Goal: Information Seeking & Learning: Learn about a topic

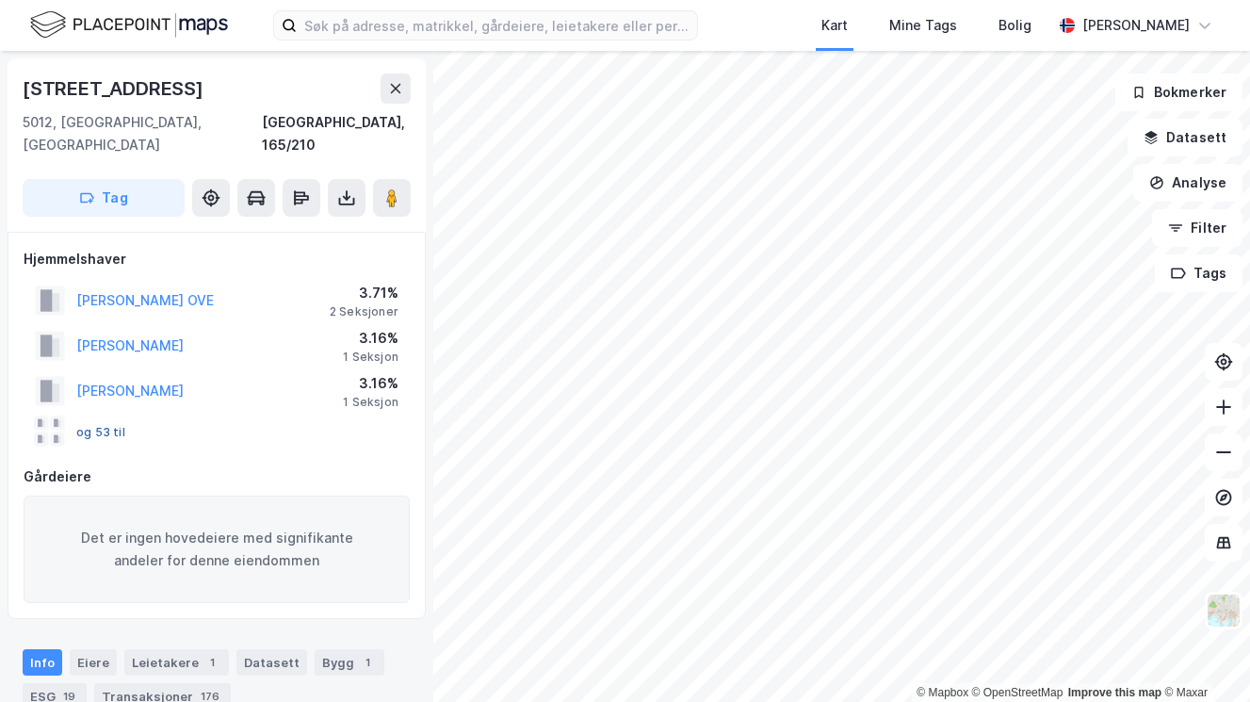
click at [0, 0] on button "og 53 til" at bounding box center [0, 0] width 0 height 0
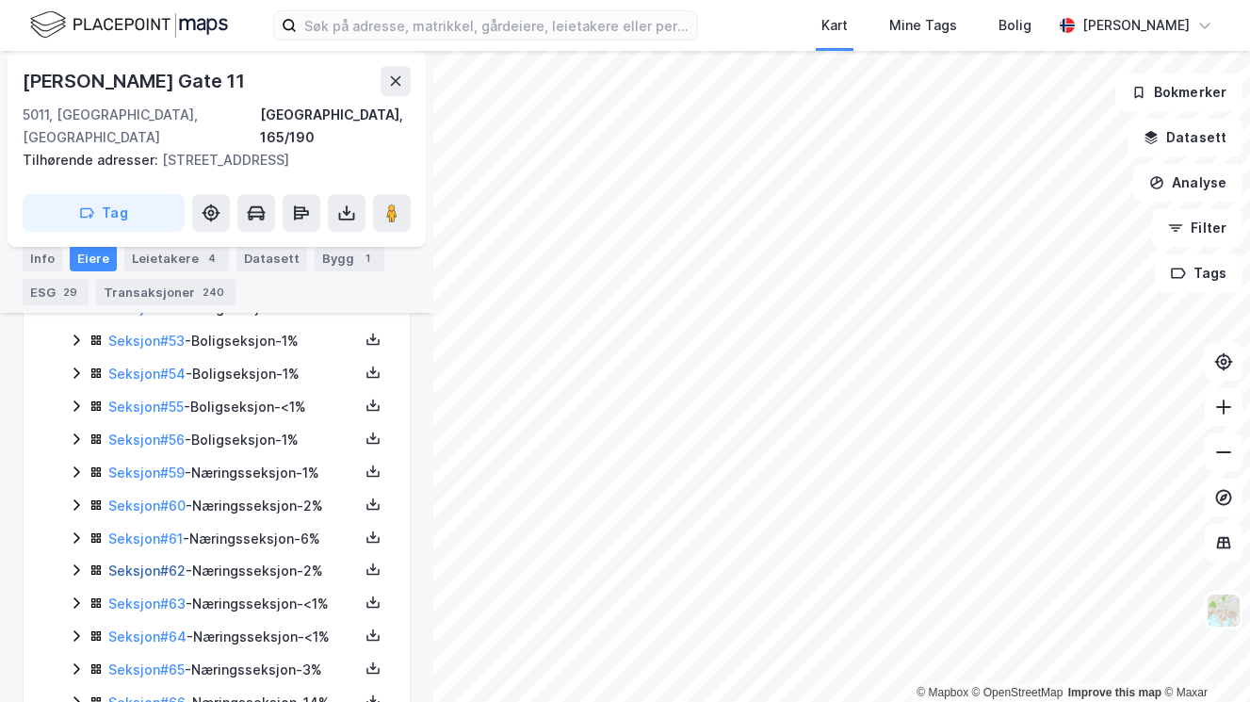
scroll to position [2158, 0]
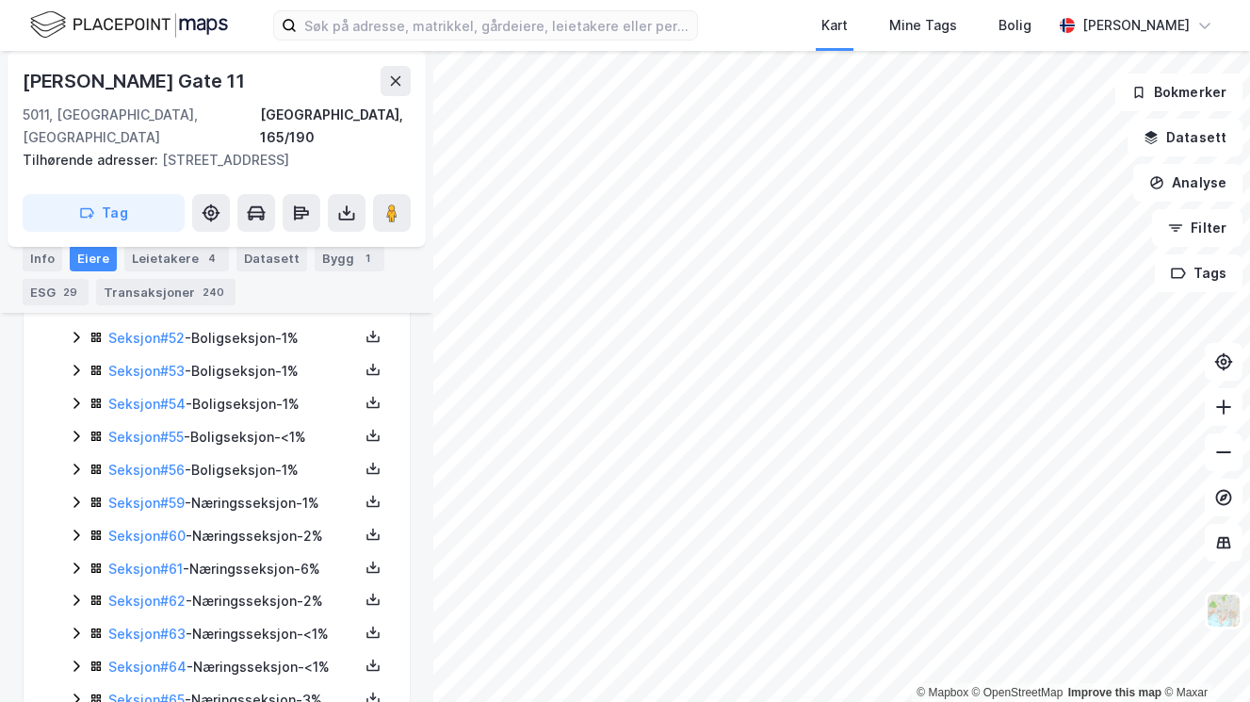
click at [73, 560] on icon at bounding box center [76, 567] width 15 height 15
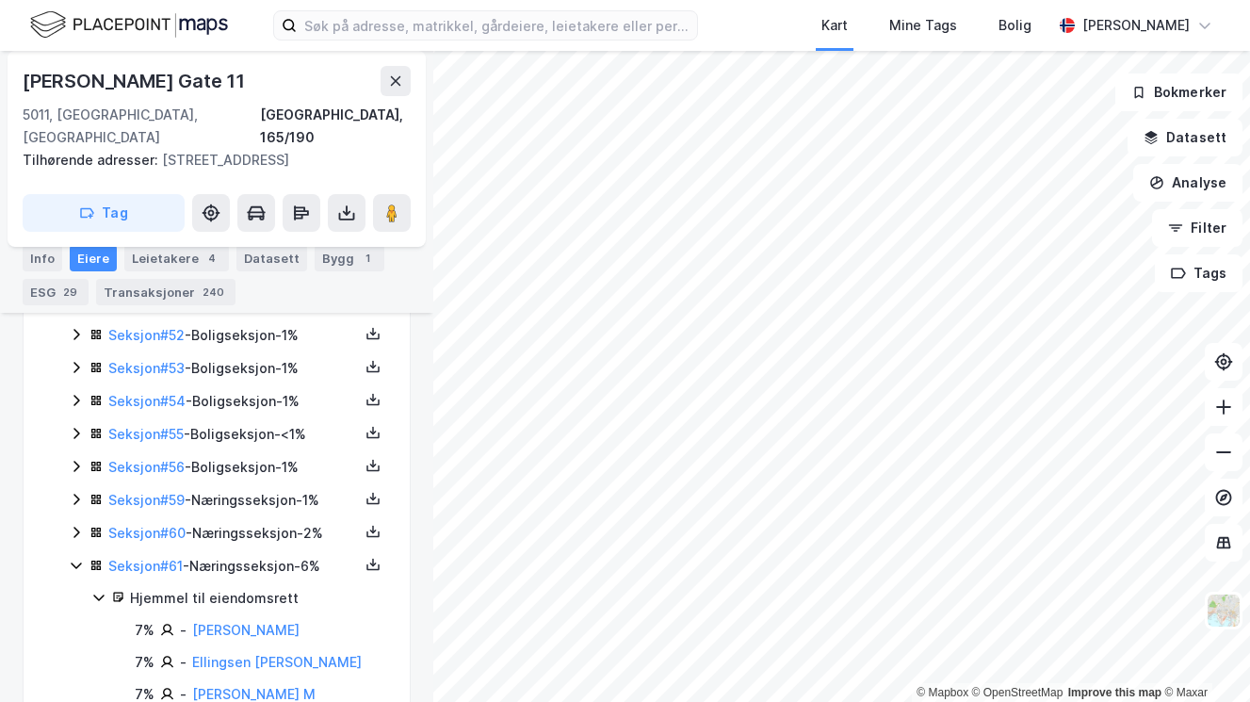
scroll to position [2150, 0]
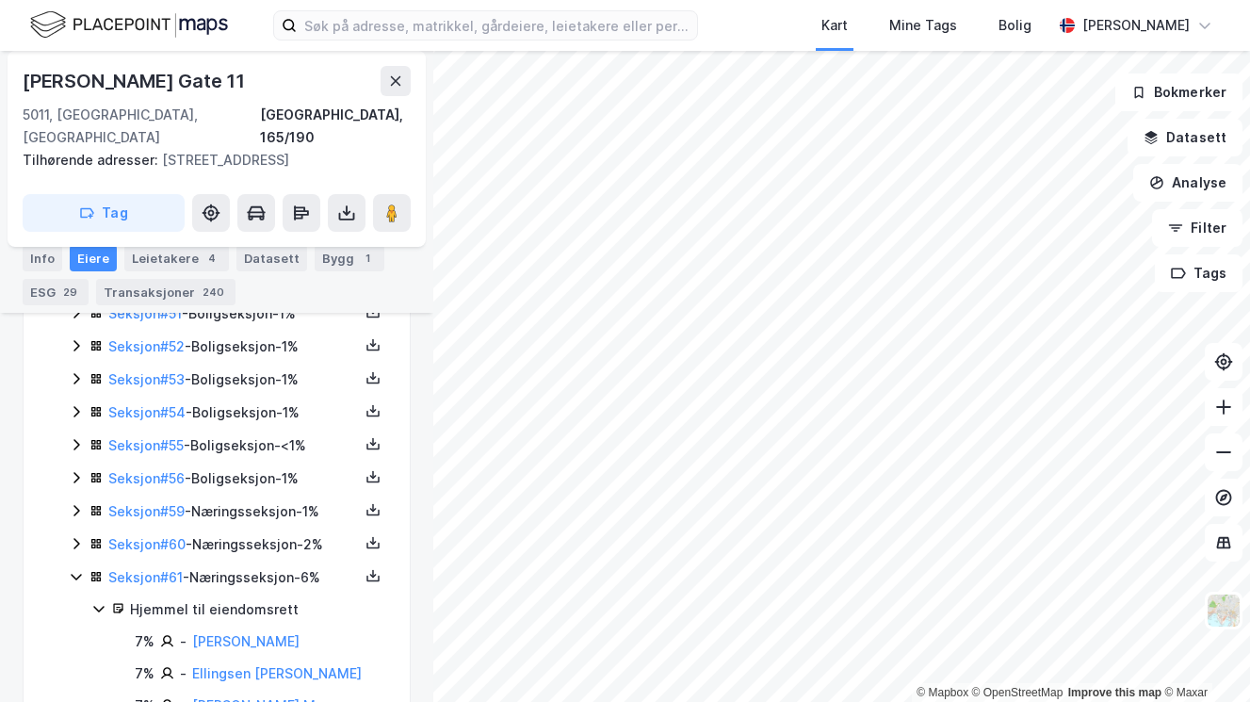
click at [96, 601] on icon at bounding box center [98, 608] width 15 height 15
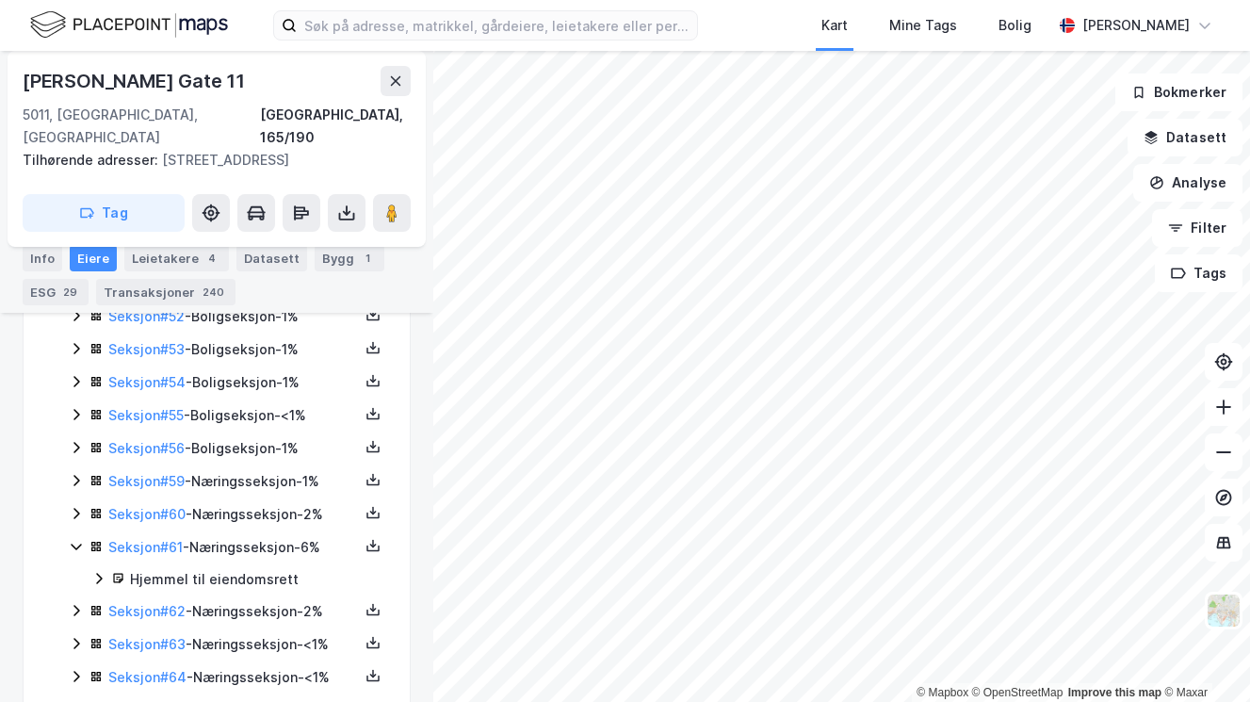
scroll to position [2182, 0]
click at [80, 601] on icon at bounding box center [76, 608] width 15 height 15
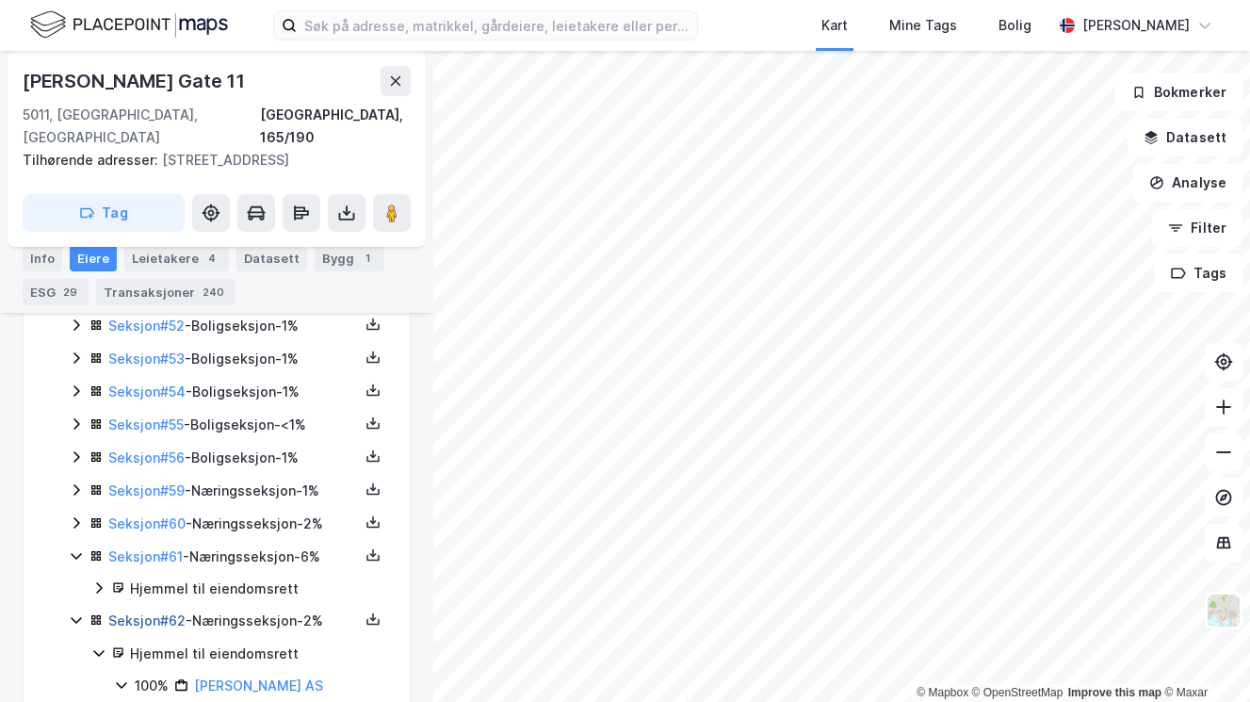
scroll to position [2168, 0]
click at [78, 519] on icon at bounding box center [76, 524] width 6 height 11
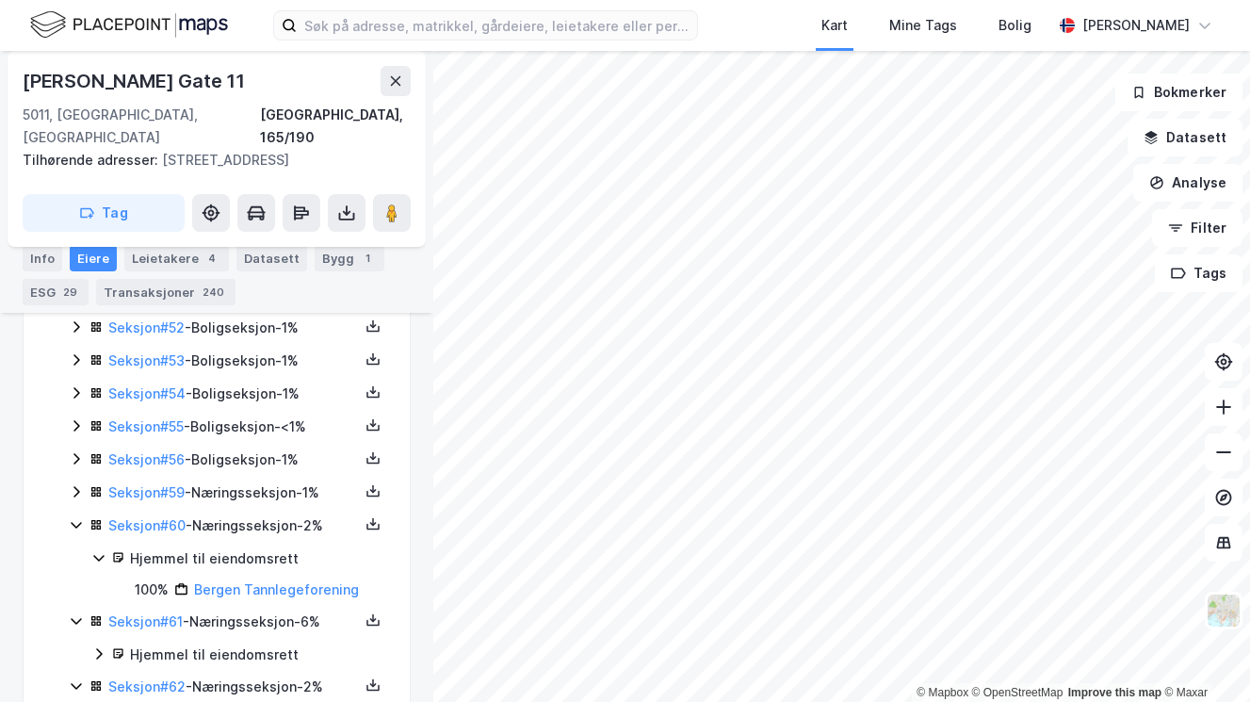
click at [78, 517] on icon at bounding box center [76, 524] width 15 height 15
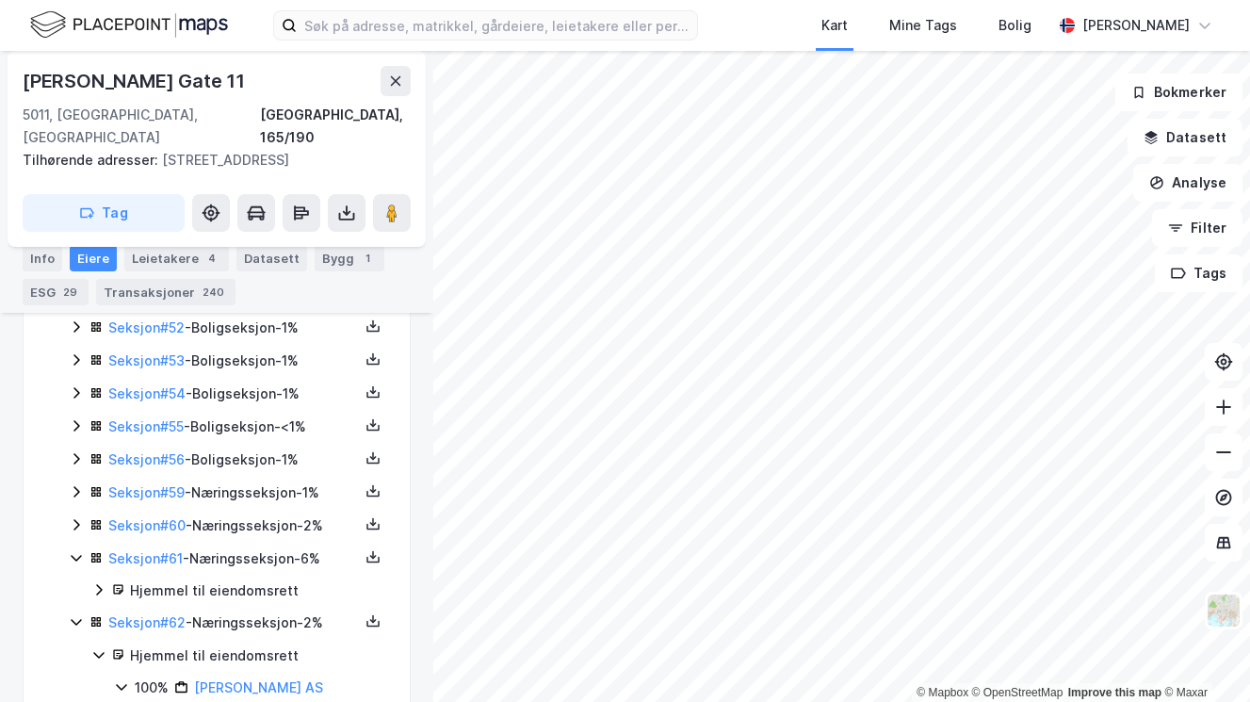
click at [76, 484] on icon at bounding box center [76, 491] width 15 height 15
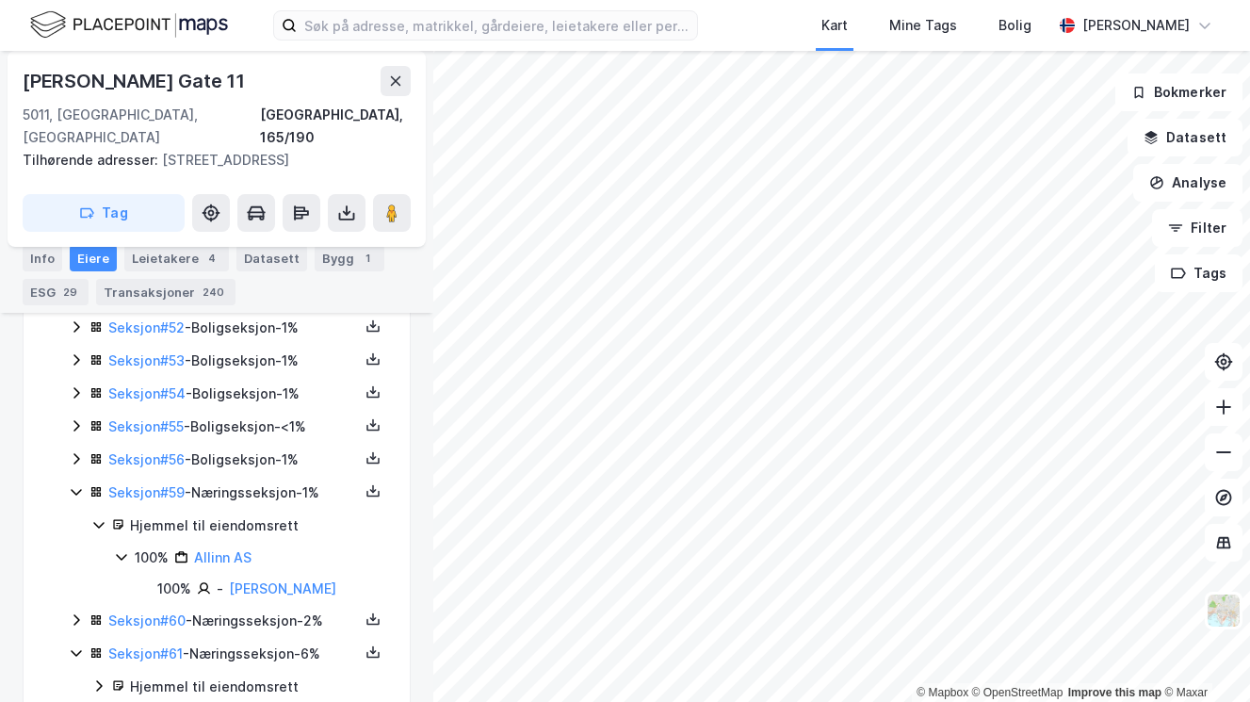
click at [76, 484] on icon at bounding box center [76, 491] width 15 height 15
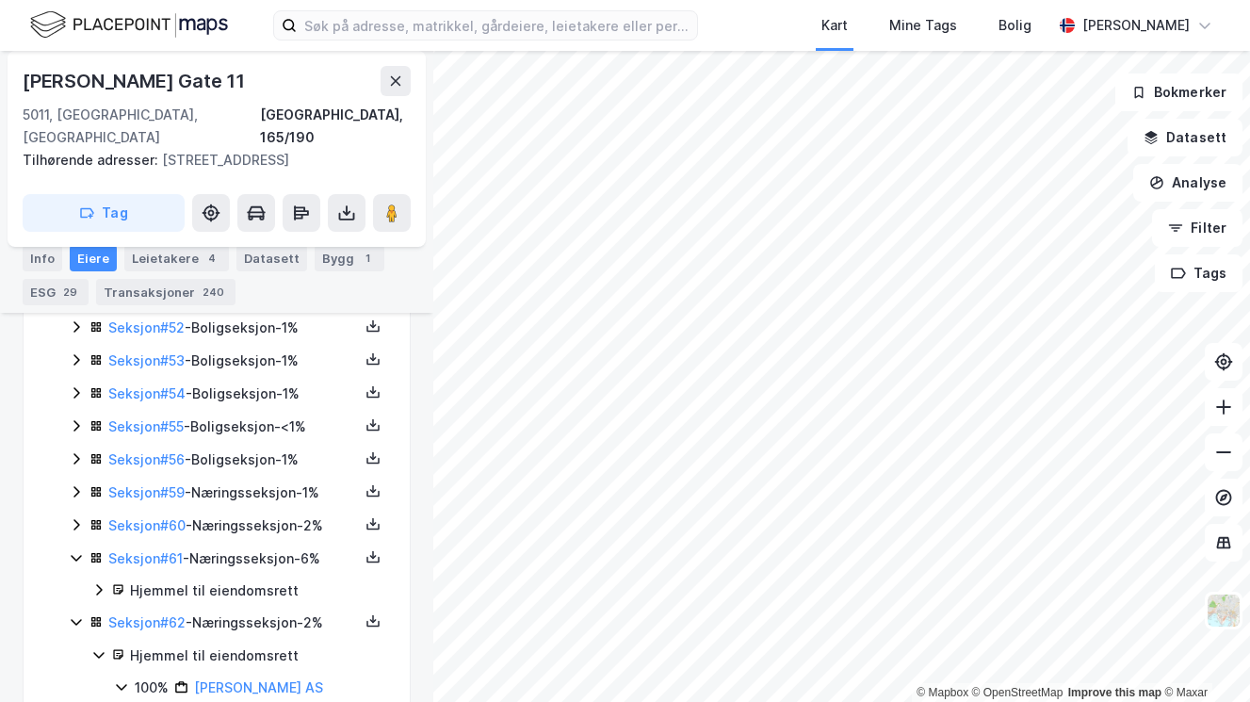
click at [76, 484] on icon at bounding box center [76, 491] width 15 height 15
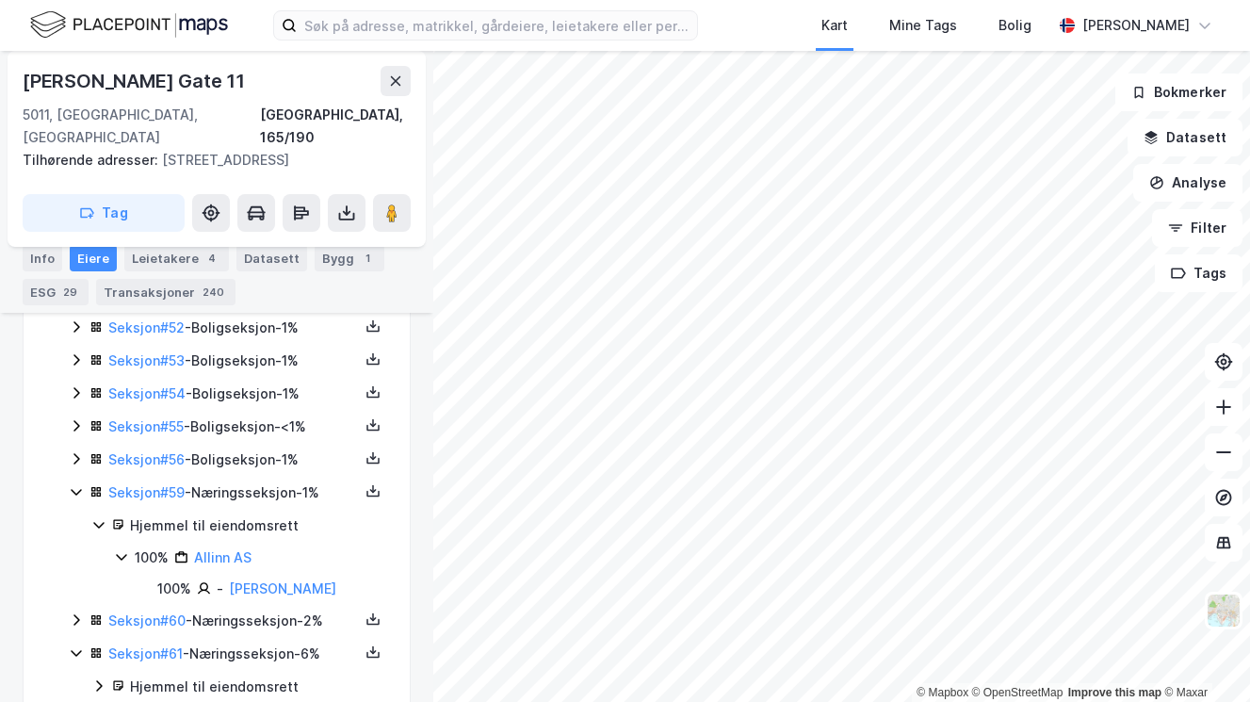
click at [76, 484] on icon at bounding box center [76, 491] width 15 height 15
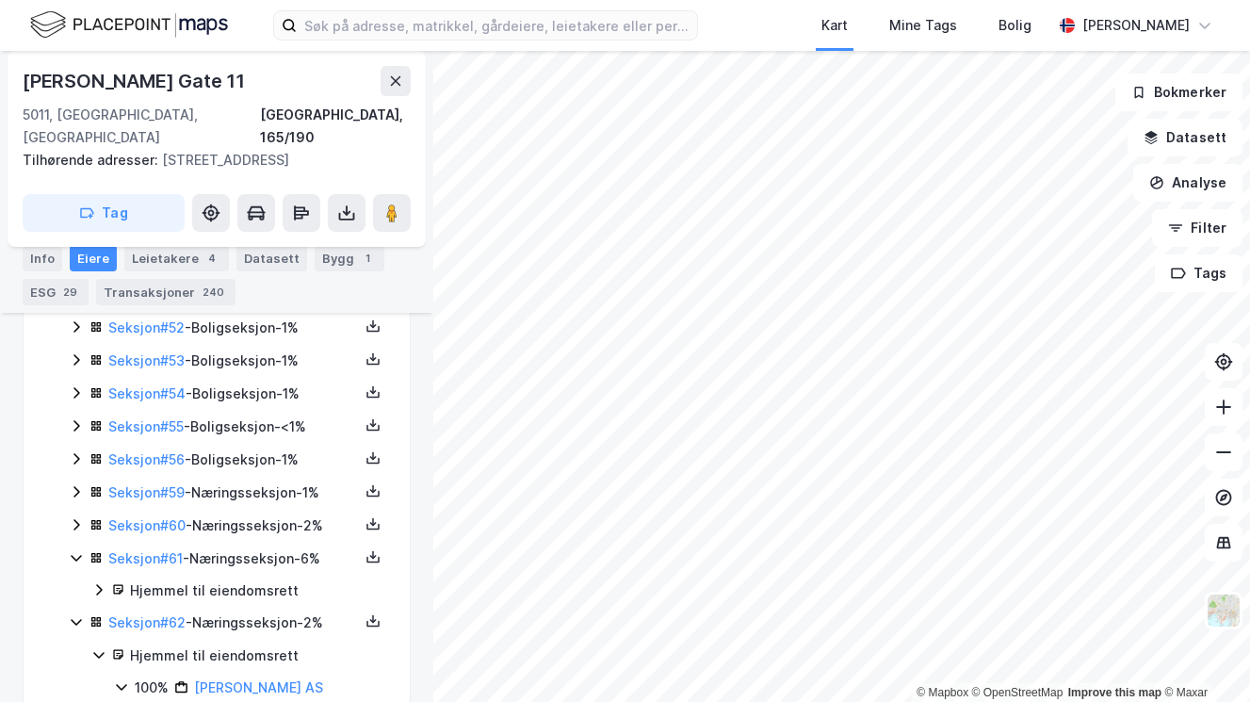
click at [71, 614] on icon at bounding box center [76, 621] width 15 height 15
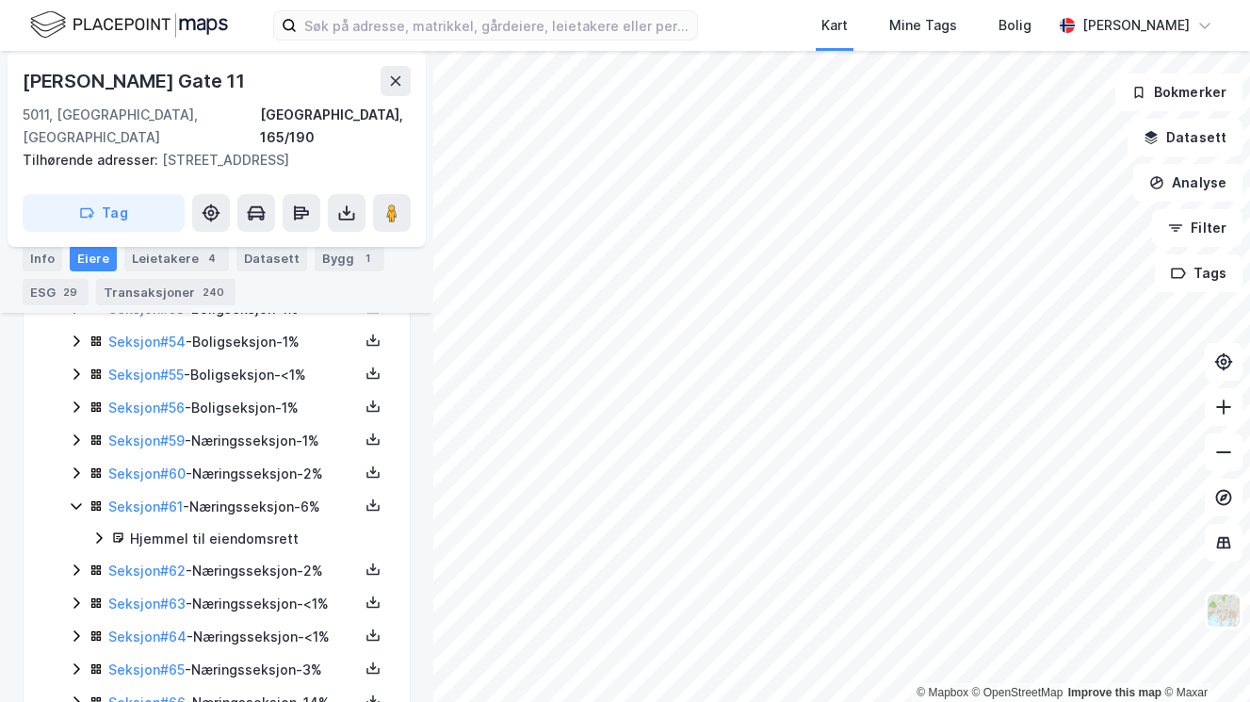
scroll to position [2219, 0]
click at [81, 695] on icon at bounding box center [76, 702] width 15 height 15
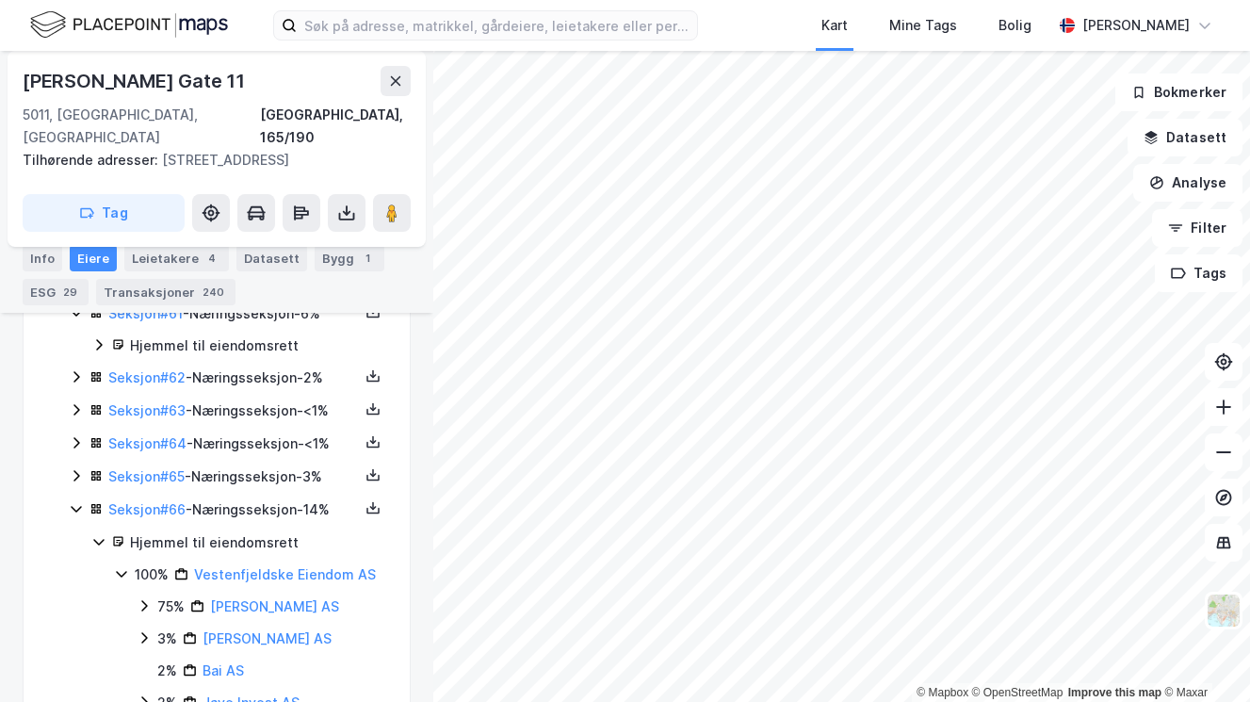
scroll to position [2398, 0]
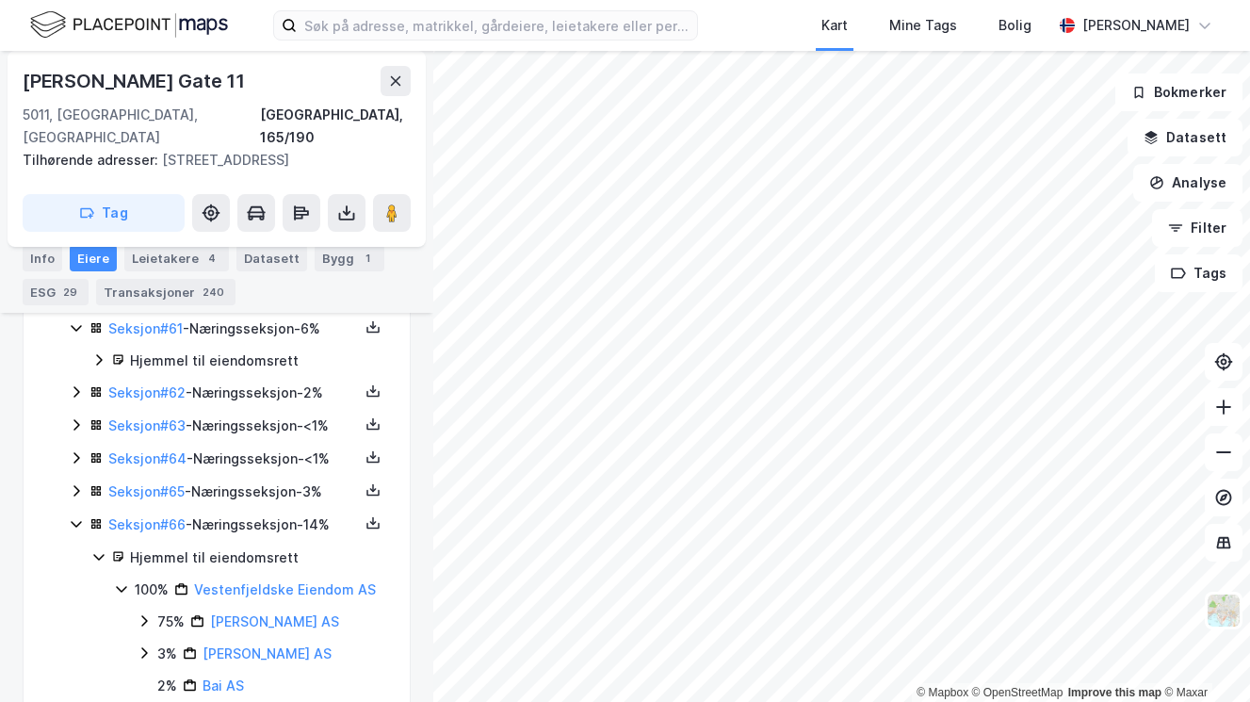
click at [91, 549] on icon at bounding box center [98, 556] width 15 height 15
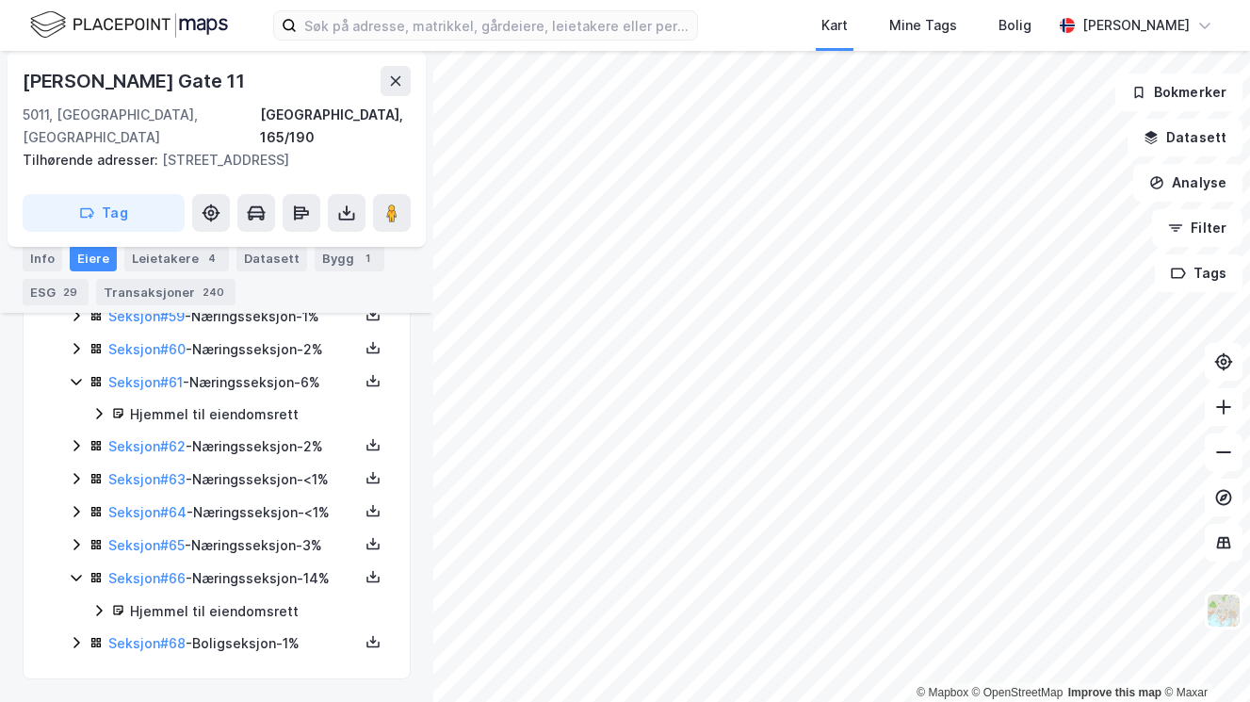
scroll to position [2250, 0]
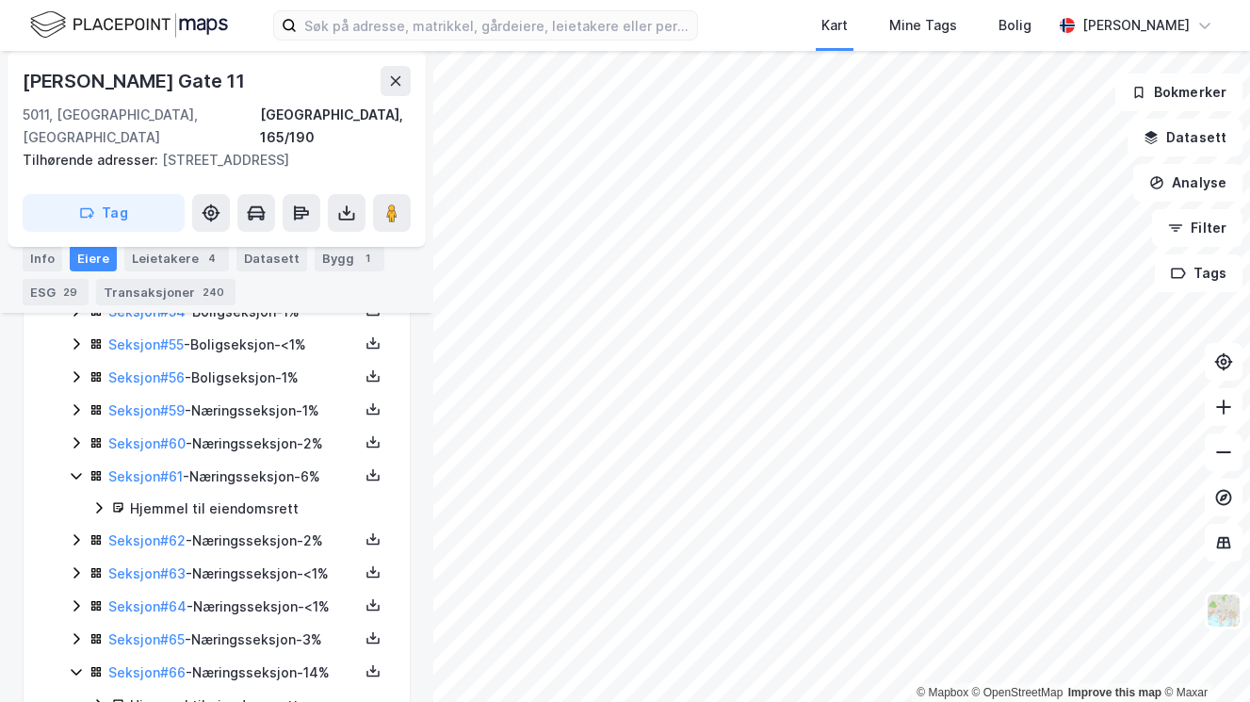
click at [71, 631] on icon at bounding box center [76, 638] width 15 height 15
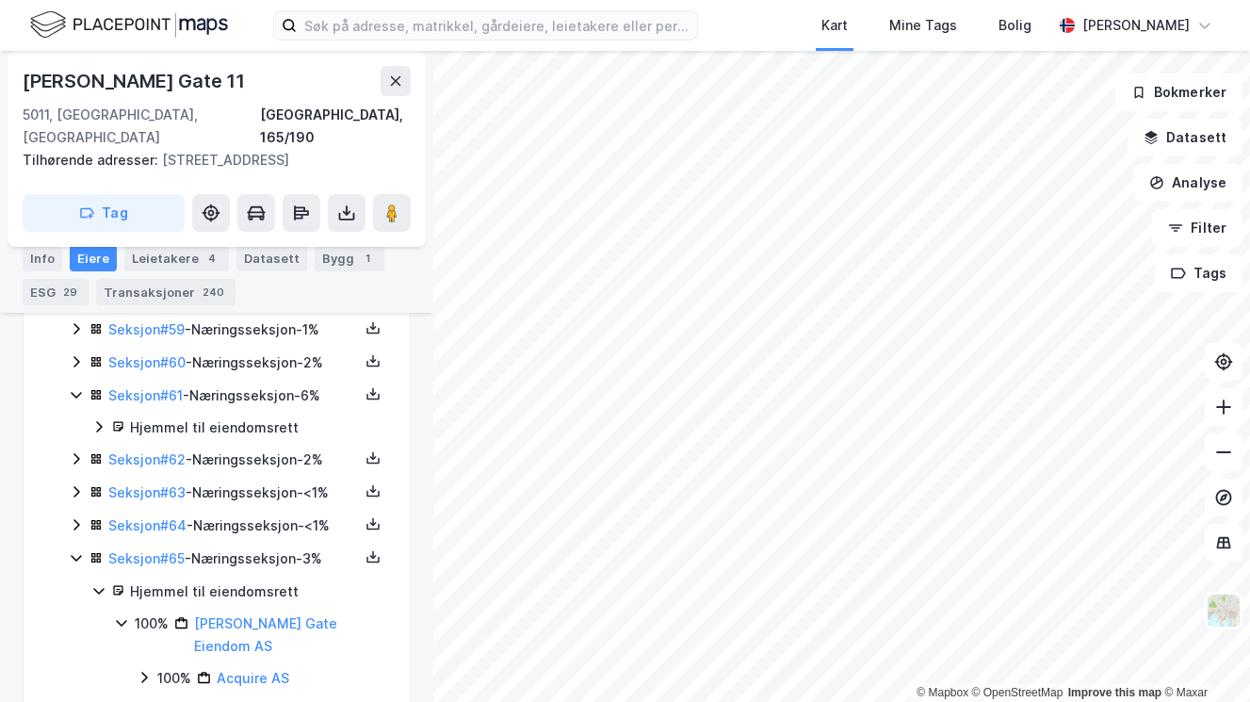
scroll to position [2323, 0]
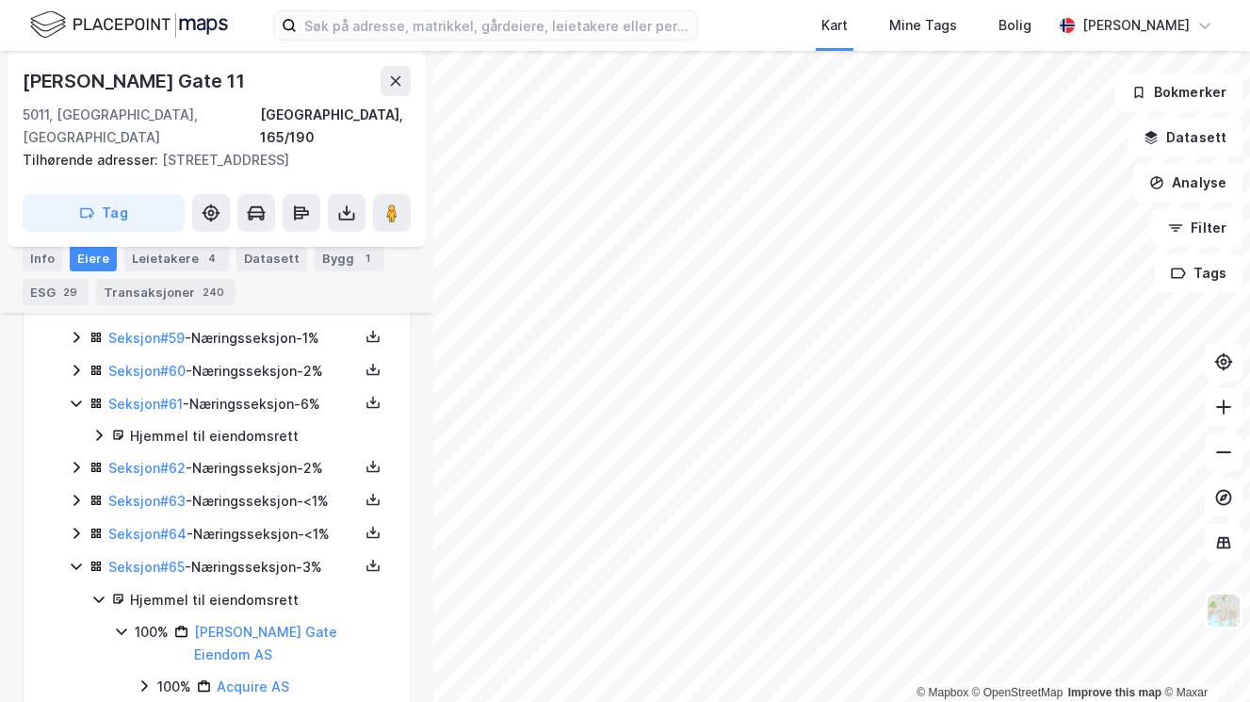
click at [78, 493] on icon at bounding box center [76, 500] width 15 height 15
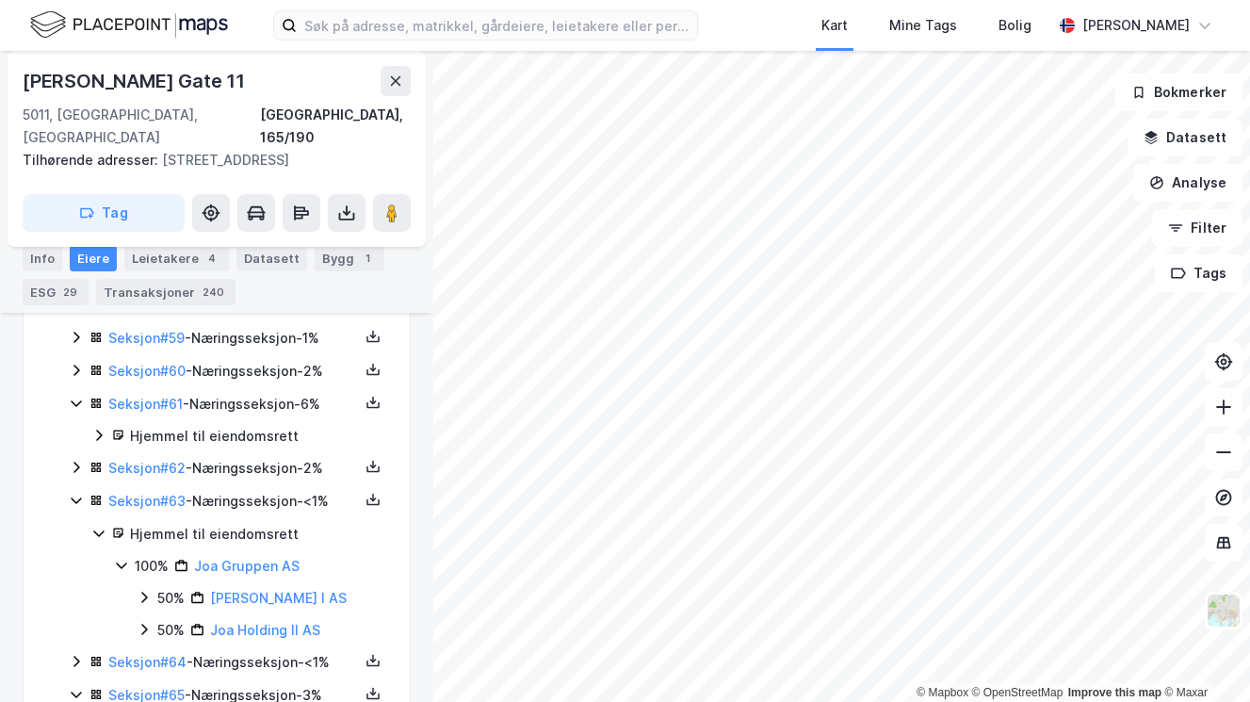
click at [78, 498] on icon at bounding box center [76, 501] width 10 height 7
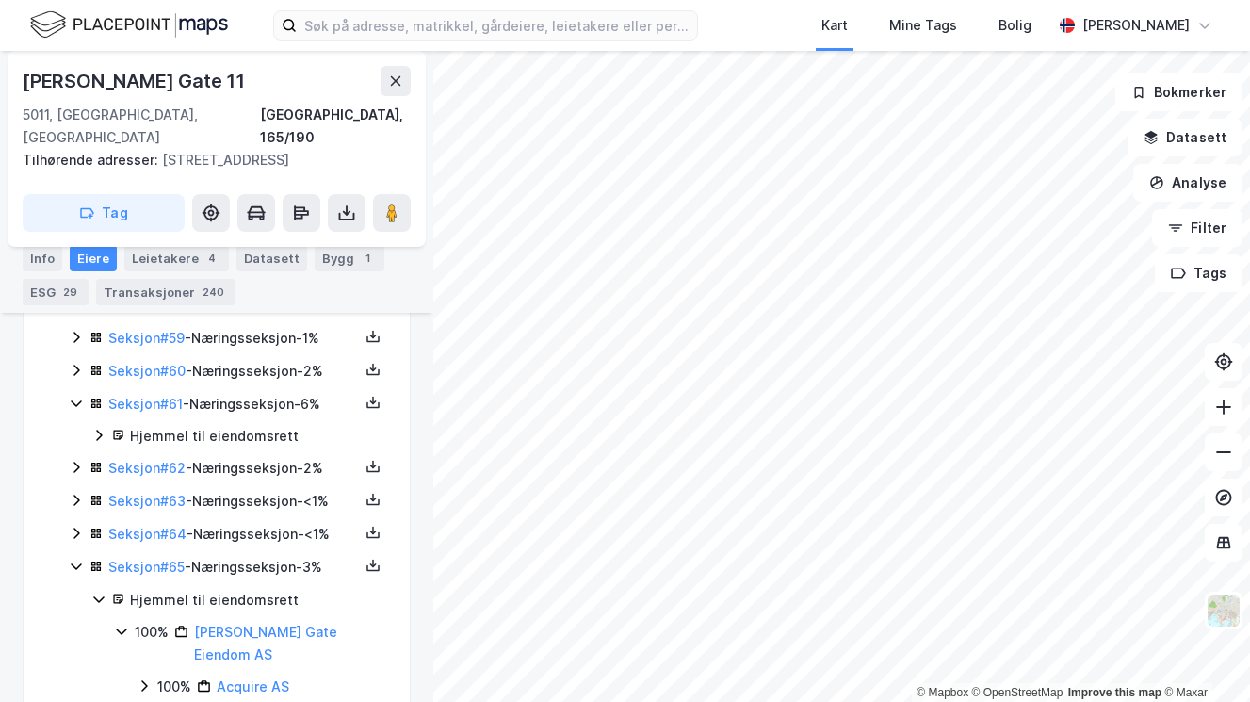
click at [82, 460] on icon at bounding box center [76, 467] width 15 height 15
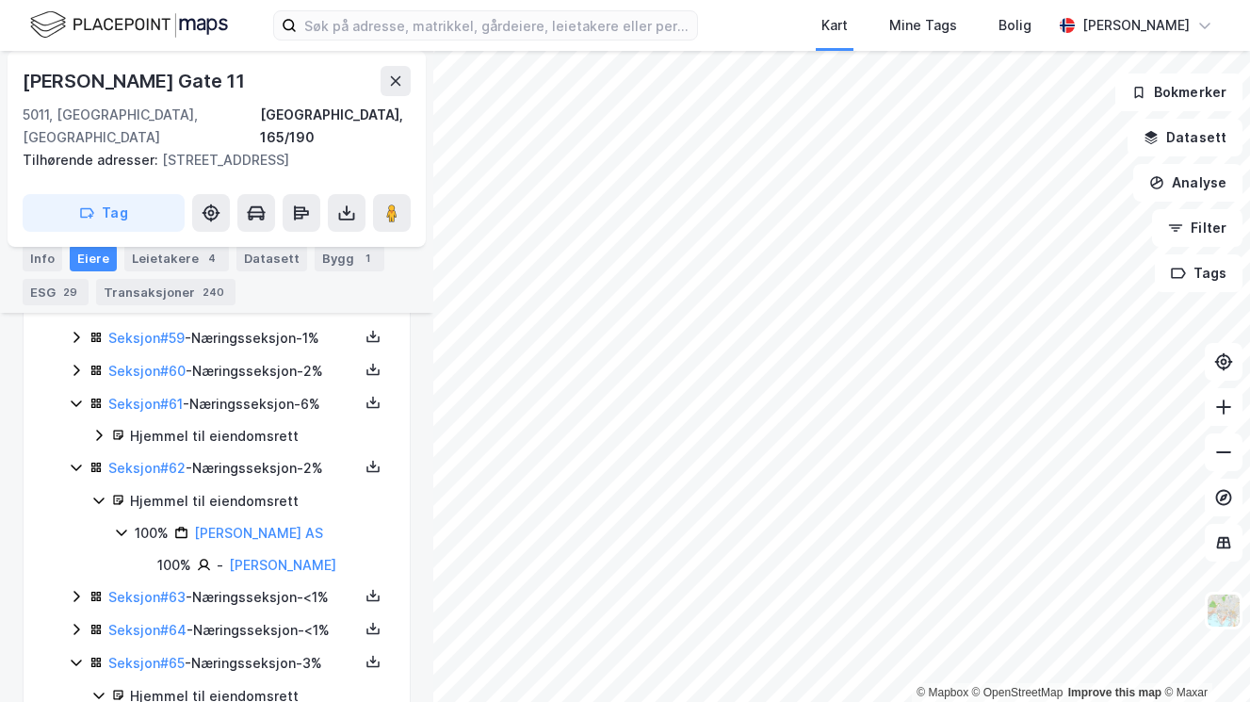
click at [82, 460] on icon at bounding box center [76, 467] width 15 height 15
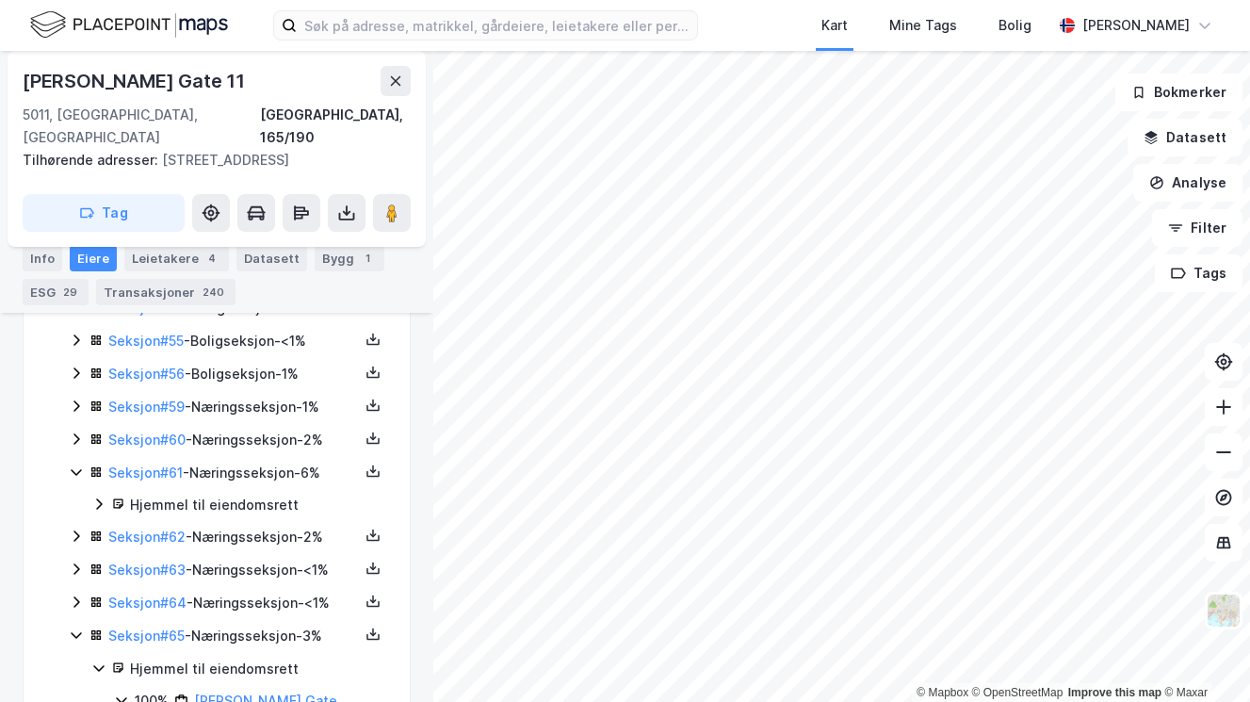
scroll to position [2245, 0]
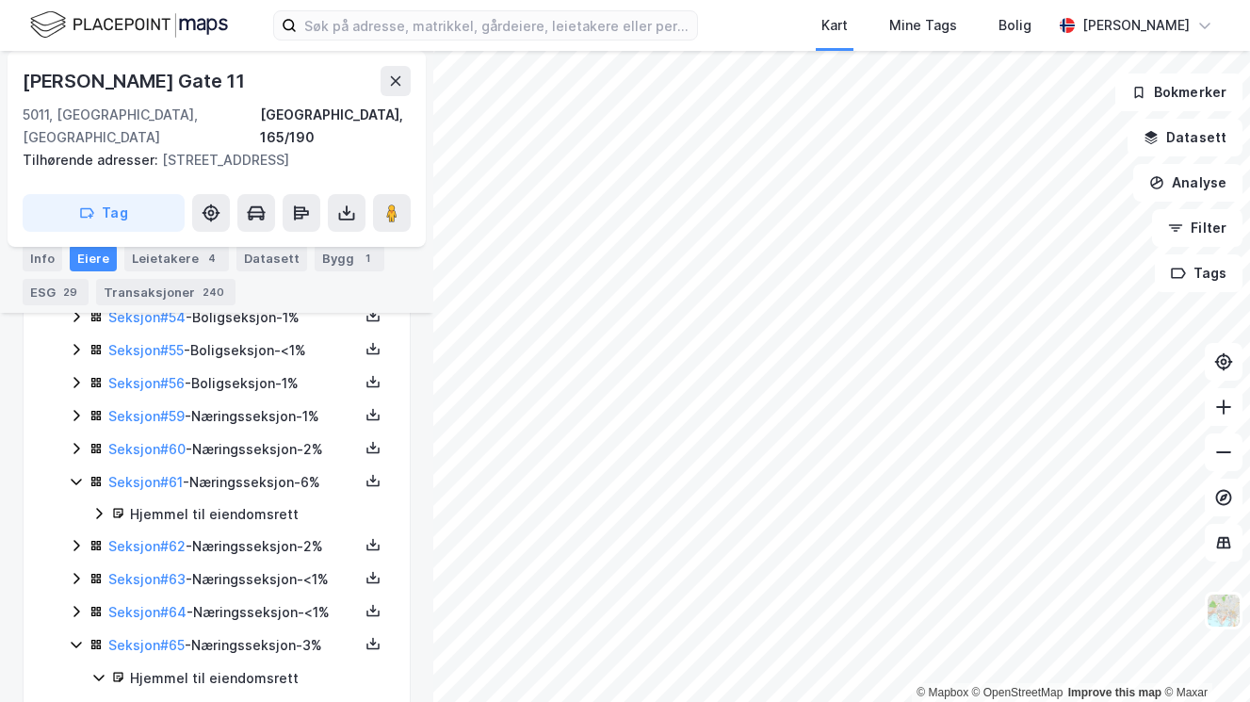
click at [86, 438] on div "Seksjon # 60 - Næringsseksjon - 2%" at bounding box center [228, 450] width 318 height 24
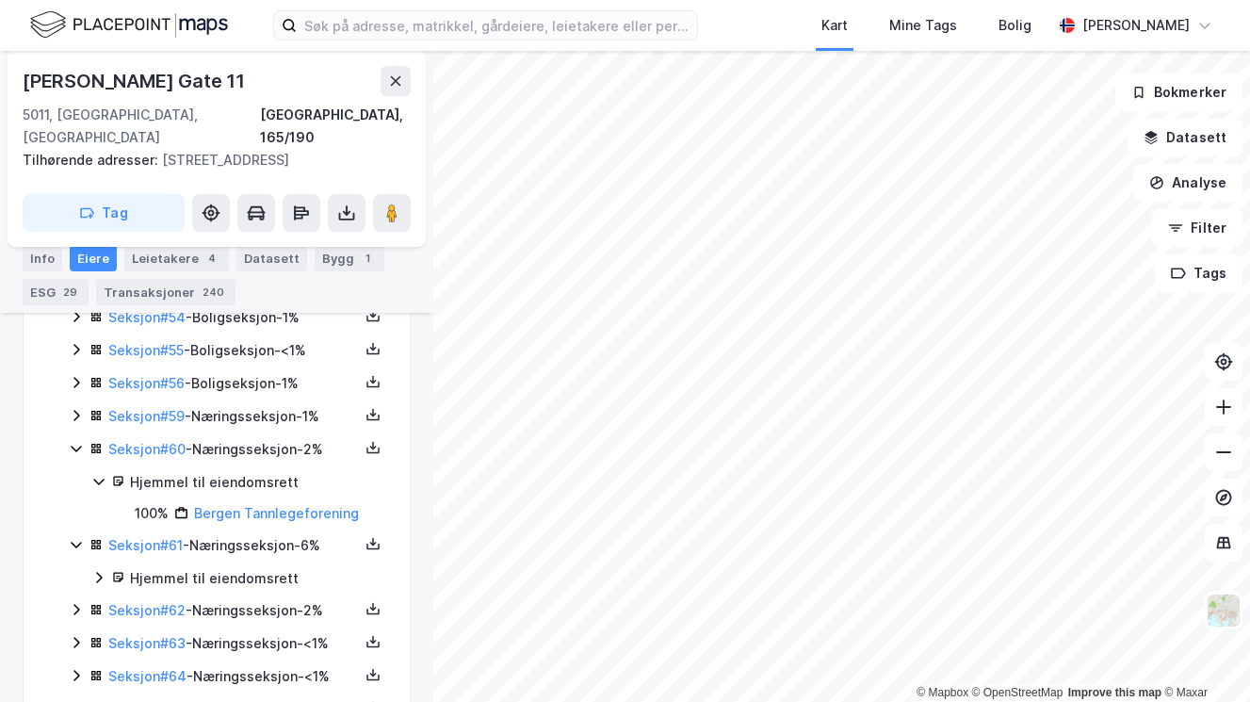
click at [86, 438] on div "Seksjon # 60 - Næringsseksjon - 2%" at bounding box center [228, 450] width 318 height 24
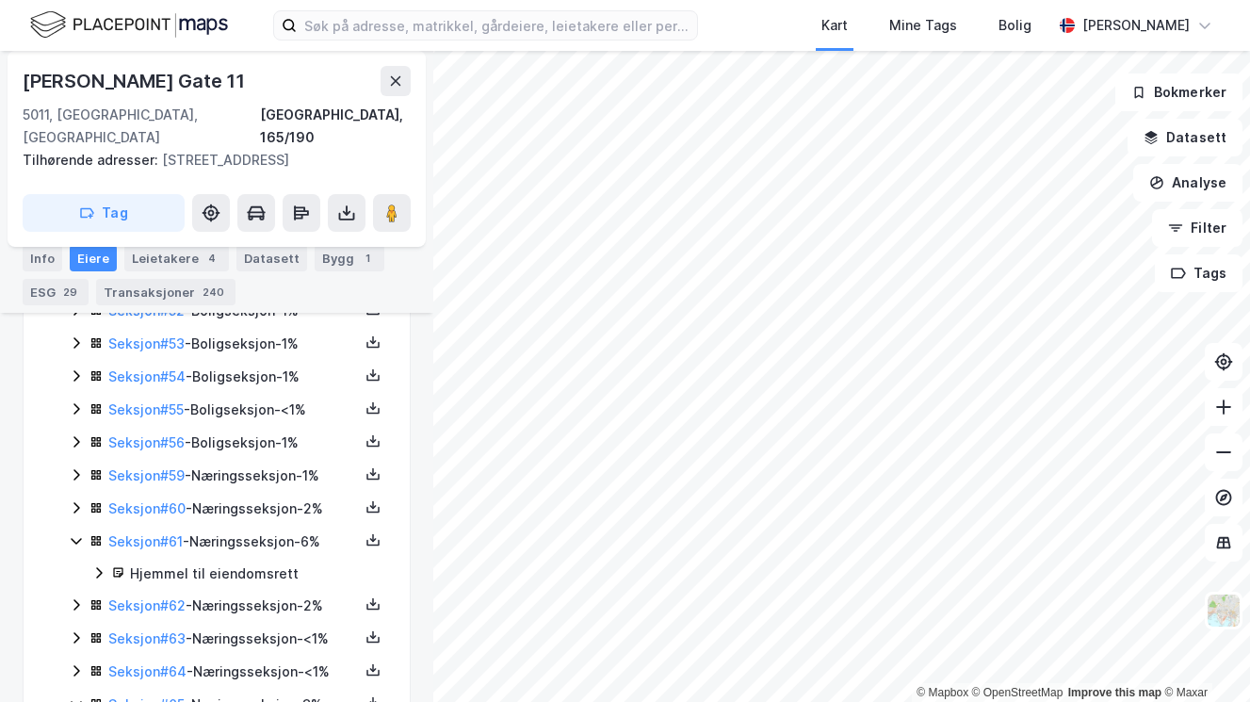
scroll to position [2186, 0]
click at [78, 466] on icon at bounding box center [76, 473] width 15 height 15
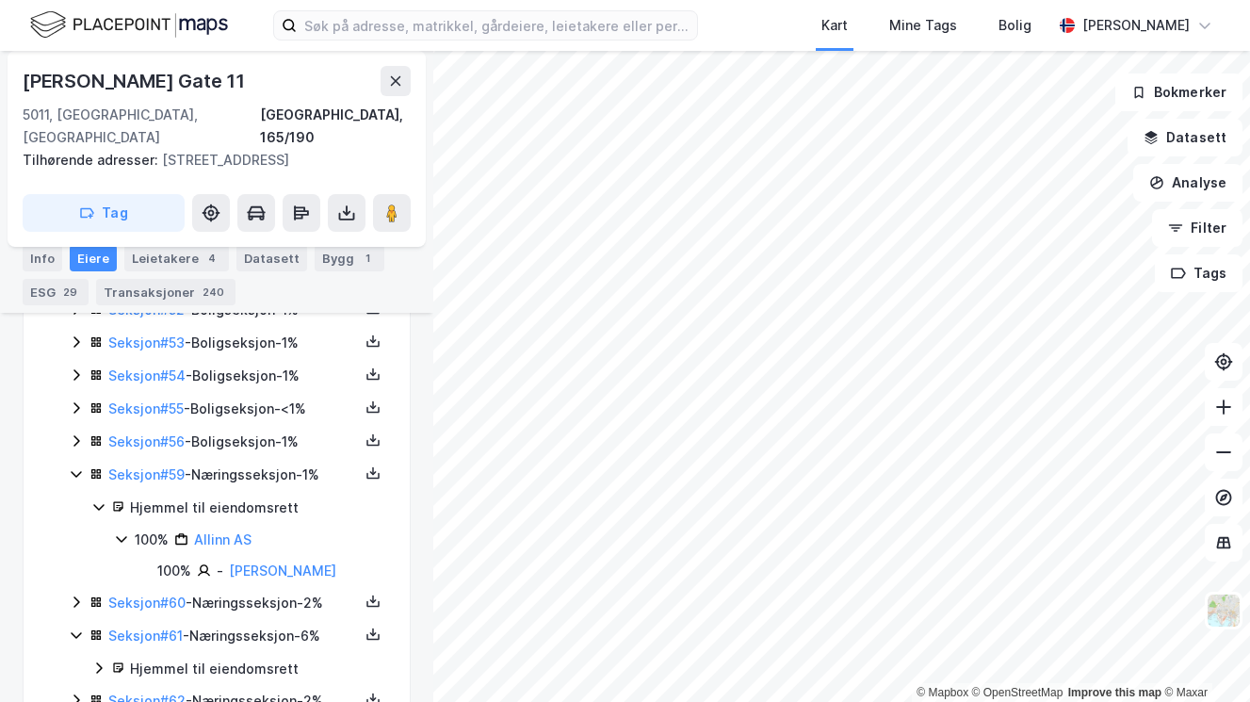
click at [78, 466] on icon at bounding box center [76, 473] width 15 height 15
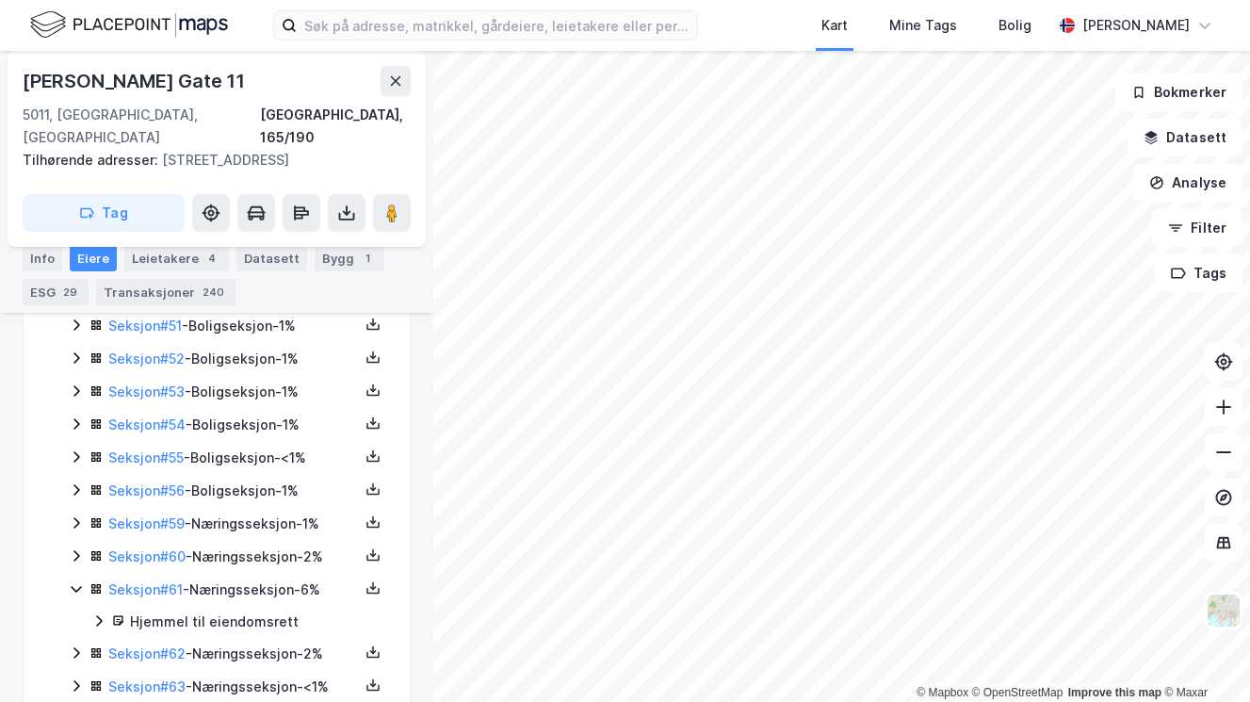
scroll to position [2126, 0]
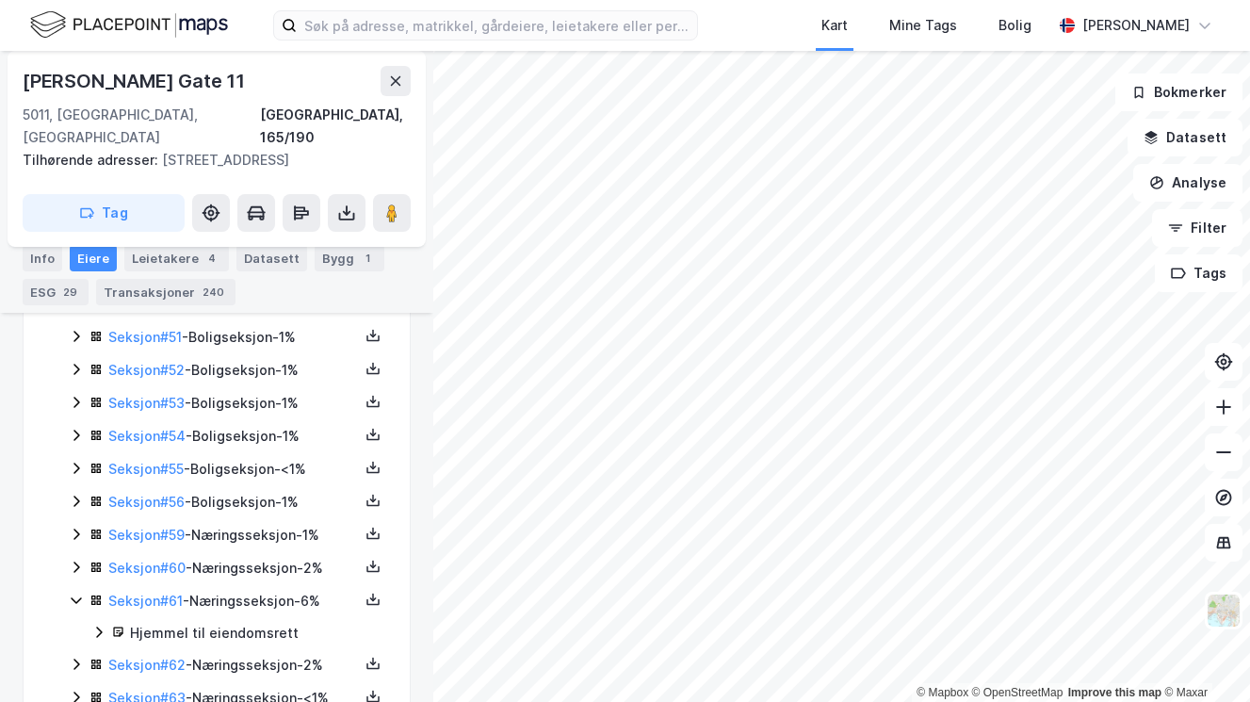
click at [80, 560] on icon at bounding box center [76, 567] width 15 height 15
click at [80, 564] on icon at bounding box center [76, 567] width 10 height 7
click at [154, 298] on div "Transaksjoner 240" at bounding box center [165, 292] width 139 height 26
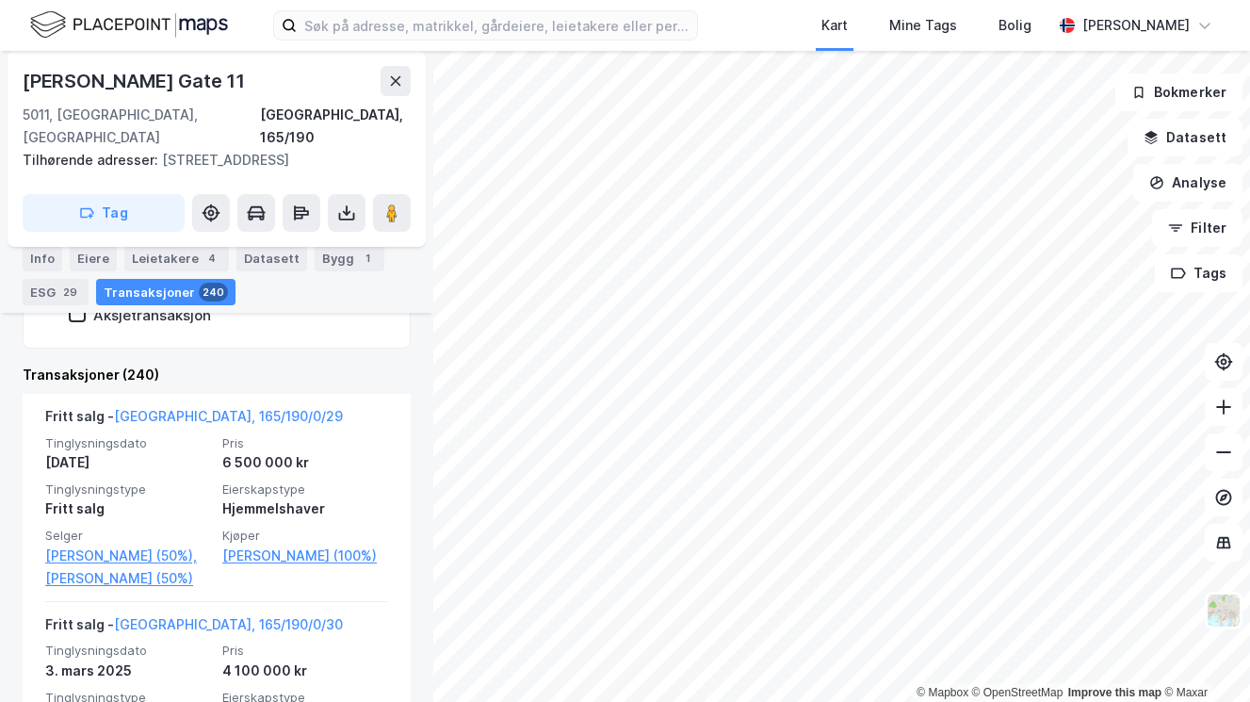
scroll to position [626, 0]
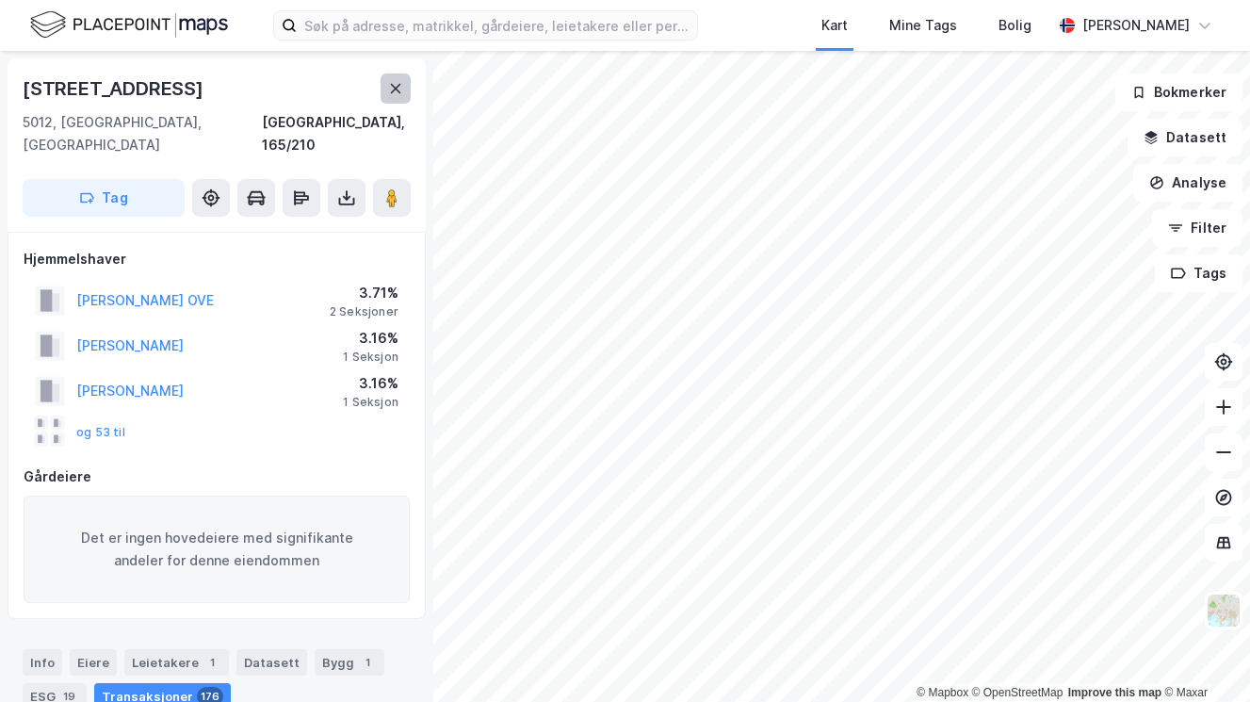
click at [388, 84] on icon at bounding box center [395, 88] width 15 height 15
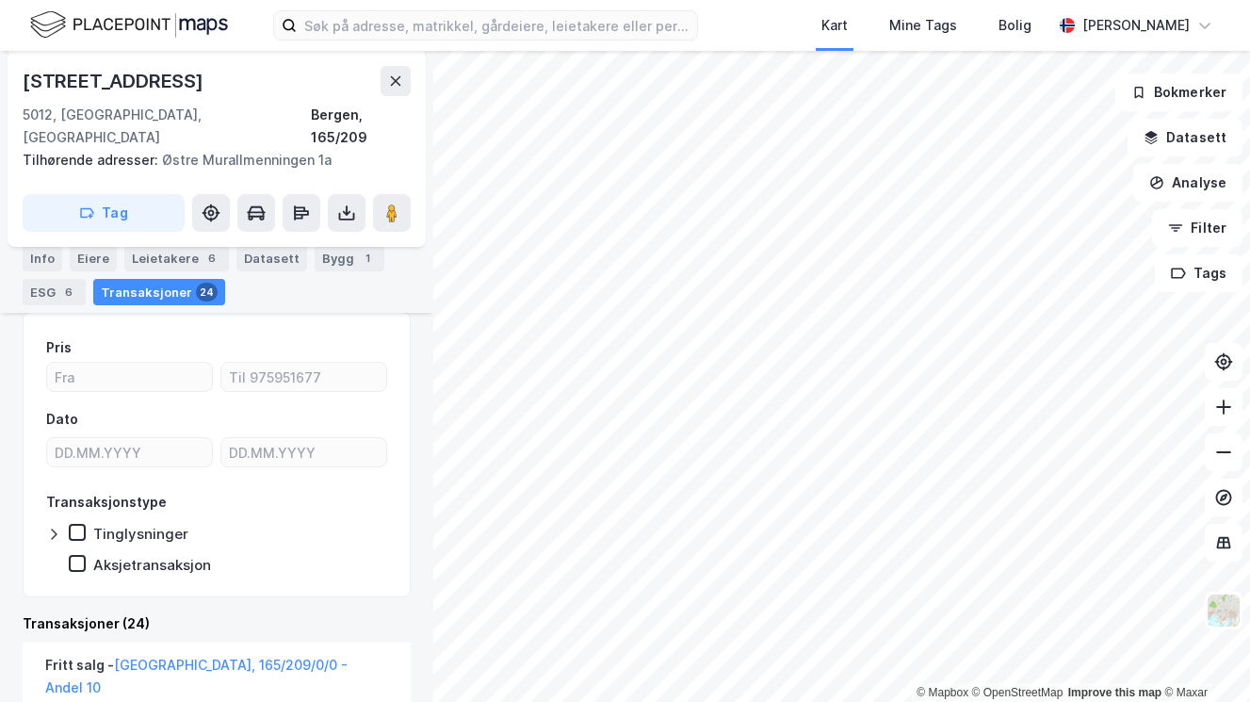
scroll to position [252, 0]
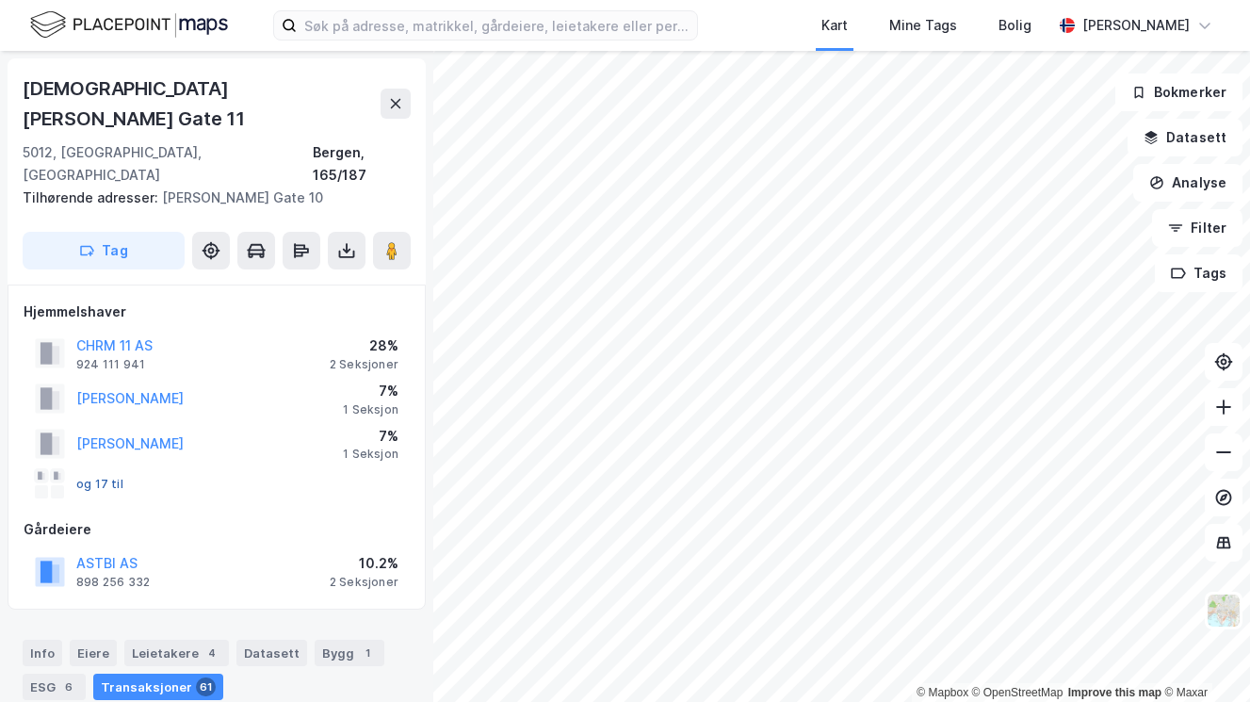
click at [0, 0] on button "og 17 til" at bounding box center [0, 0] width 0 height 0
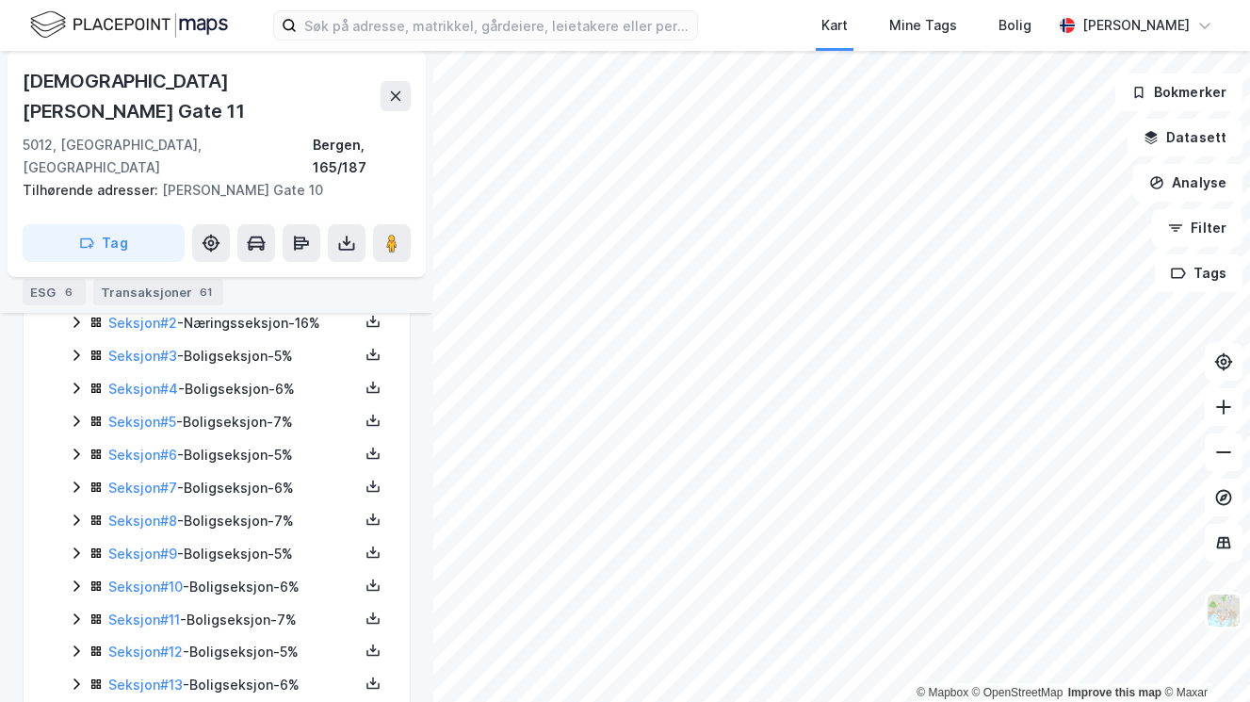
scroll to position [555, 0]
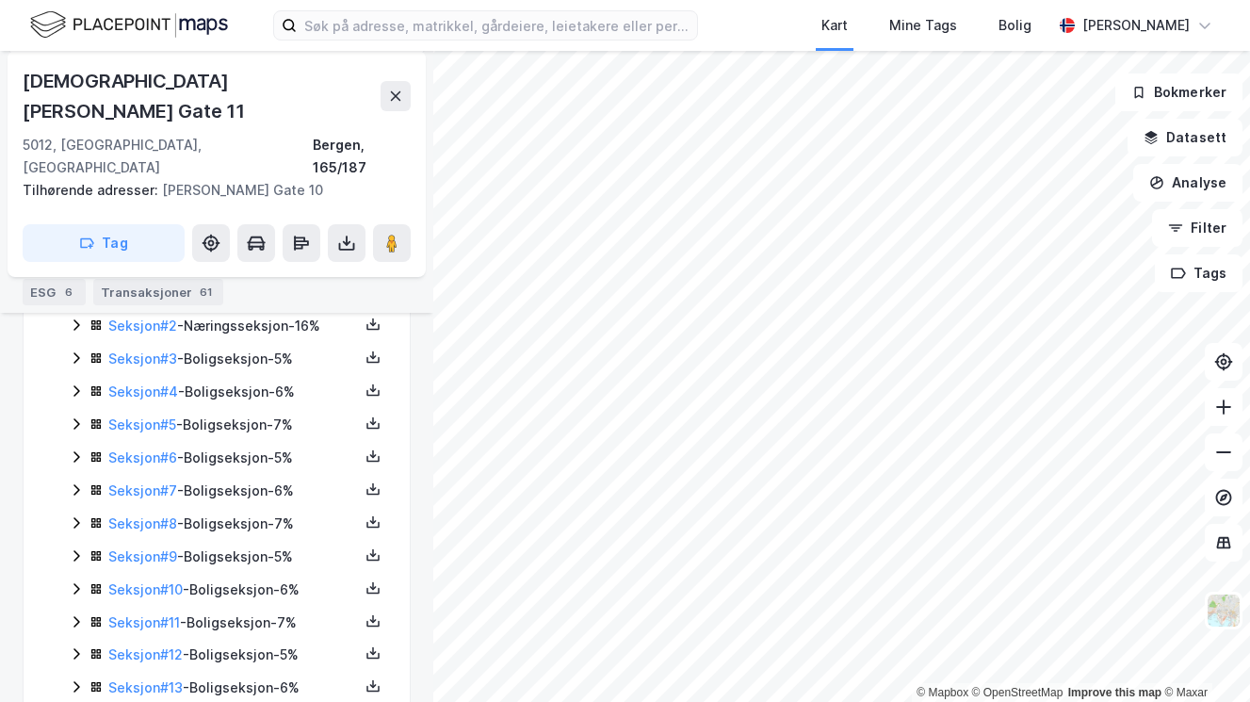
click at [73, 548] on icon at bounding box center [76, 555] width 15 height 15
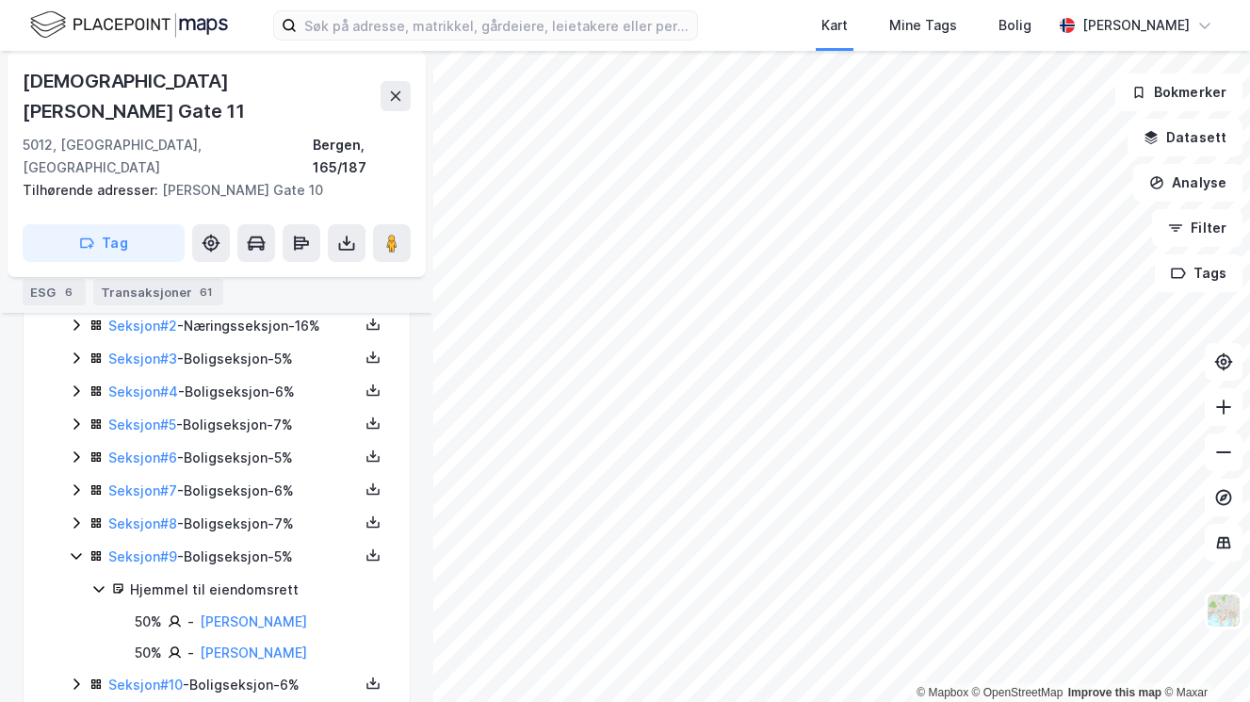
click at [73, 553] on icon at bounding box center [76, 556] width 10 height 7
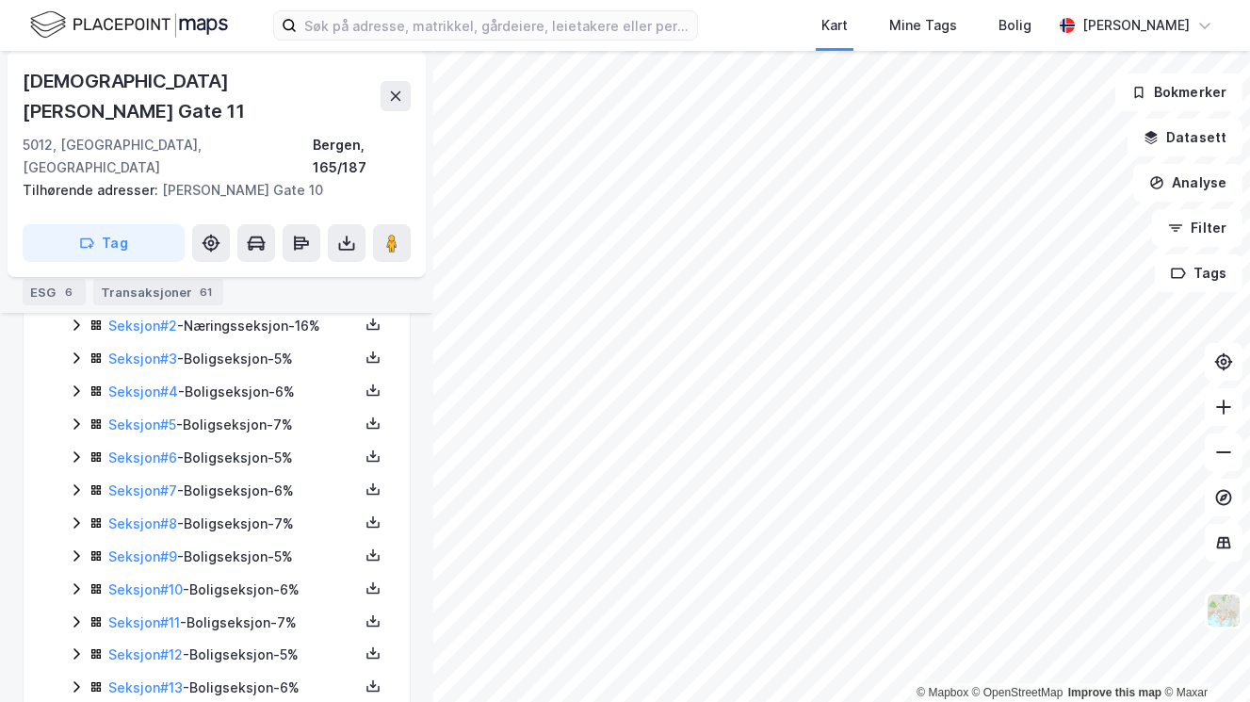
scroll to position [0, 0]
click at [45, 259] on div "Info" at bounding box center [43, 258] width 40 height 26
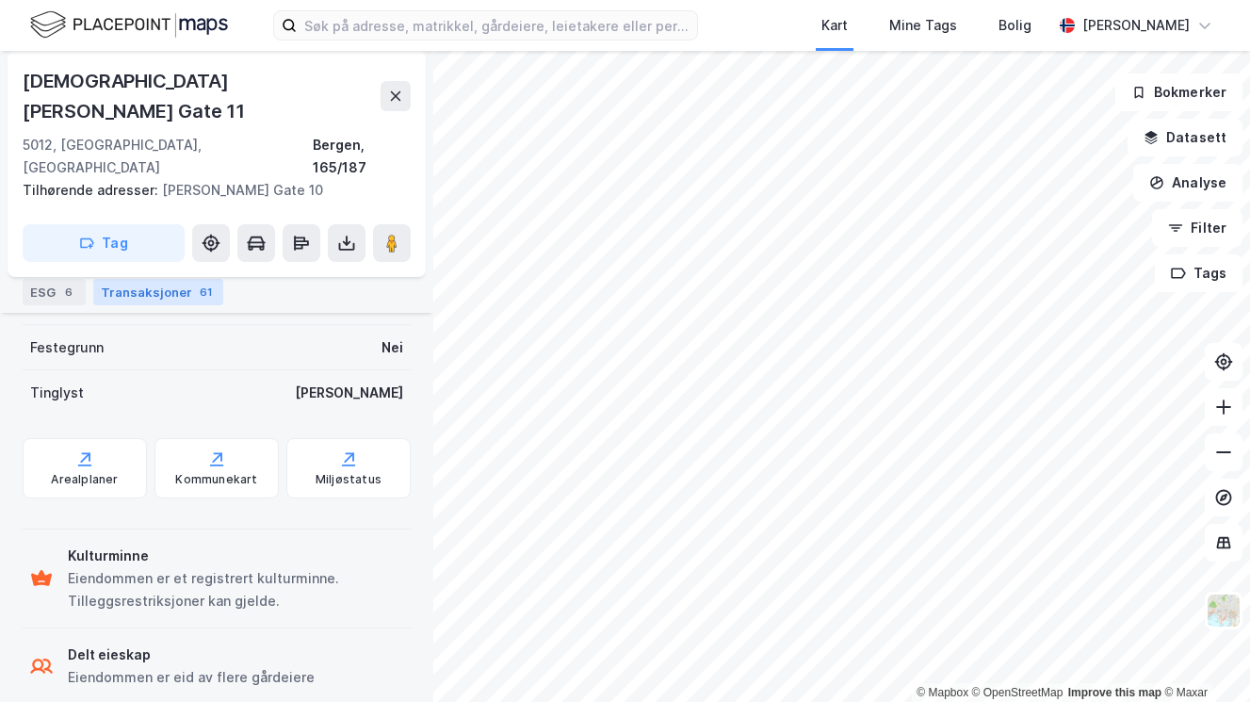
click at [154, 282] on div "Transaksjoner 61" at bounding box center [158, 292] width 130 height 26
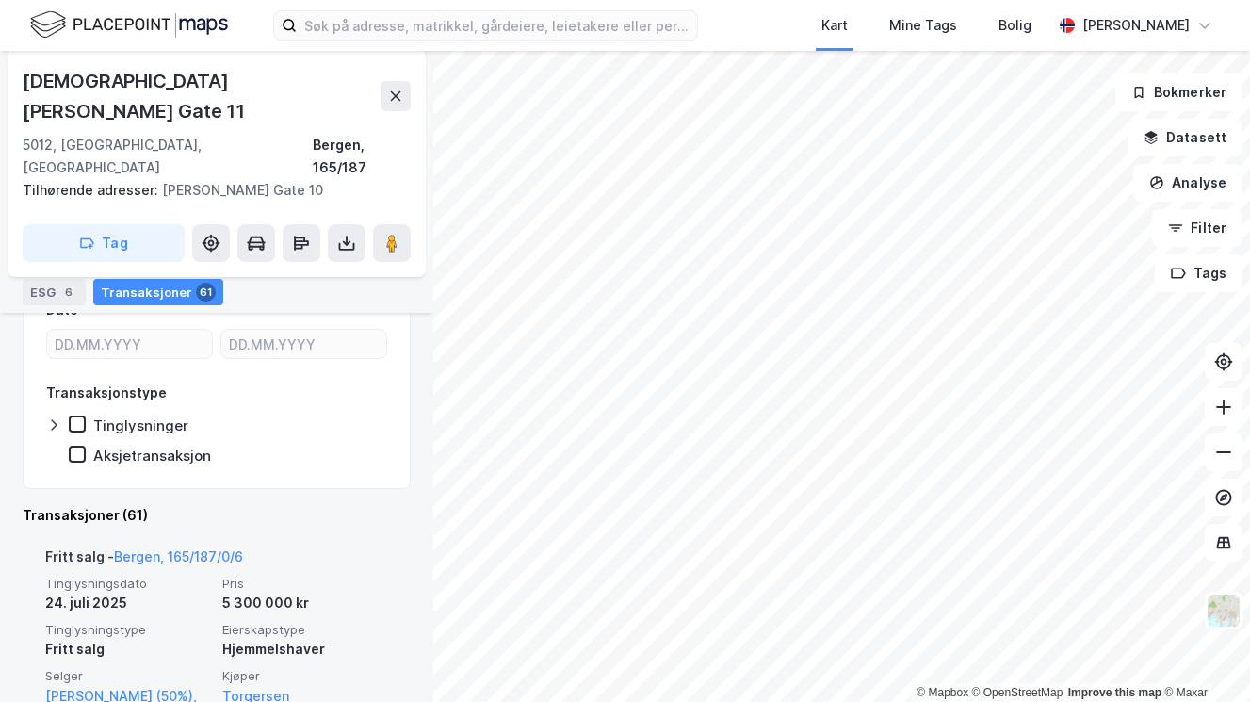
scroll to position [518, 0]
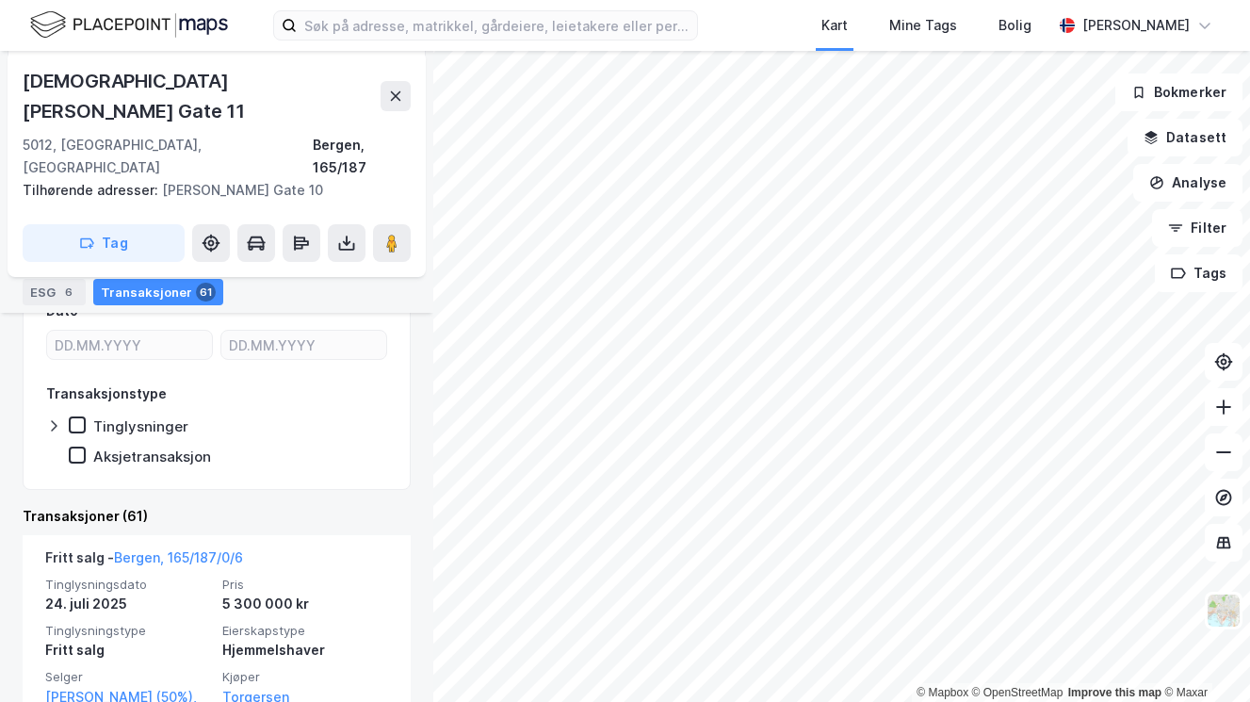
click at [91, 265] on div "Eiere" at bounding box center [93, 258] width 47 height 26
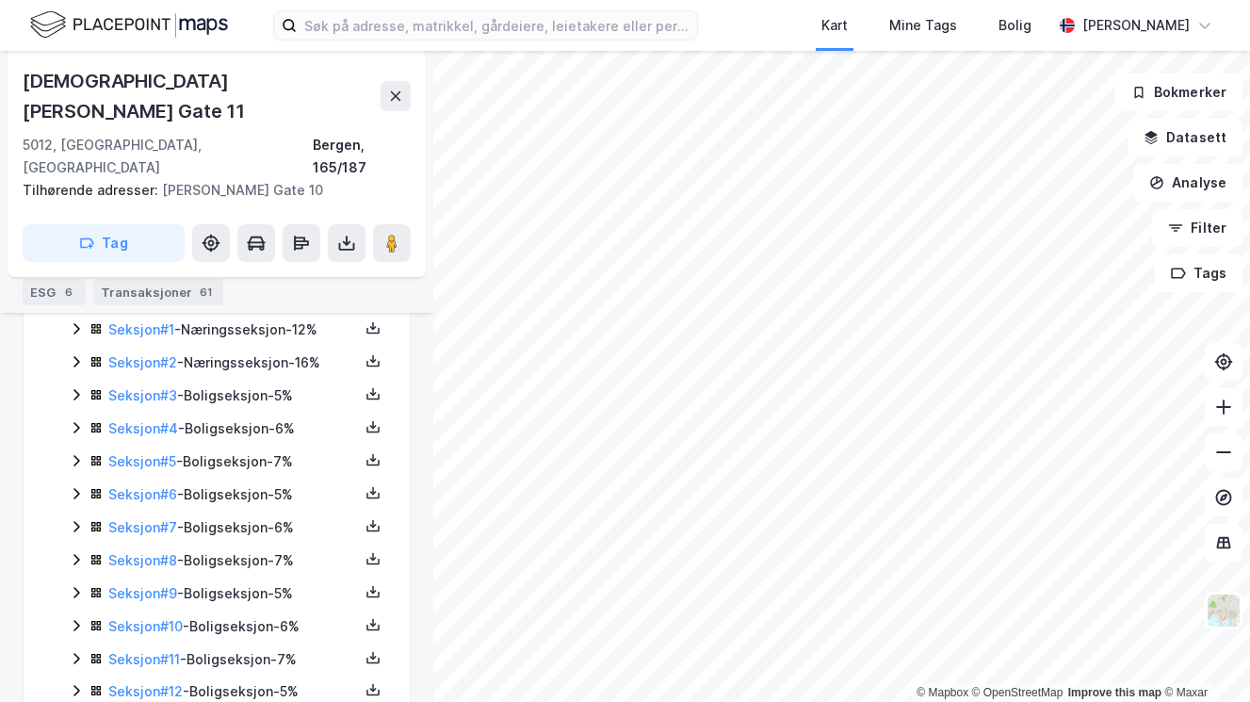
click at [78, 488] on icon at bounding box center [76, 493] width 6 height 11
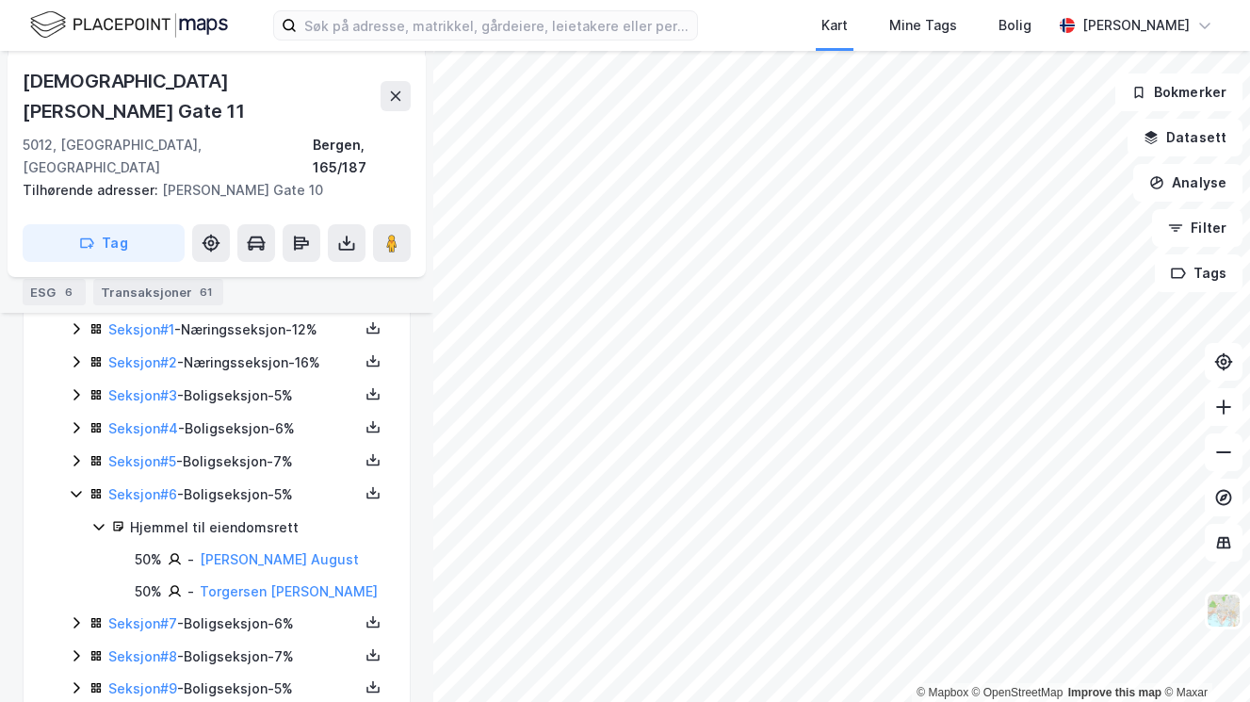
click at [78, 486] on icon at bounding box center [76, 493] width 15 height 15
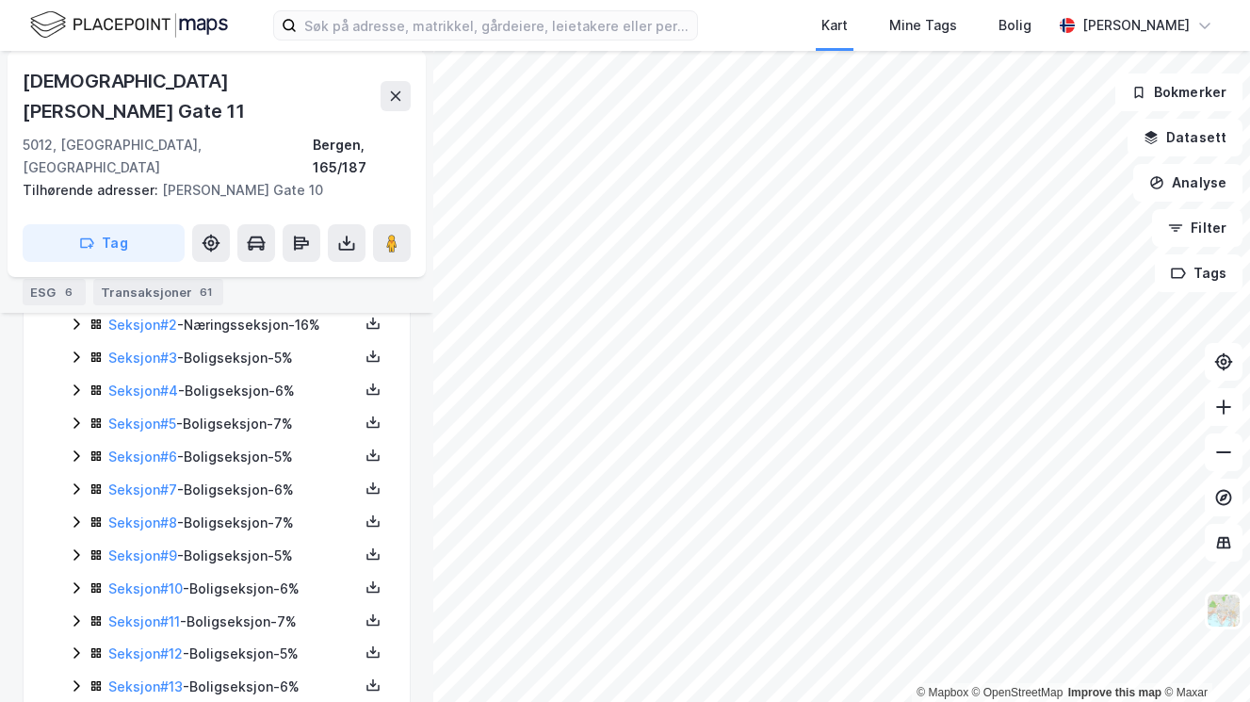
scroll to position [555, 0]
click at [405, 81] on button at bounding box center [396, 96] width 30 height 30
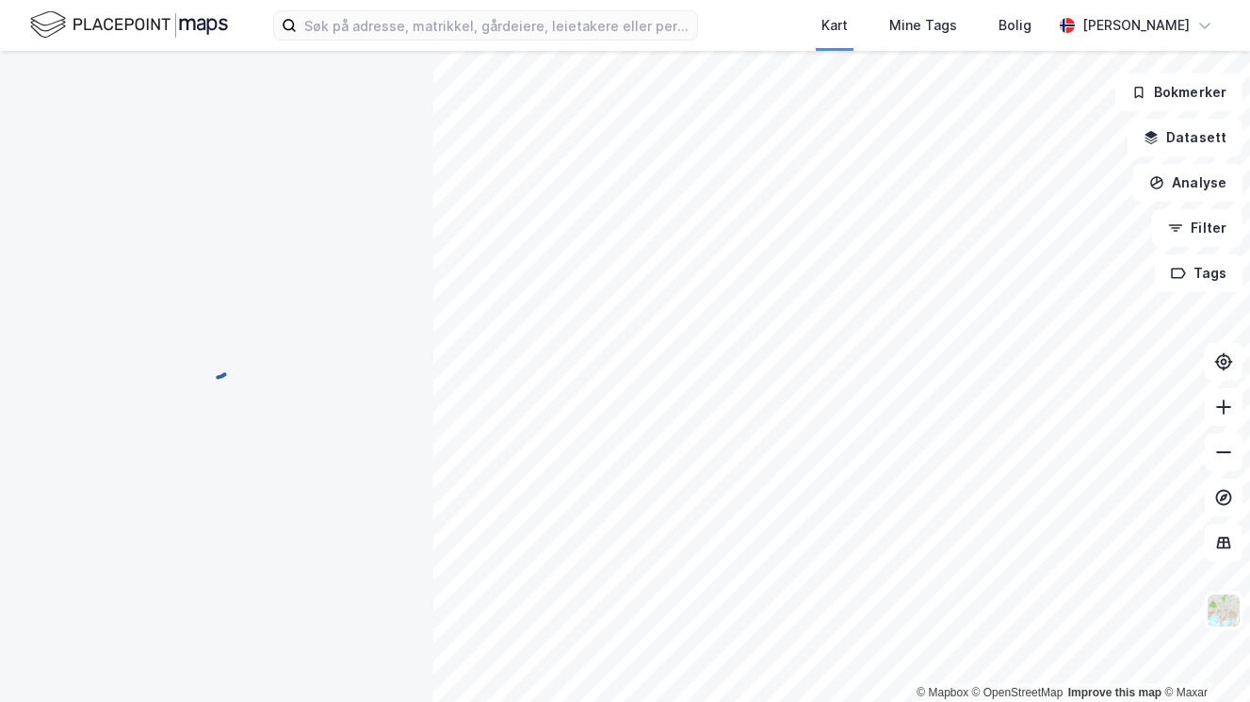
scroll to position [137, 0]
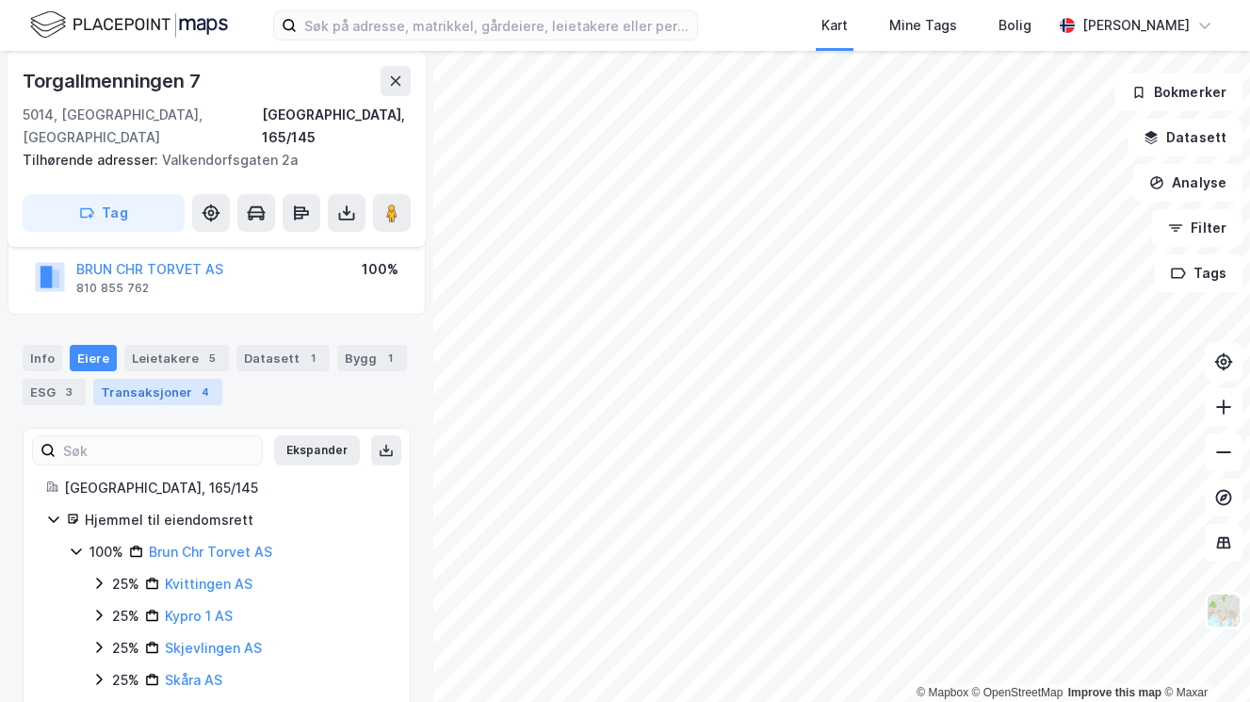
click at [163, 379] on div "Transaksjoner 4" at bounding box center [157, 392] width 129 height 26
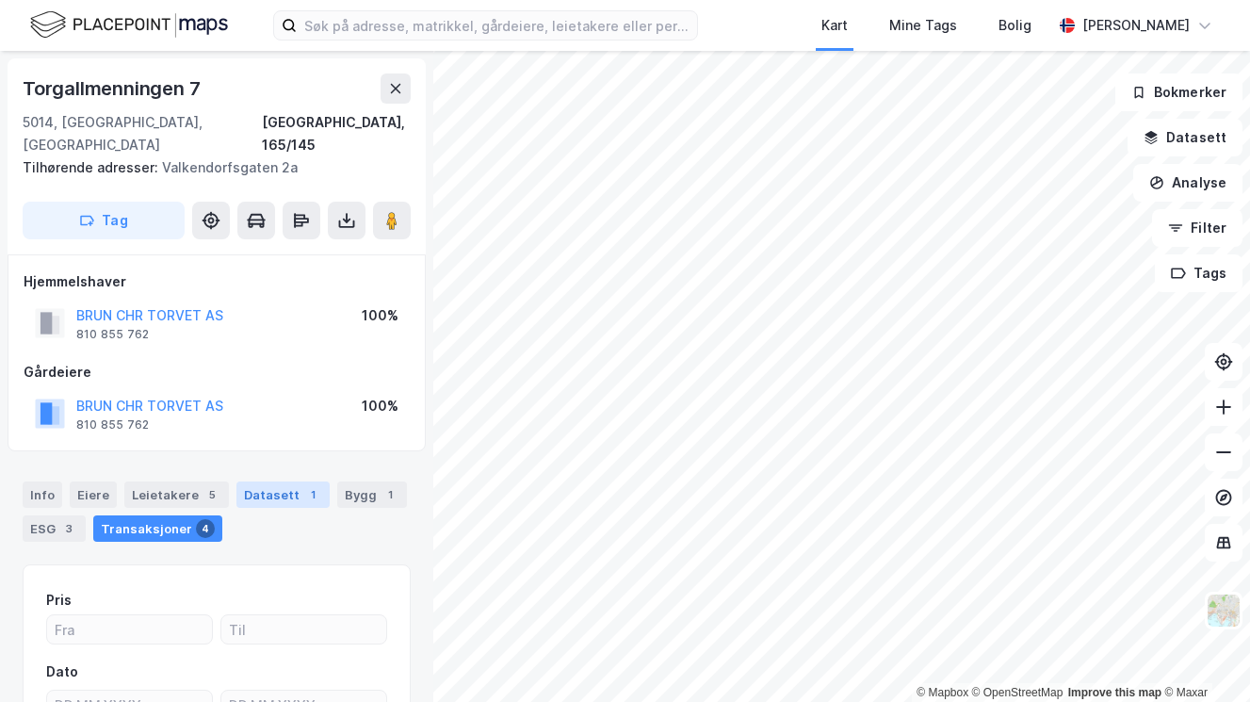
click at [253, 481] on div "Datasett 1" at bounding box center [282, 494] width 93 height 26
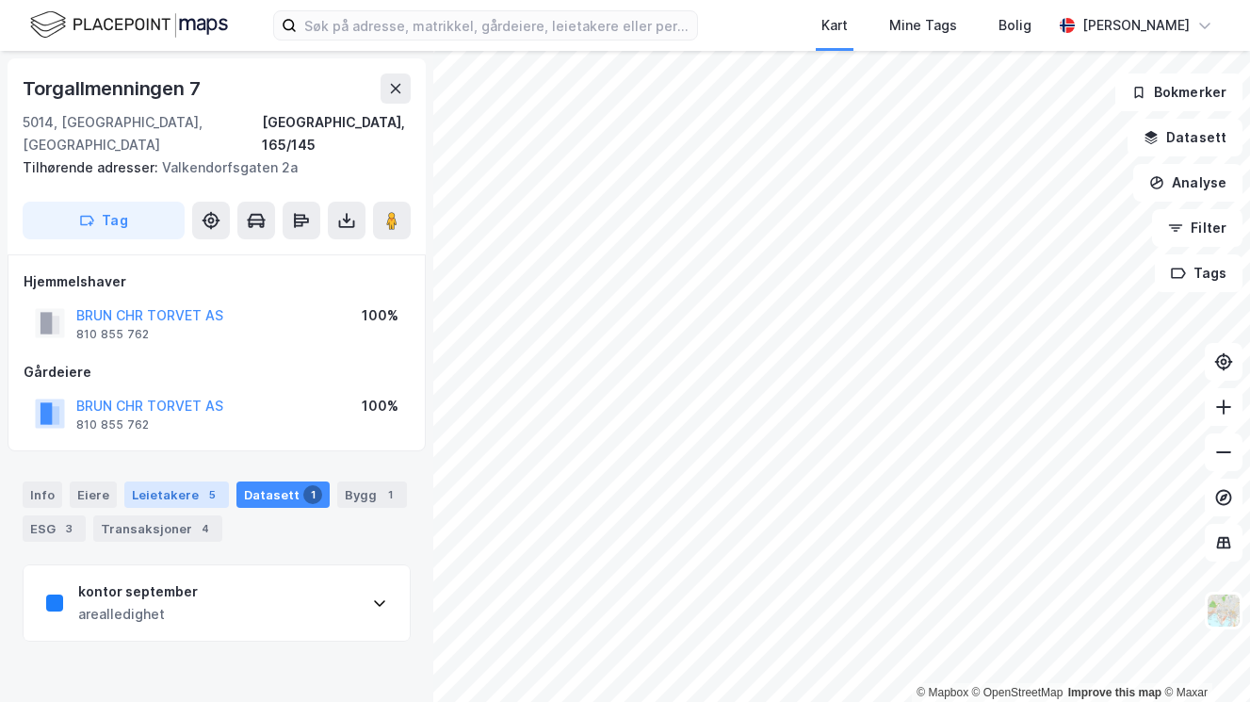
click at [173, 481] on div "Leietakere 5" at bounding box center [176, 494] width 105 height 26
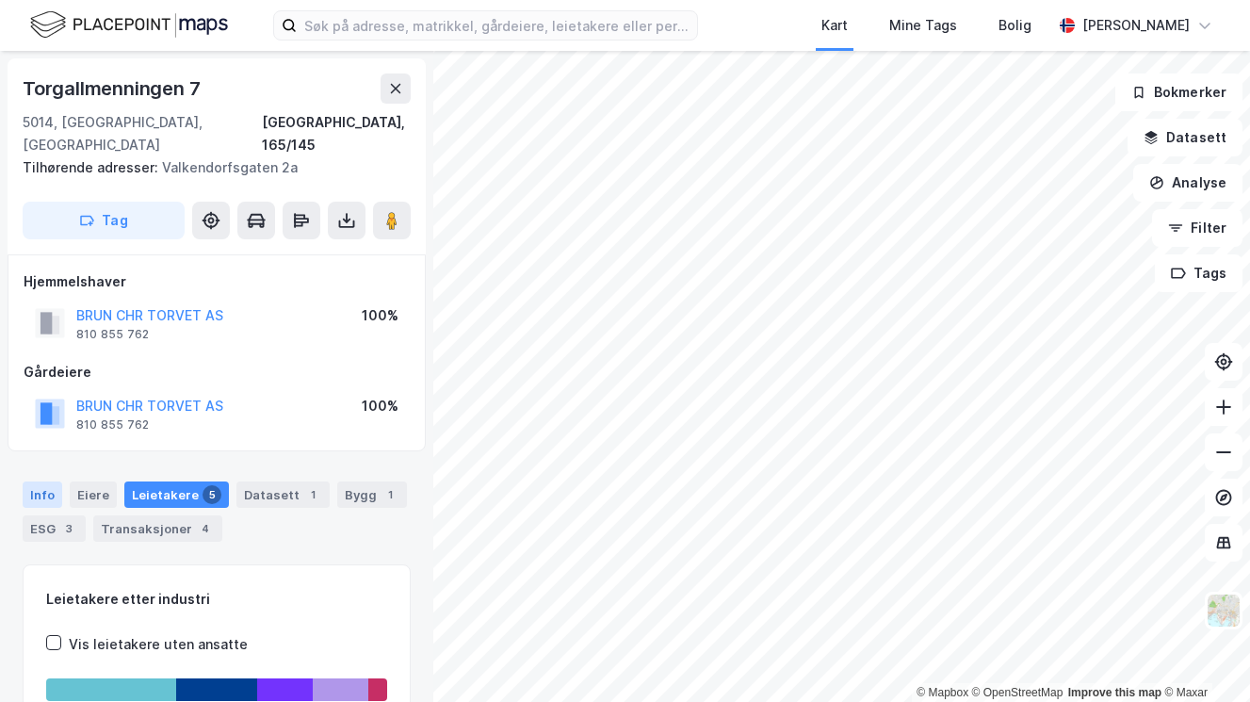
click at [57, 481] on div "Info" at bounding box center [43, 494] width 40 height 26
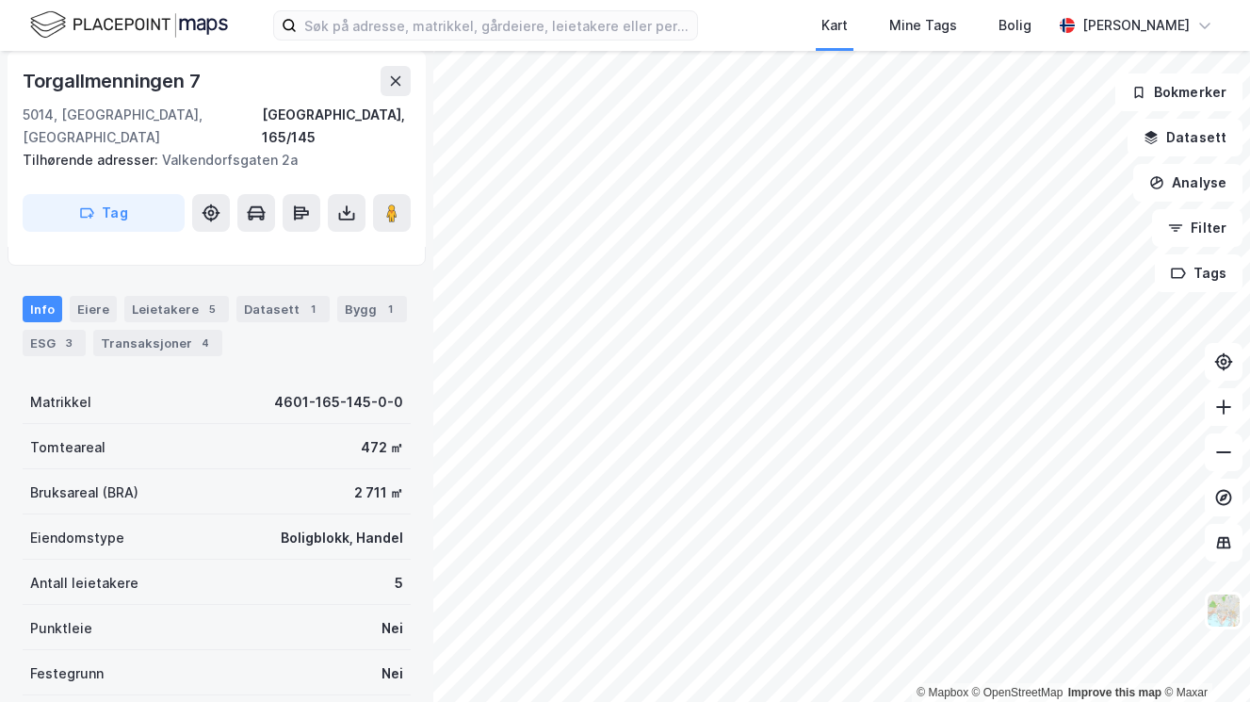
scroll to position [190, 0]
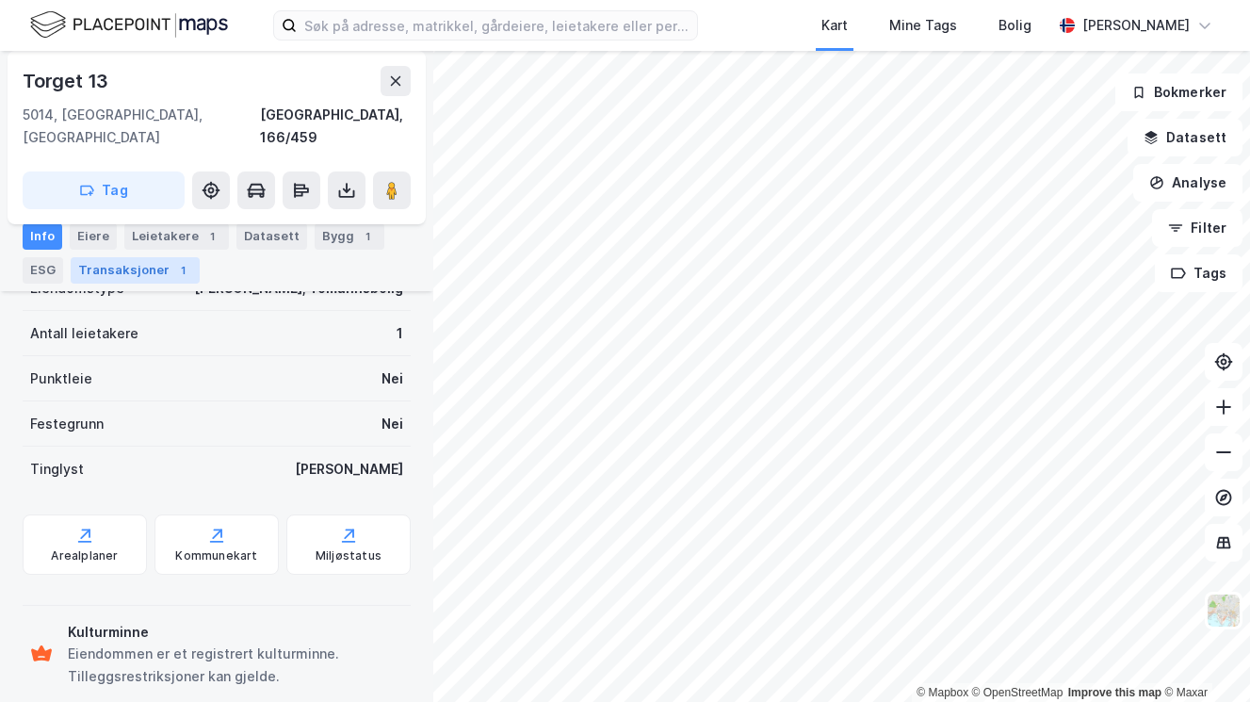
click at [116, 280] on div "Transaksjoner 1" at bounding box center [135, 270] width 129 height 26
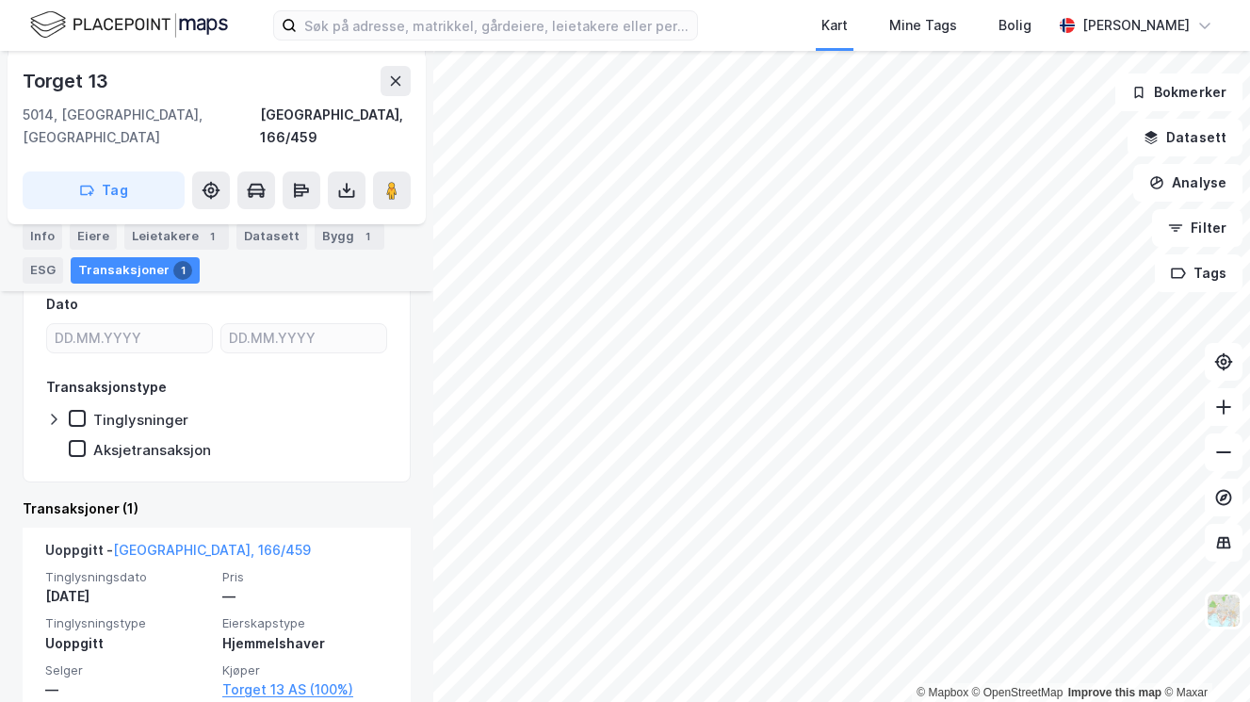
scroll to position [343, 0]
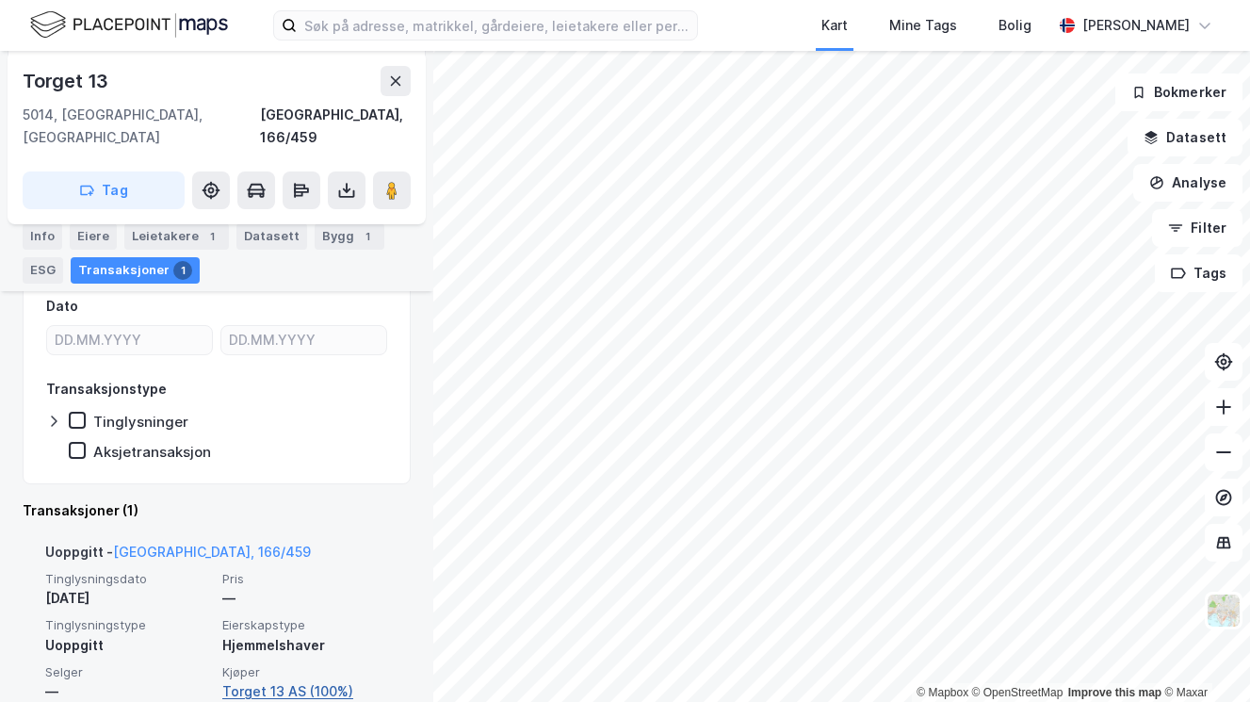
click at [298, 680] on link "Torget 13 AS (100%)" at bounding box center [305, 691] width 166 height 23
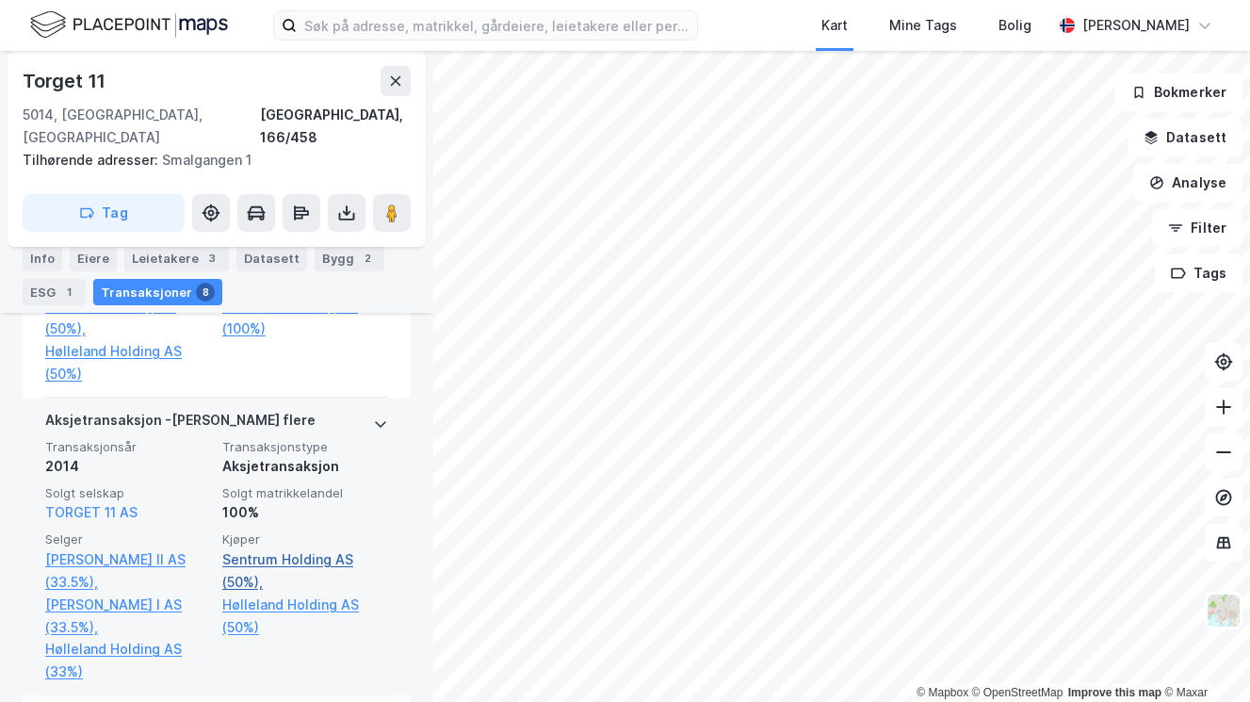
scroll to position [684, 0]
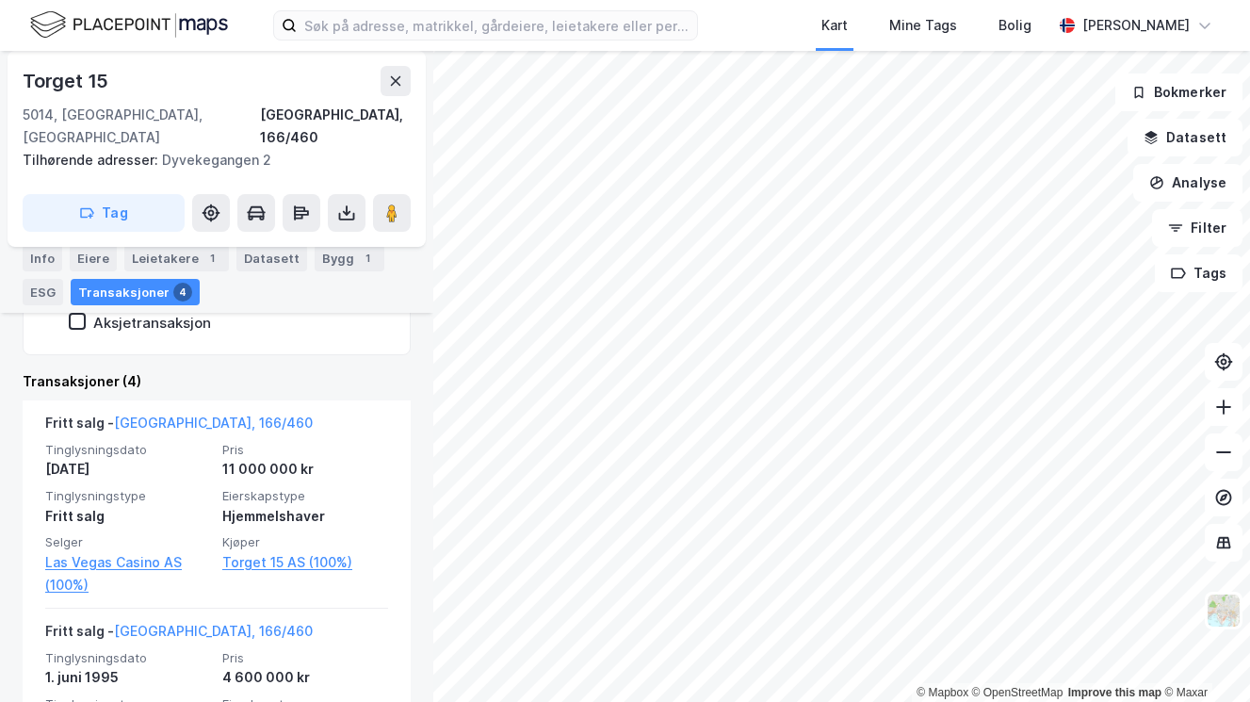
scroll to position [498, 0]
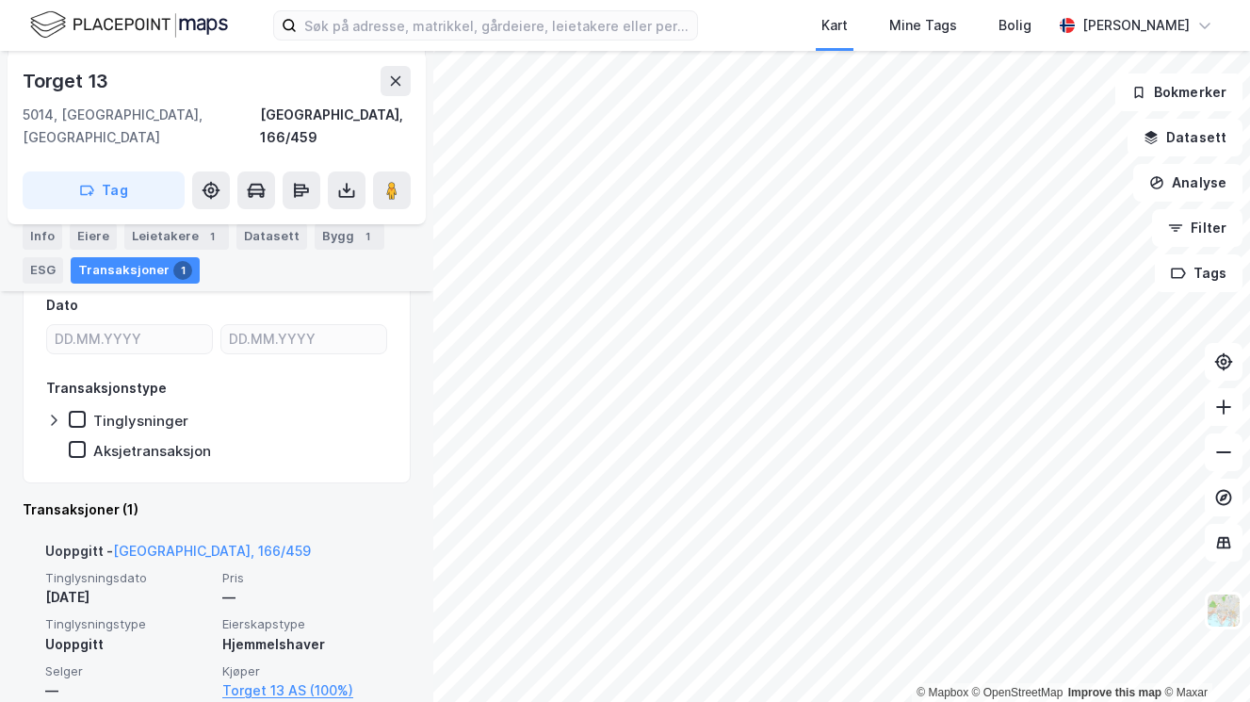
scroll to position [343, 0]
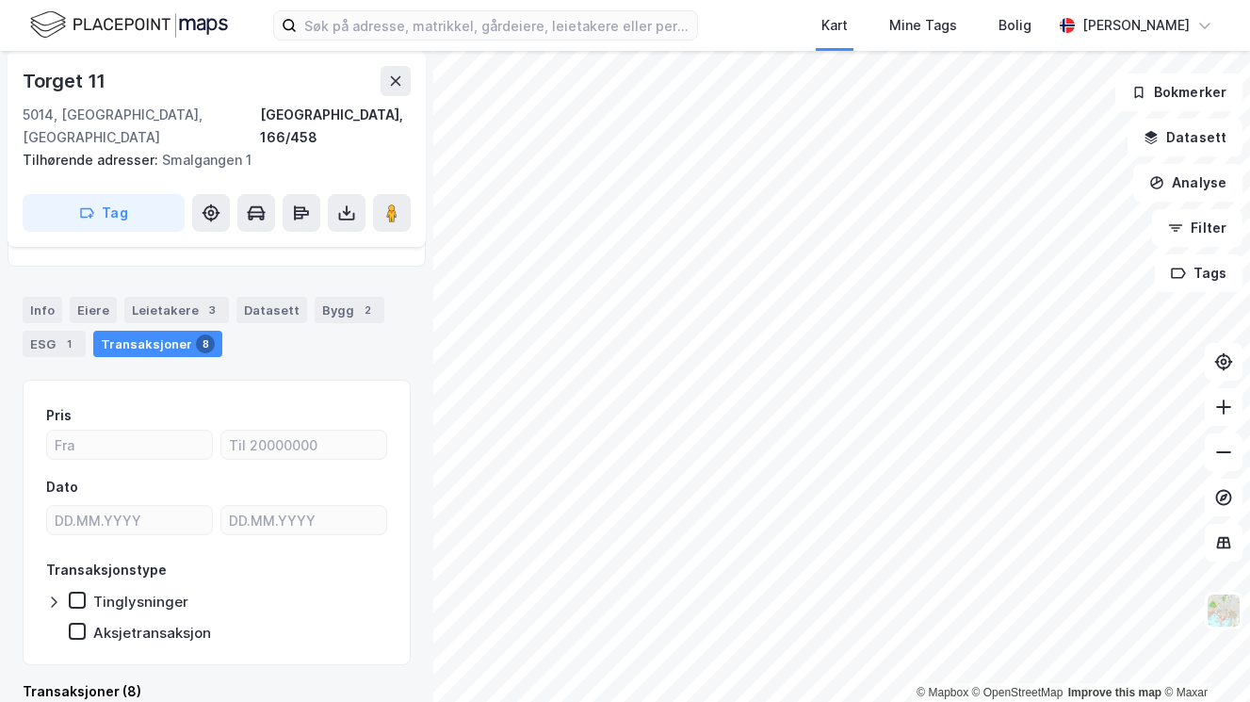
scroll to position [408, 0]
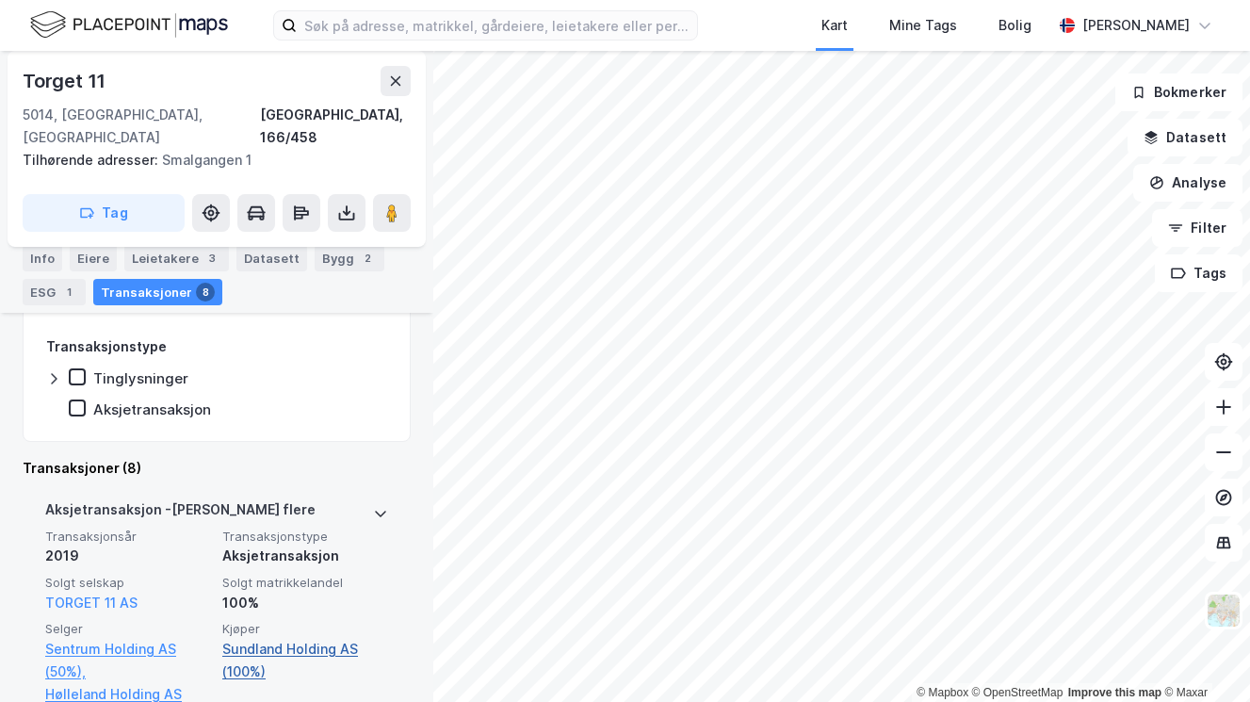
click at [246, 638] on link "Sundland Holding AS (100%)" at bounding box center [305, 660] width 166 height 45
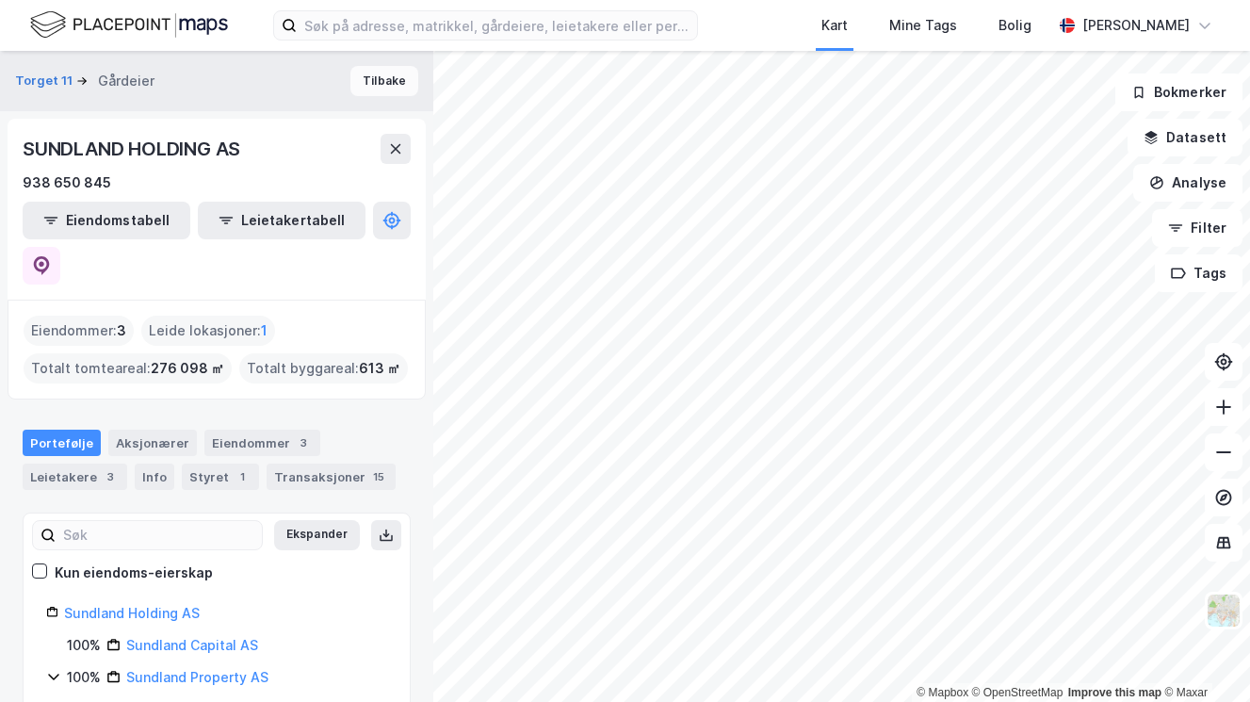
click at [375, 71] on button "Tilbake" at bounding box center [384, 81] width 68 height 30
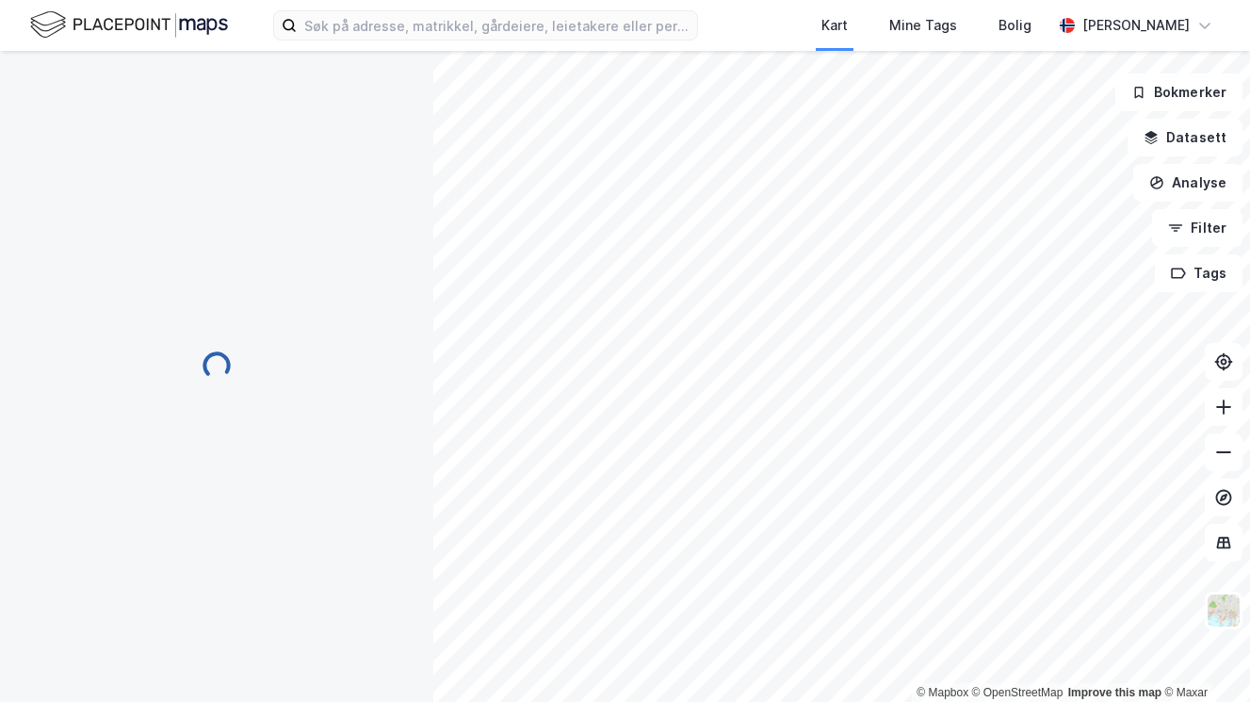
scroll to position [185, 0]
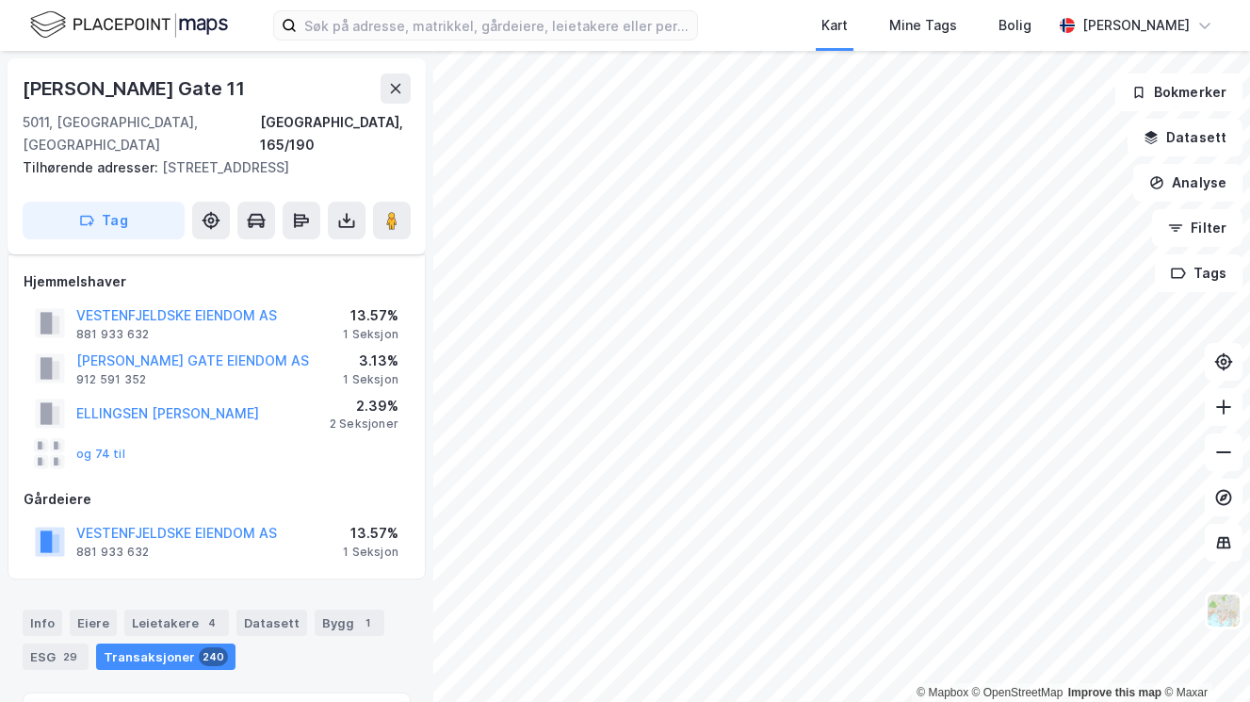
scroll to position [185, 0]
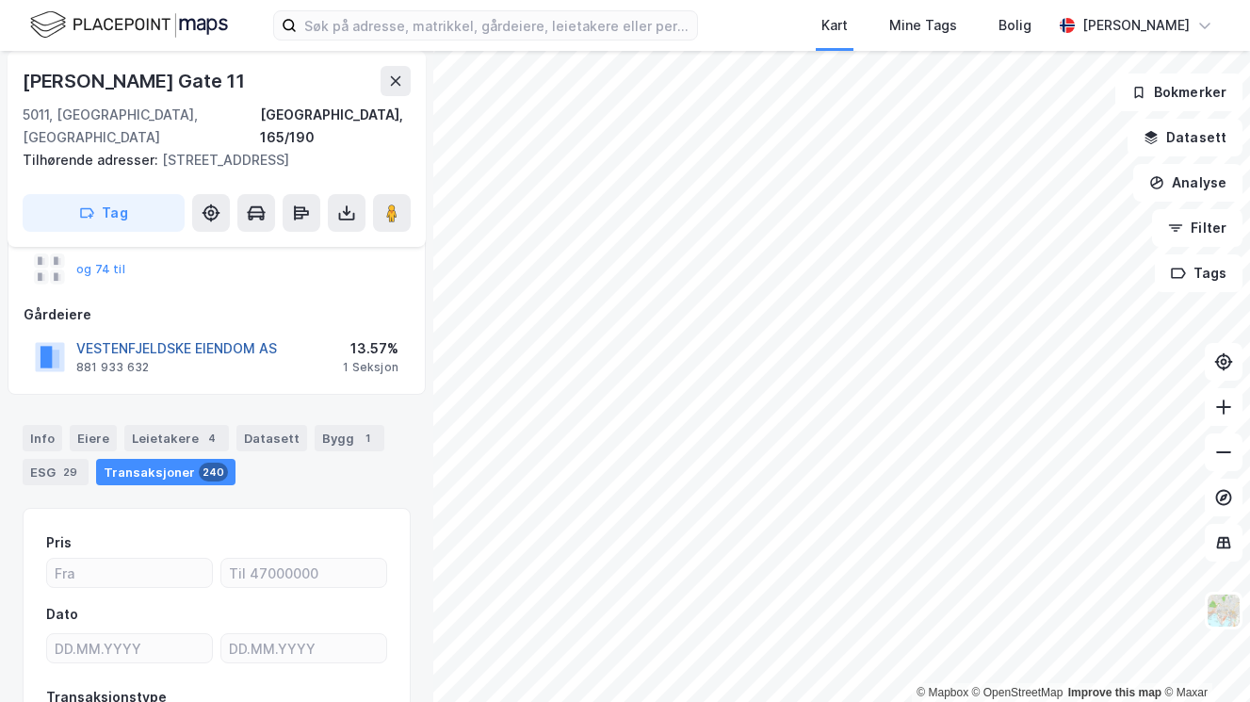
click at [244, 337] on div "VESTENFJELDSKE EIENDOM AS" at bounding box center [176, 348] width 201 height 23
click at [0, 0] on button "VESTENFJELDSKE EIENDOM AS" at bounding box center [0, 0] width 0 height 0
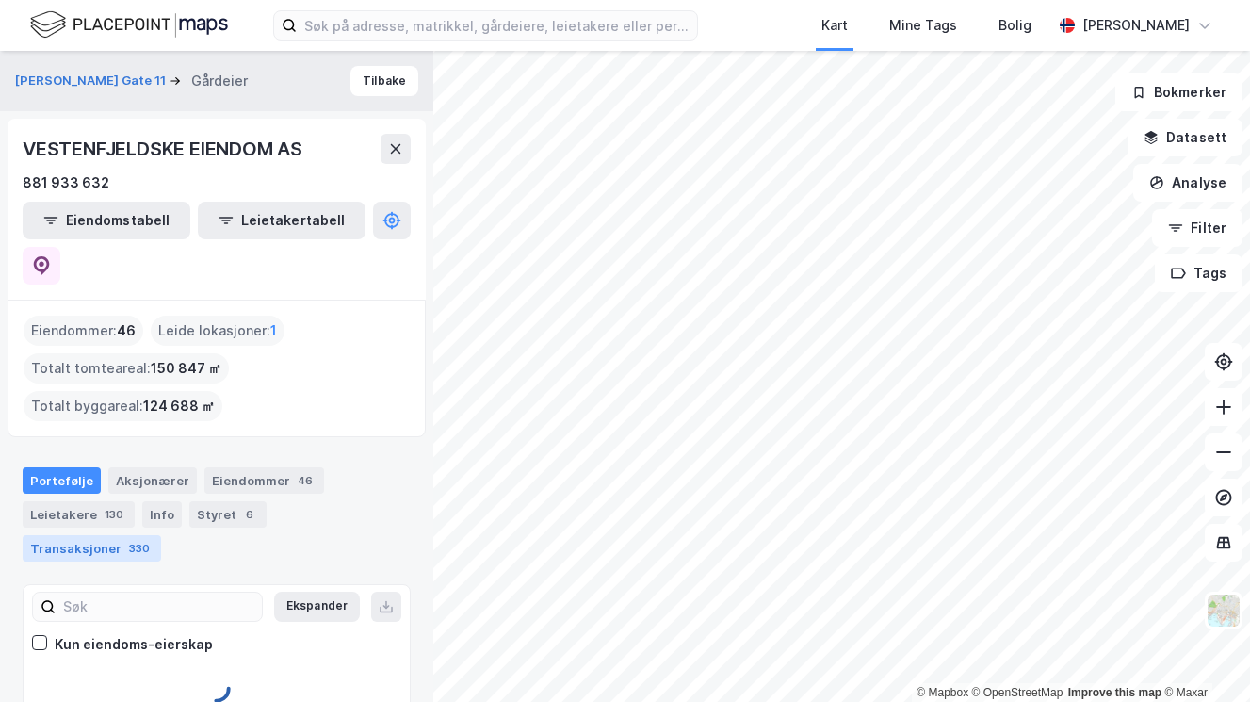
click at [161, 535] on div "Transaksjoner 330" at bounding box center [92, 548] width 138 height 26
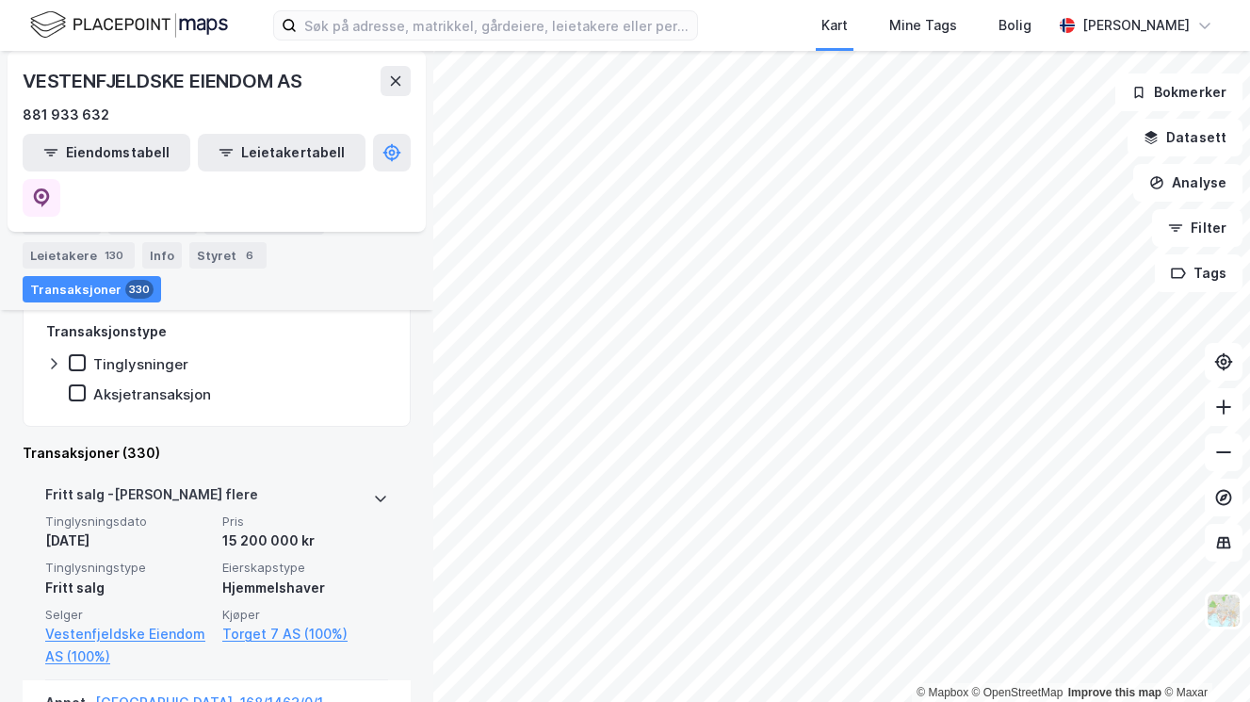
scroll to position [492, 0]
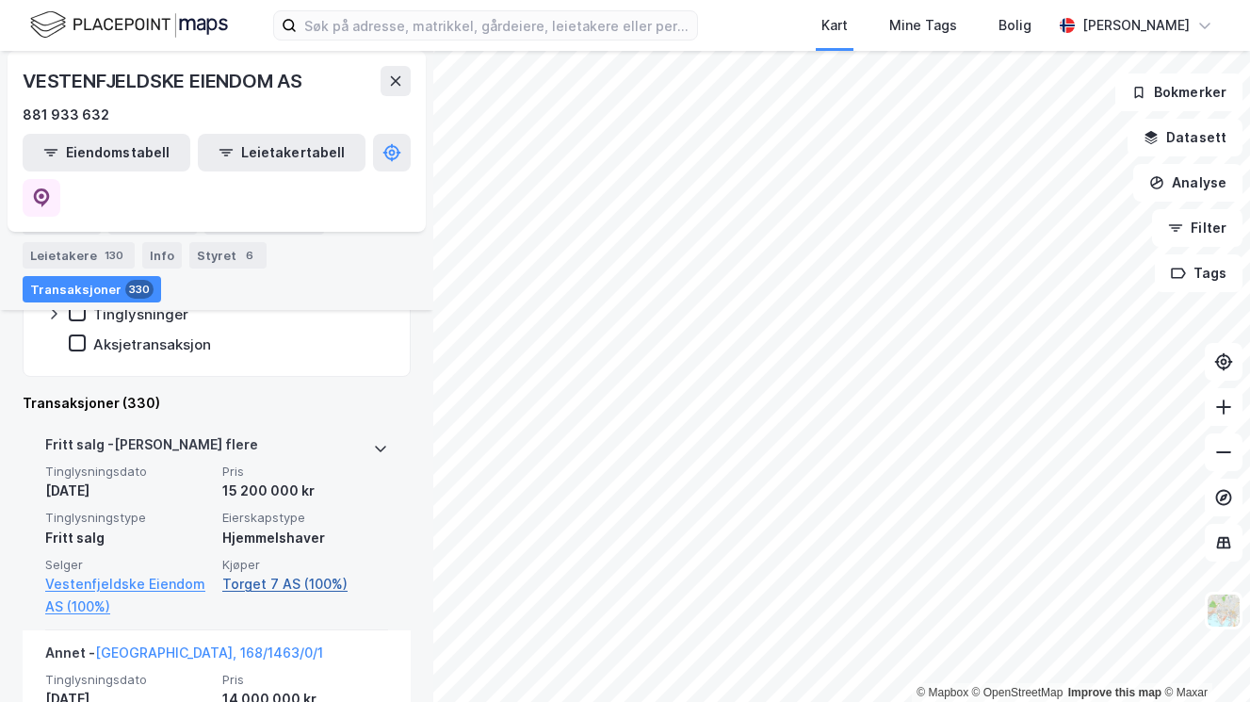
click at [287, 573] on link "Torget 7 AS (100%)" at bounding box center [305, 584] width 166 height 23
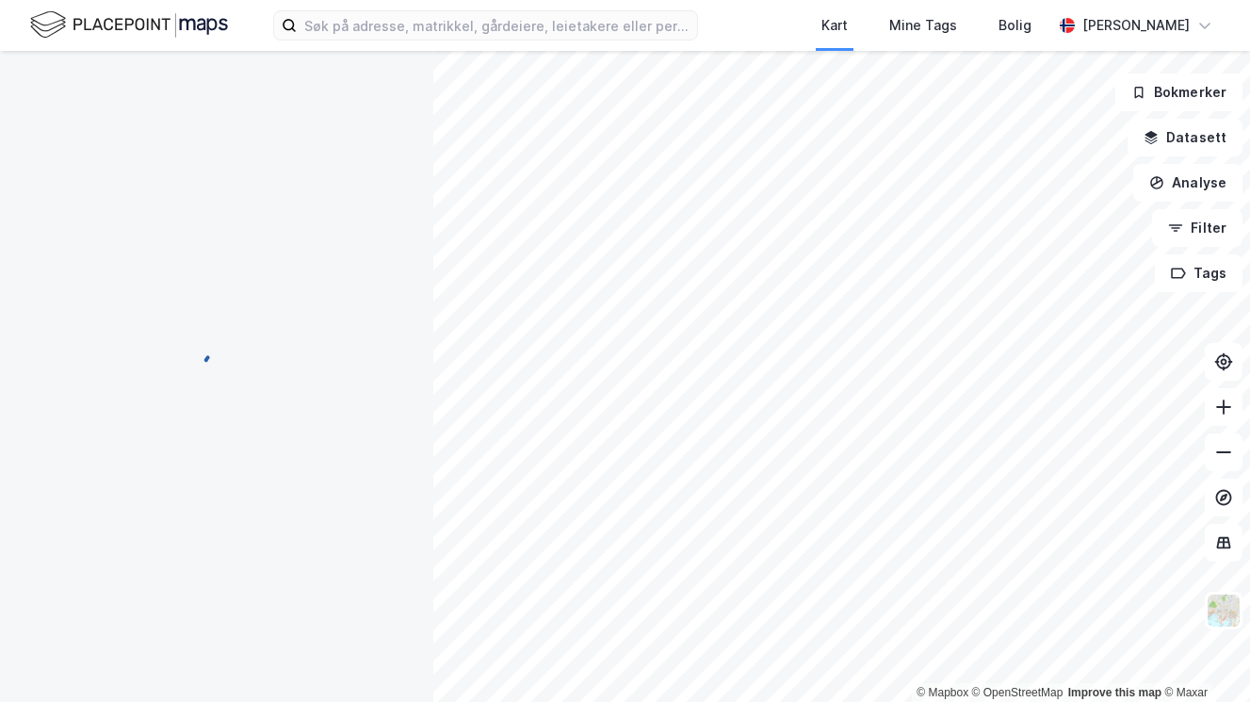
scroll to position [0, 0]
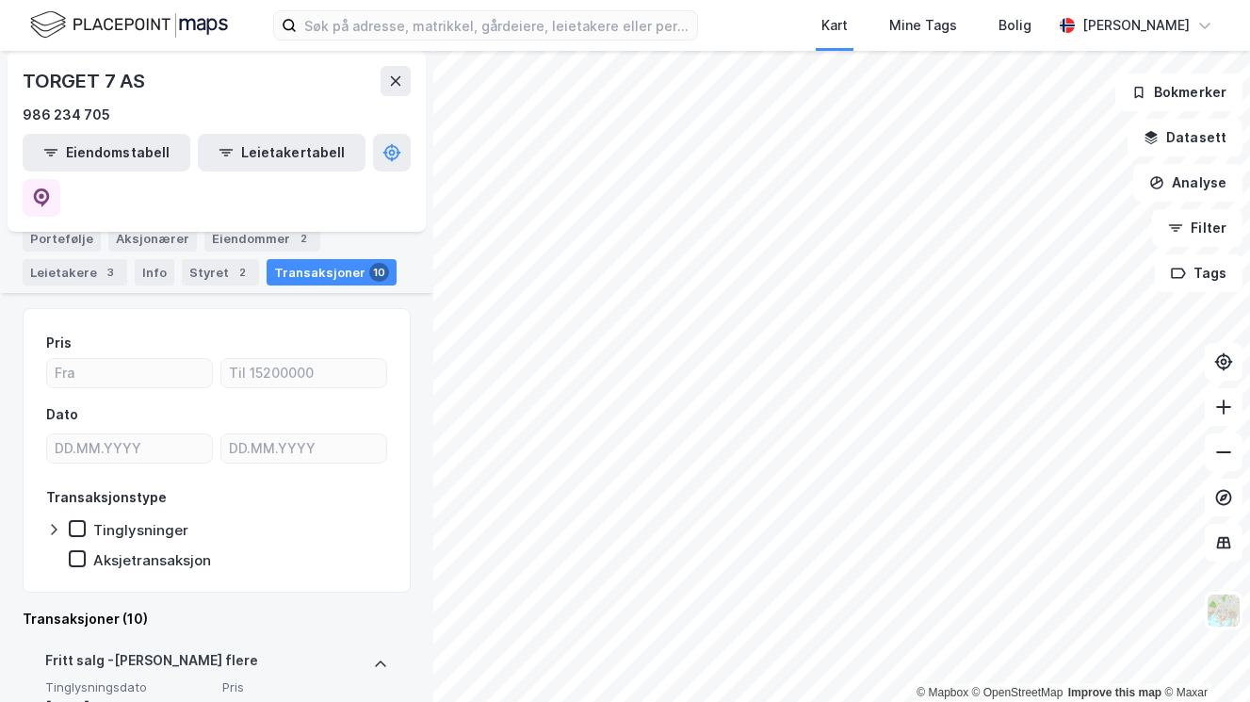
scroll to position [163, 0]
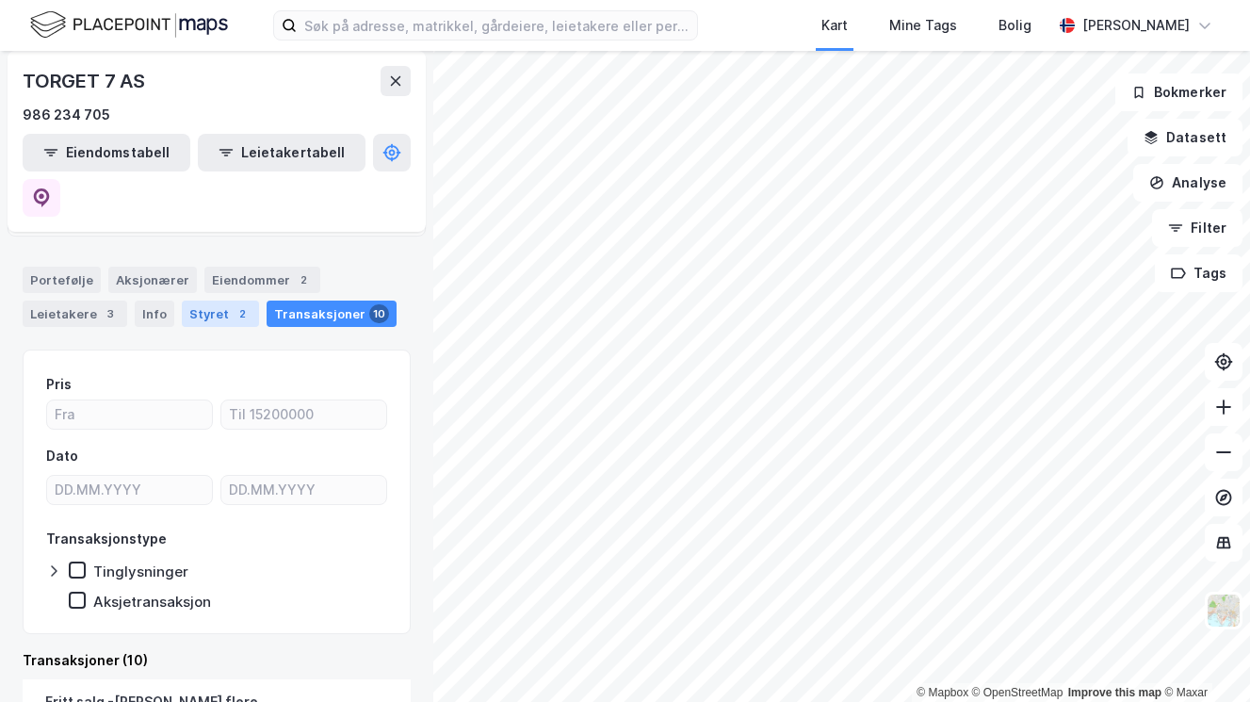
click at [211, 300] on div "Styret 2" at bounding box center [220, 313] width 77 height 26
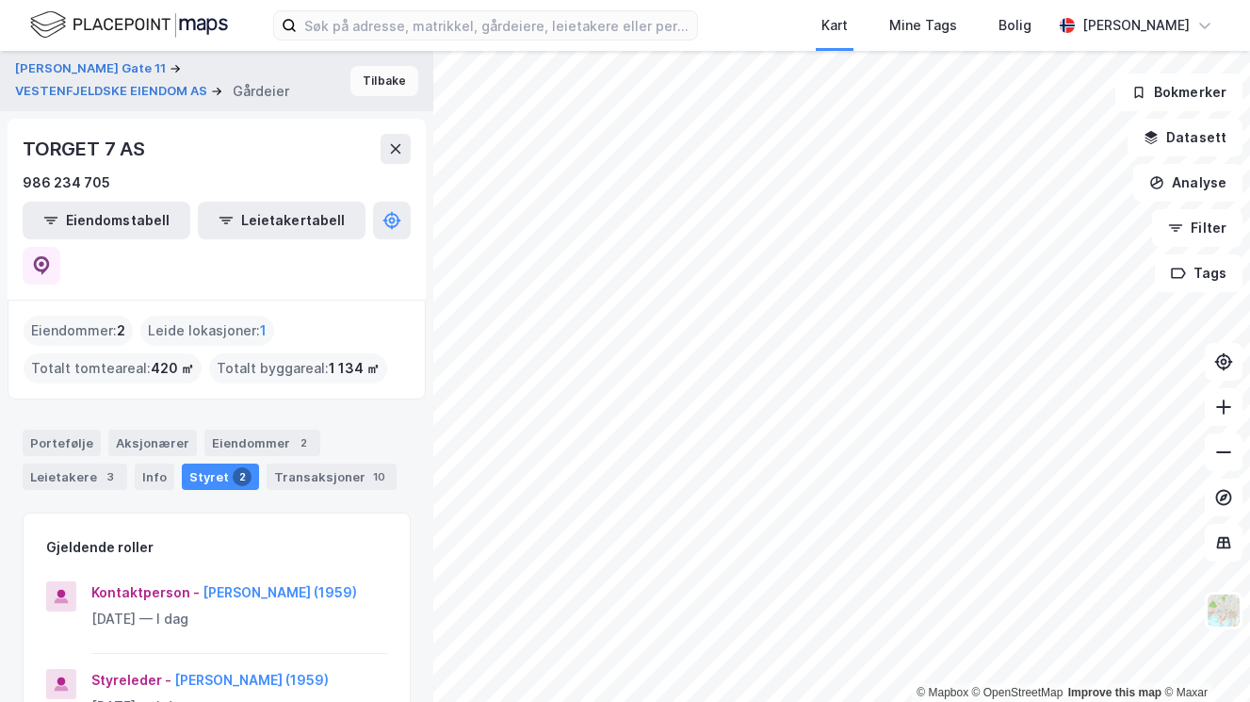
click at [374, 81] on button "Tilbake" at bounding box center [384, 81] width 68 height 30
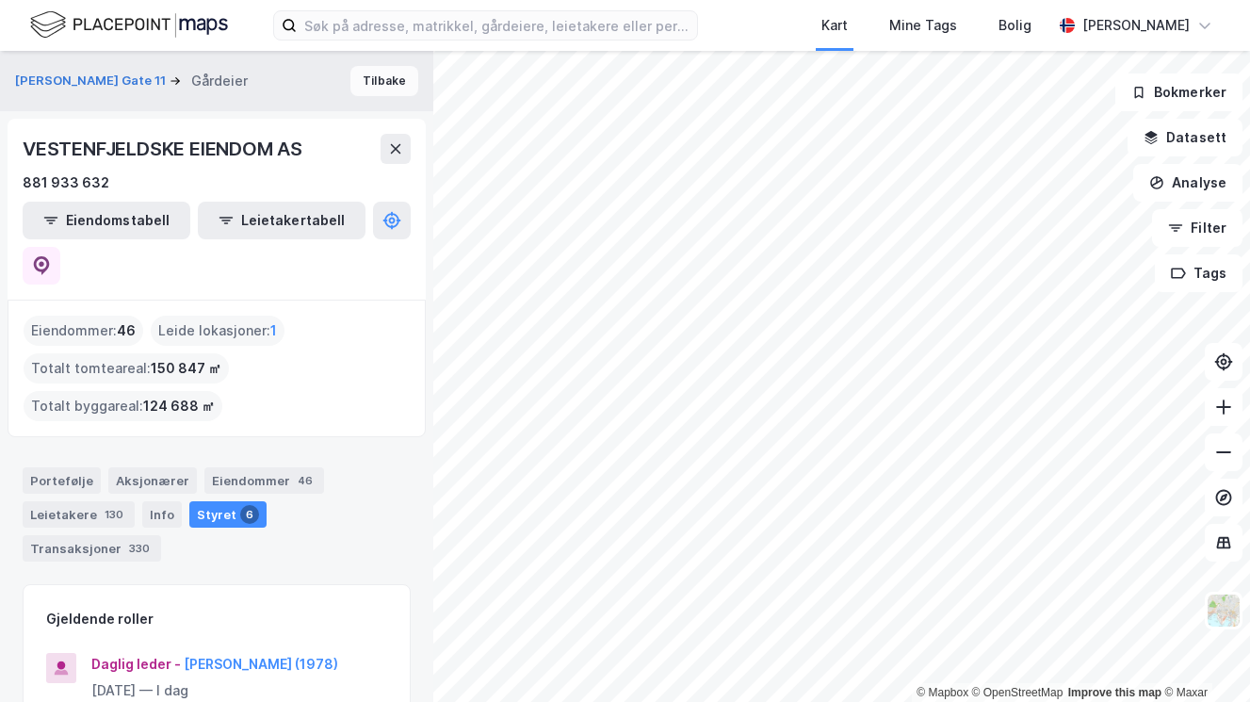
click at [380, 79] on button "Tilbake" at bounding box center [384, 81] width 68 height 30
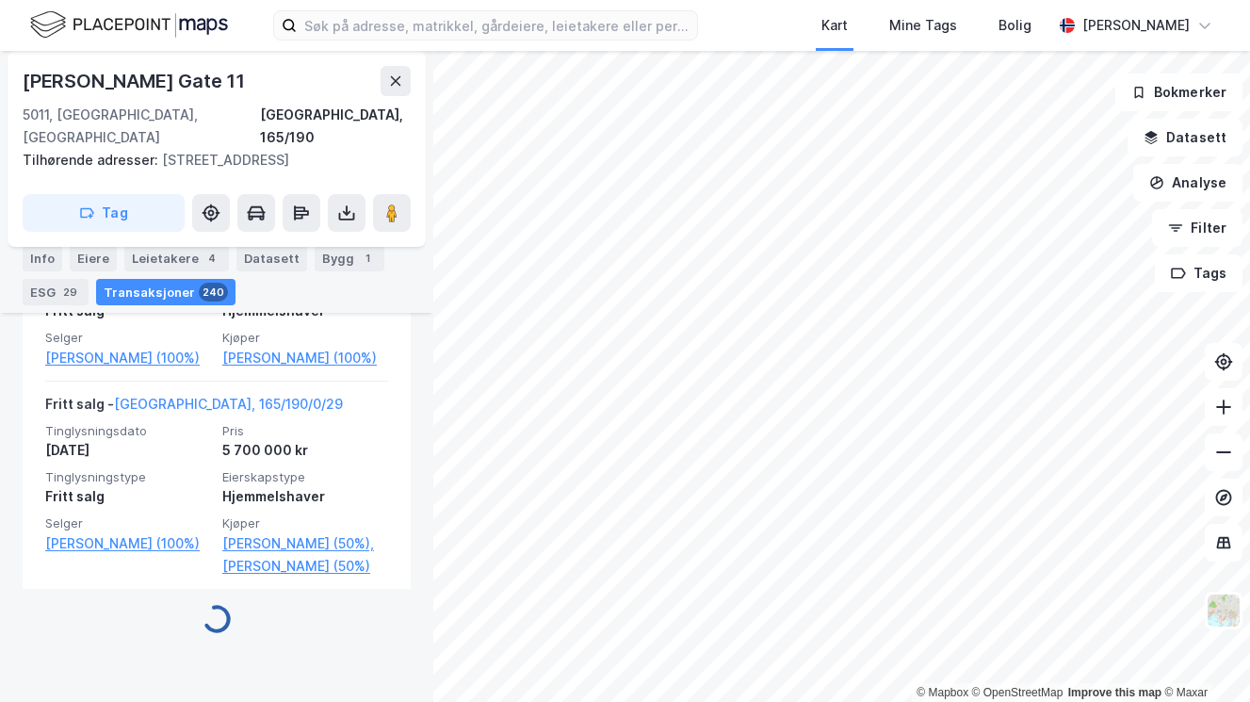
scroll to position [6536, 0]
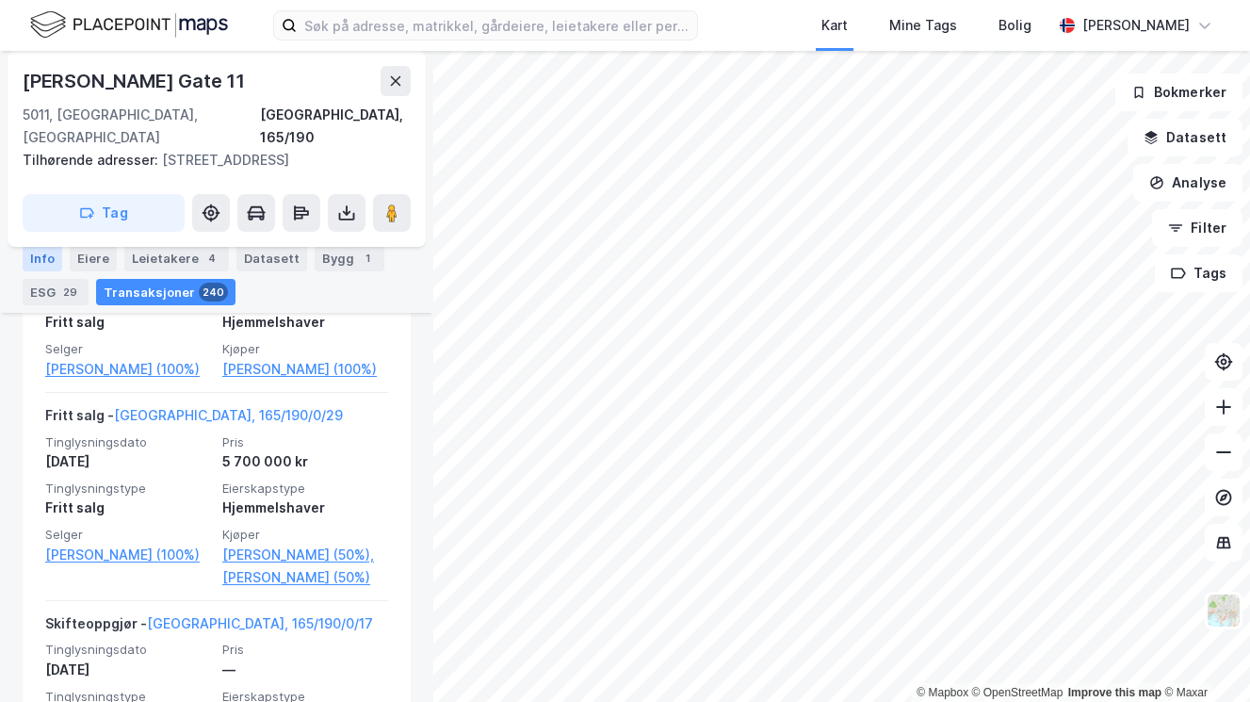
click at [47, 249] on div "Info" at bounding box center [43, 258] width 40 height 26
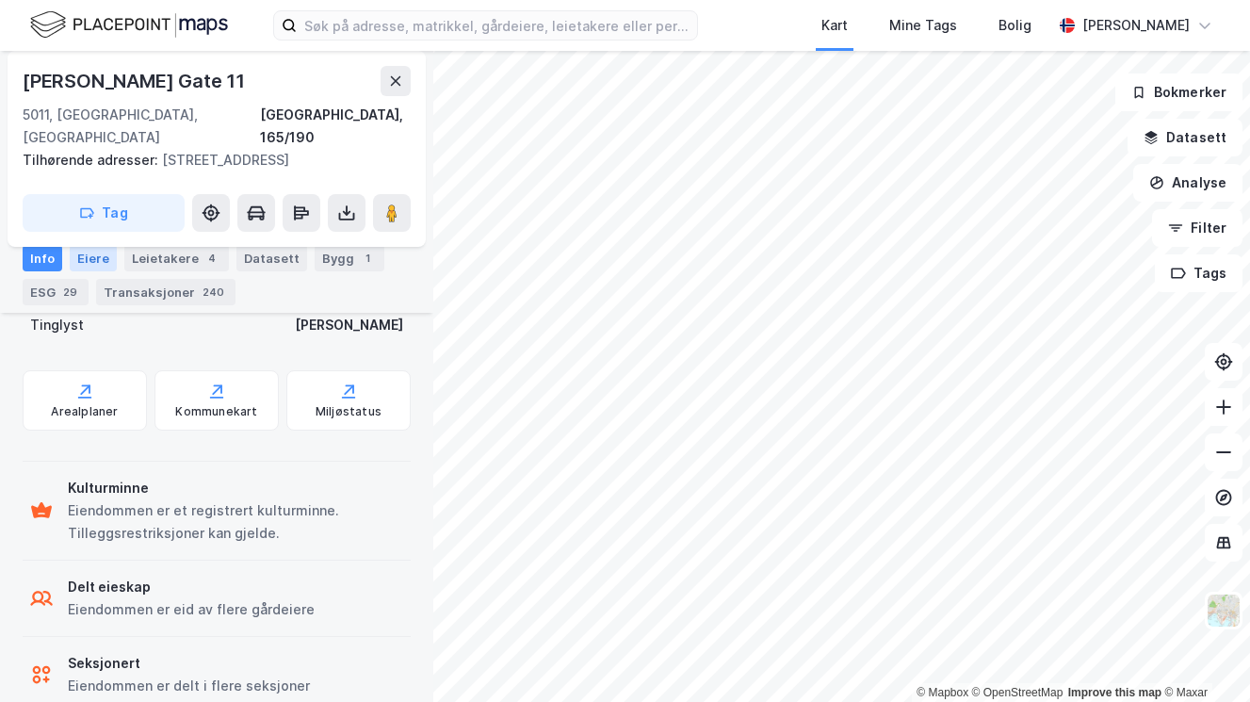
click at [77, 257] on div "Eiere" at bounding box center [93, 258] width 47 height 26
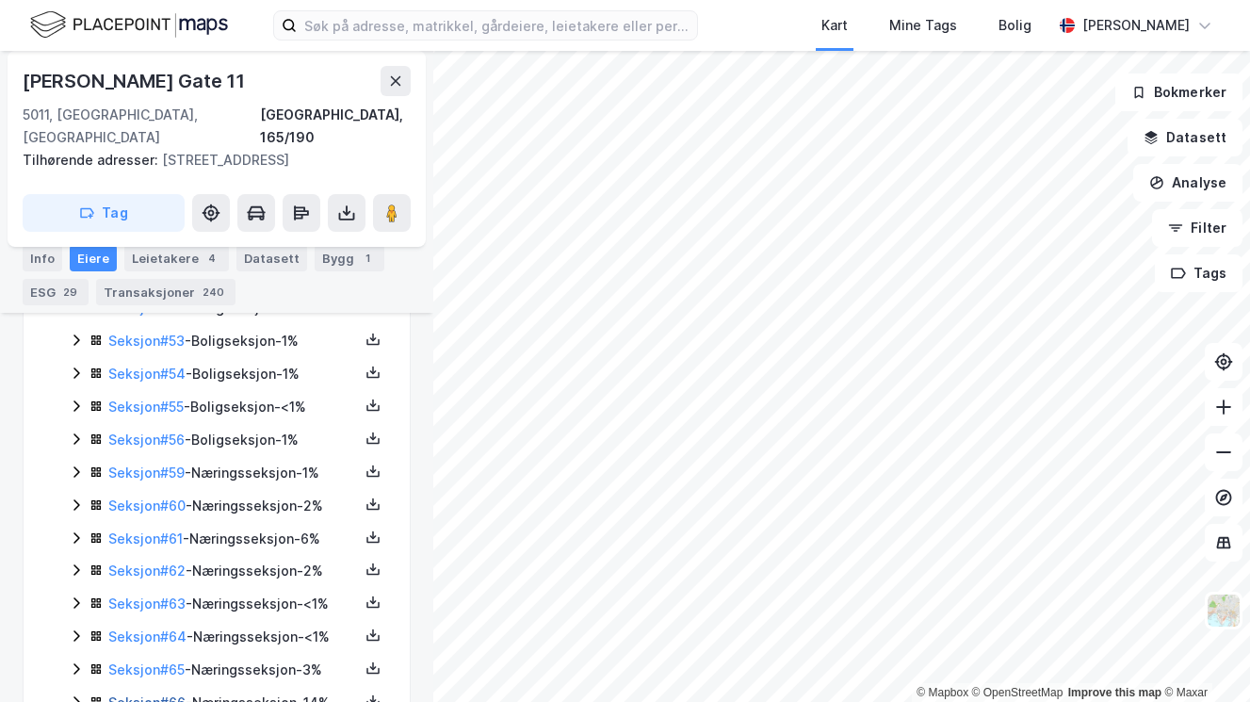
click at [138, 694] on link "Seksjon # 66" at bounding box center [146, 702] width 77 height 16
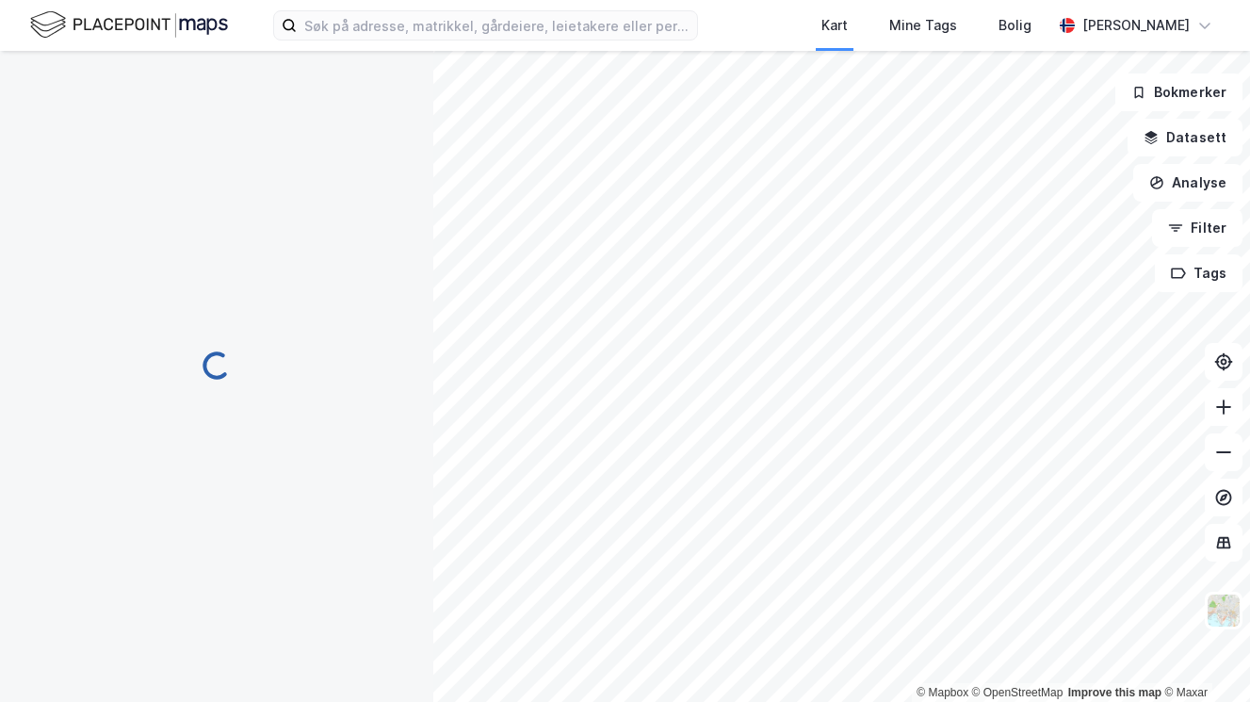
scroll to position [60, 0]
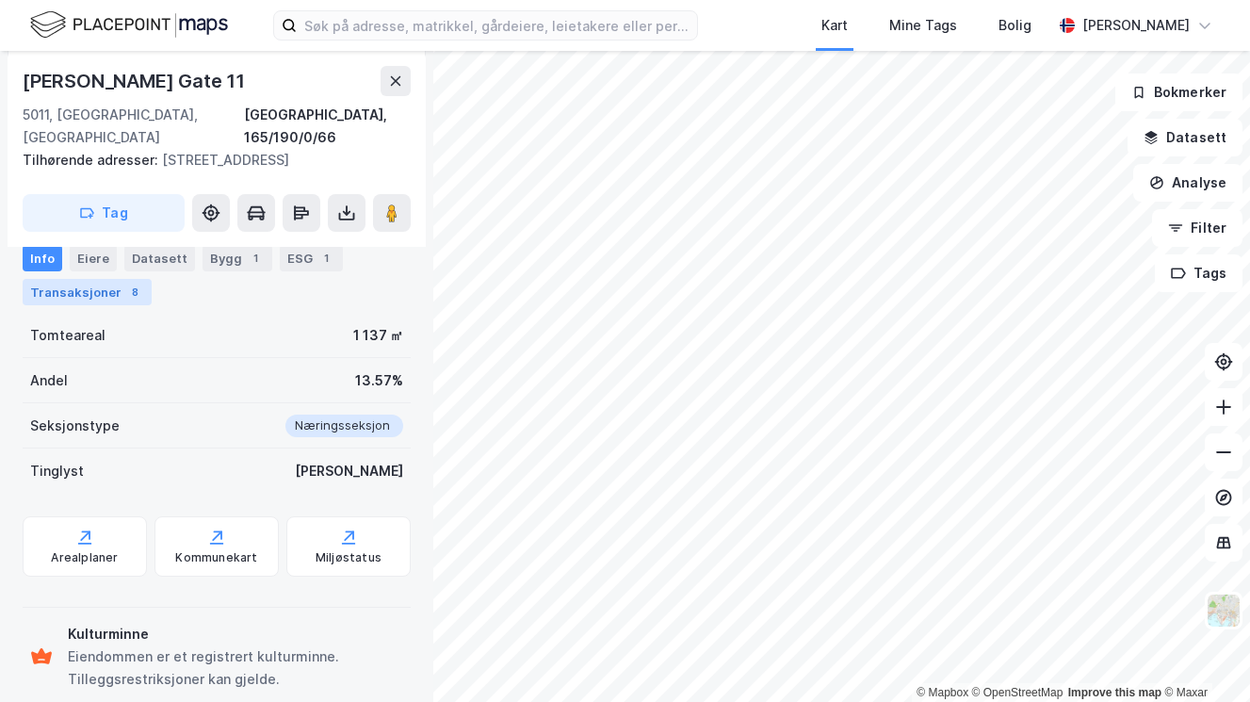
click at [121, 300] on div "Transaksjoner 8" at bounding box center [87, 292] width 129 height 26
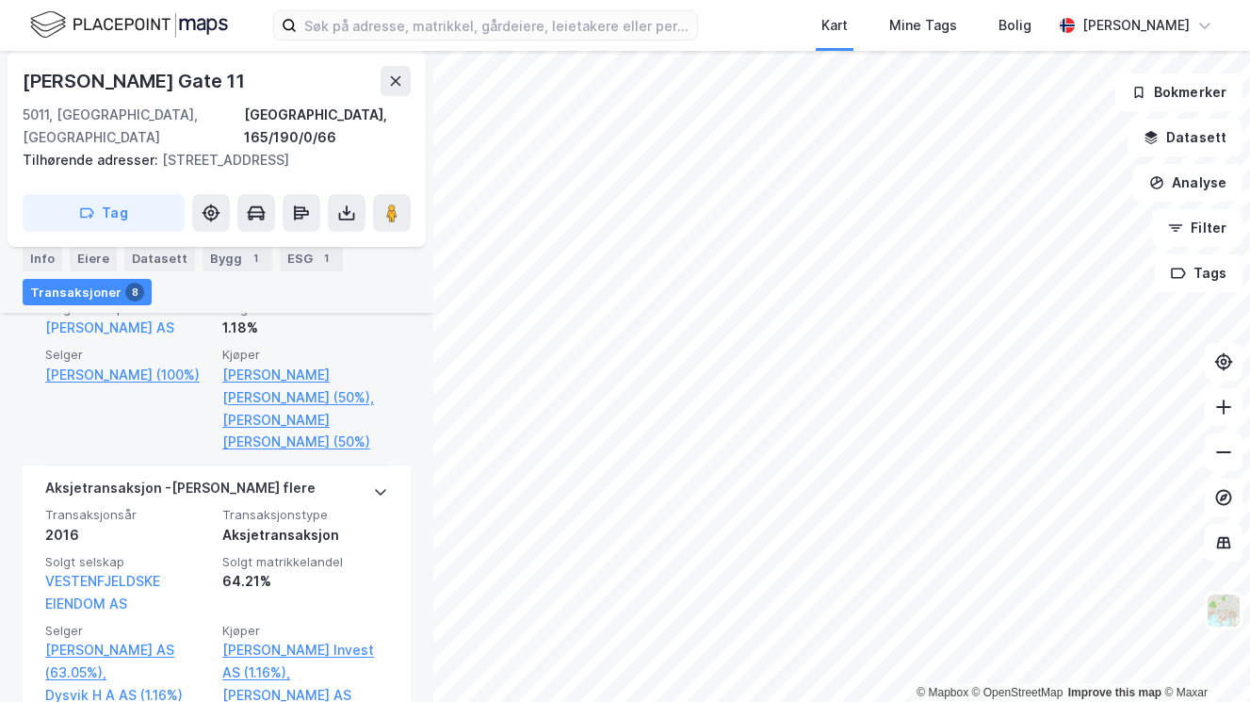
scroll to position [1084, 0]
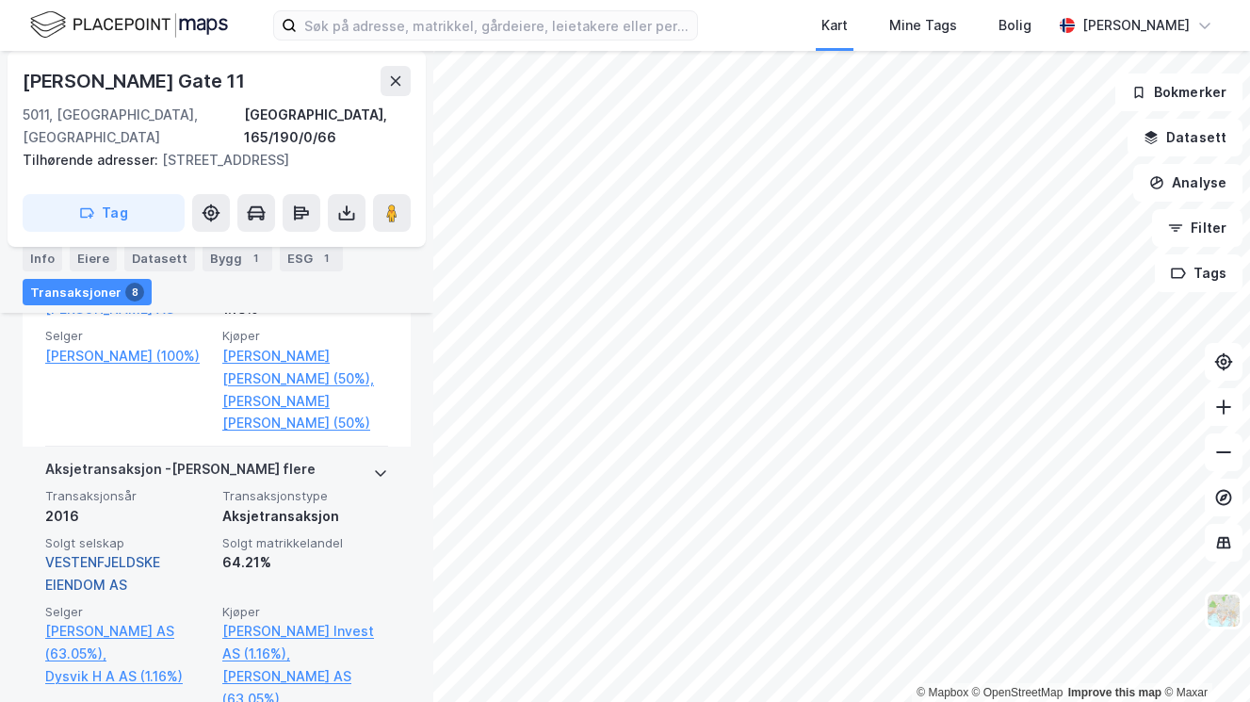
click at [107, 554] on link "VESTENFJELDSKE EIENDOM AS" at bounding box center [102, 573] width 115 height 39
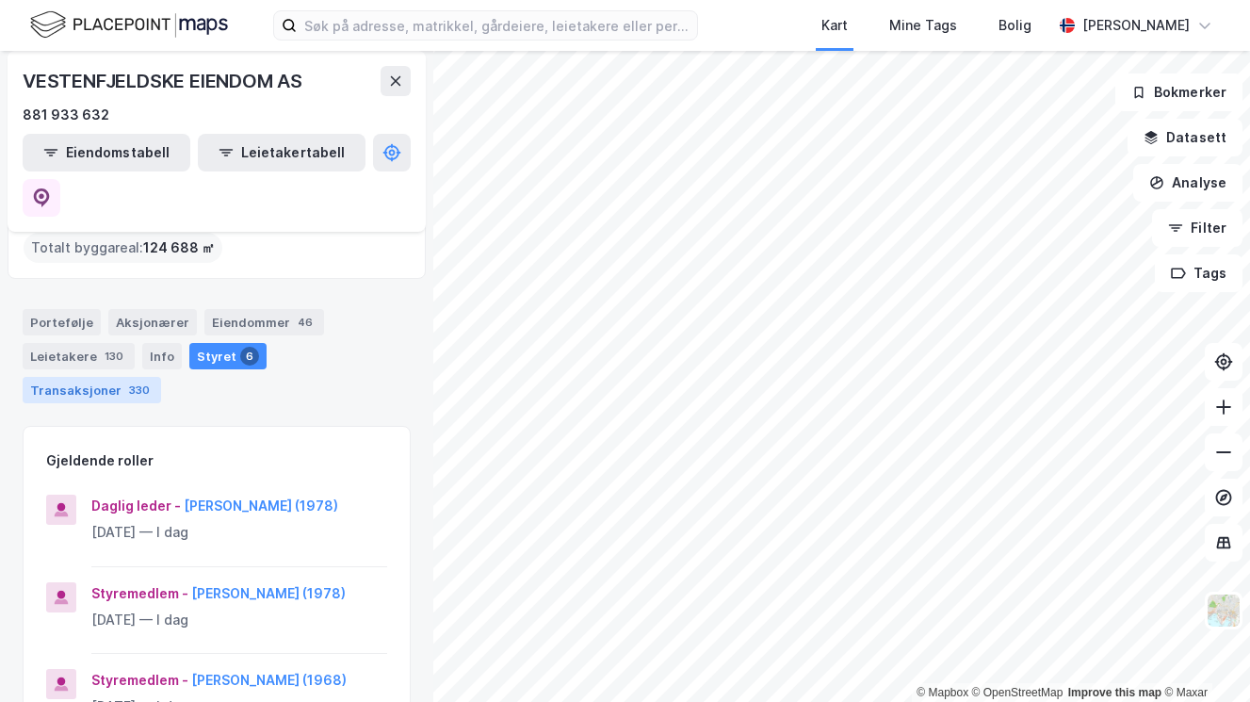
click at [161, 377] on div "Transaksjoner 330" at bounding box center [92, 390] width 138 height 26
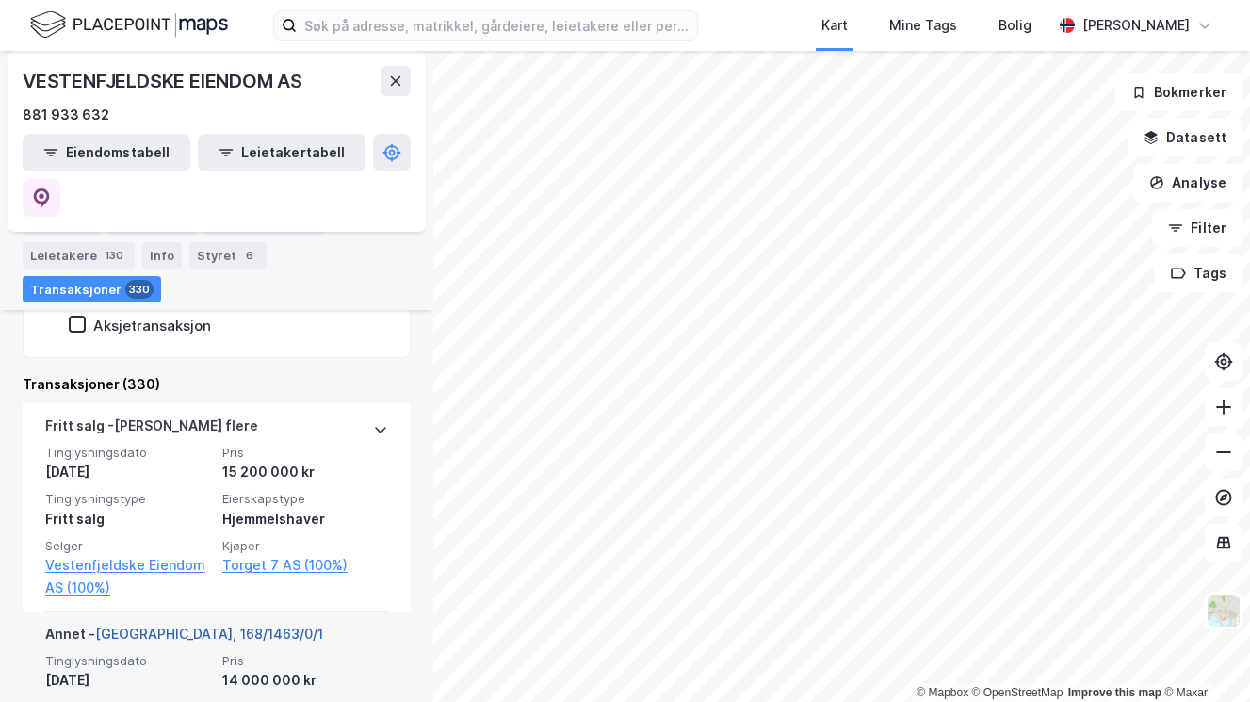
scroll to position [506, 0]
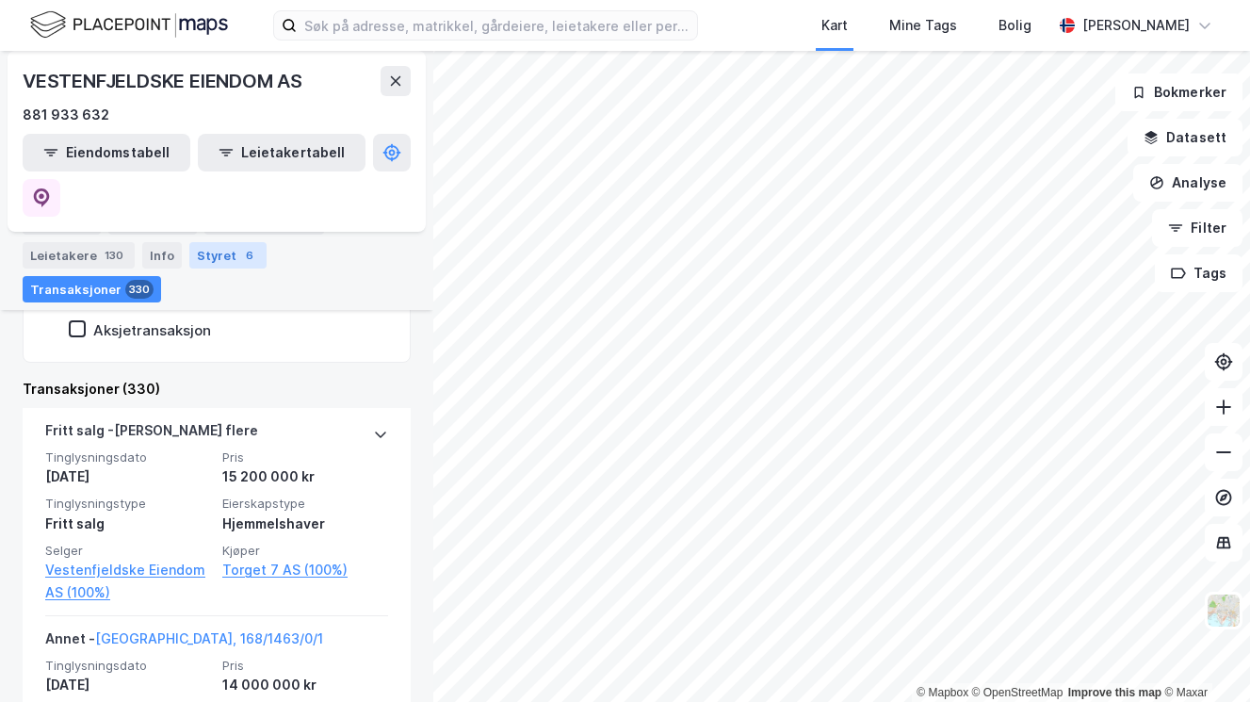
click at [206, 266] on div "Styret 6" at bounding box center [227, 255] width 77 height 26
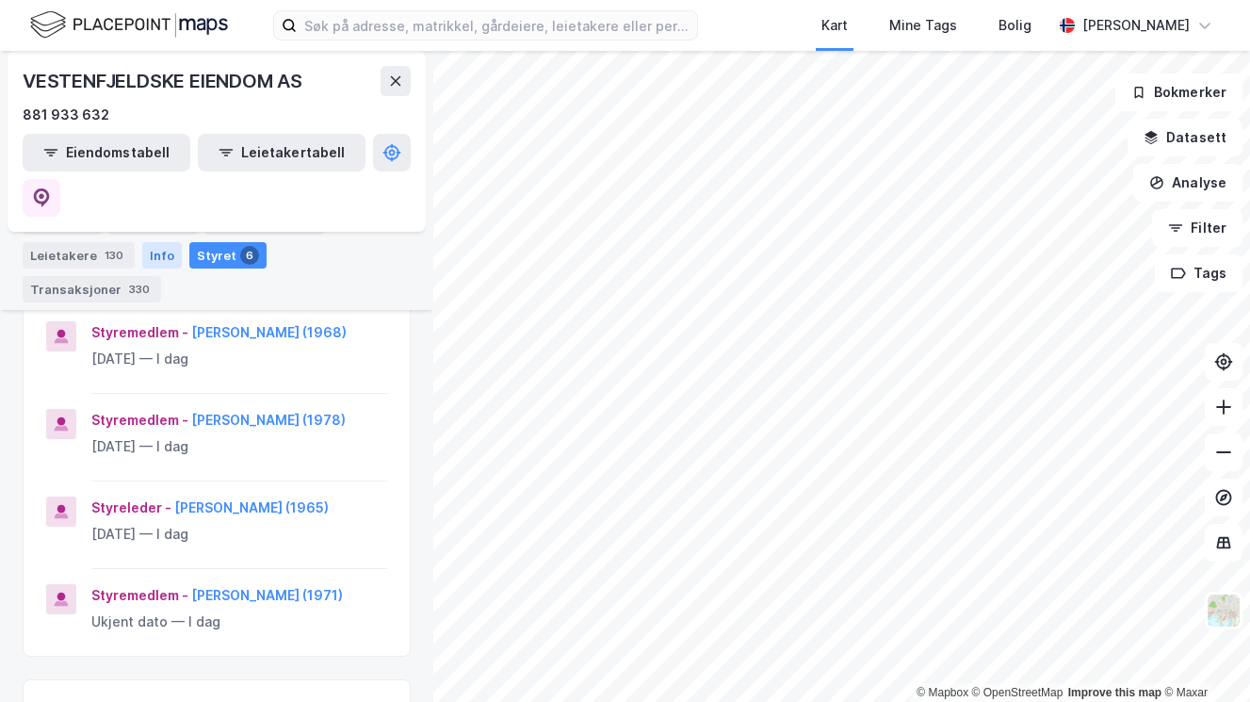
click at [144, 255] on div "Info" at bounding box center [162, 255] width 40 height 26
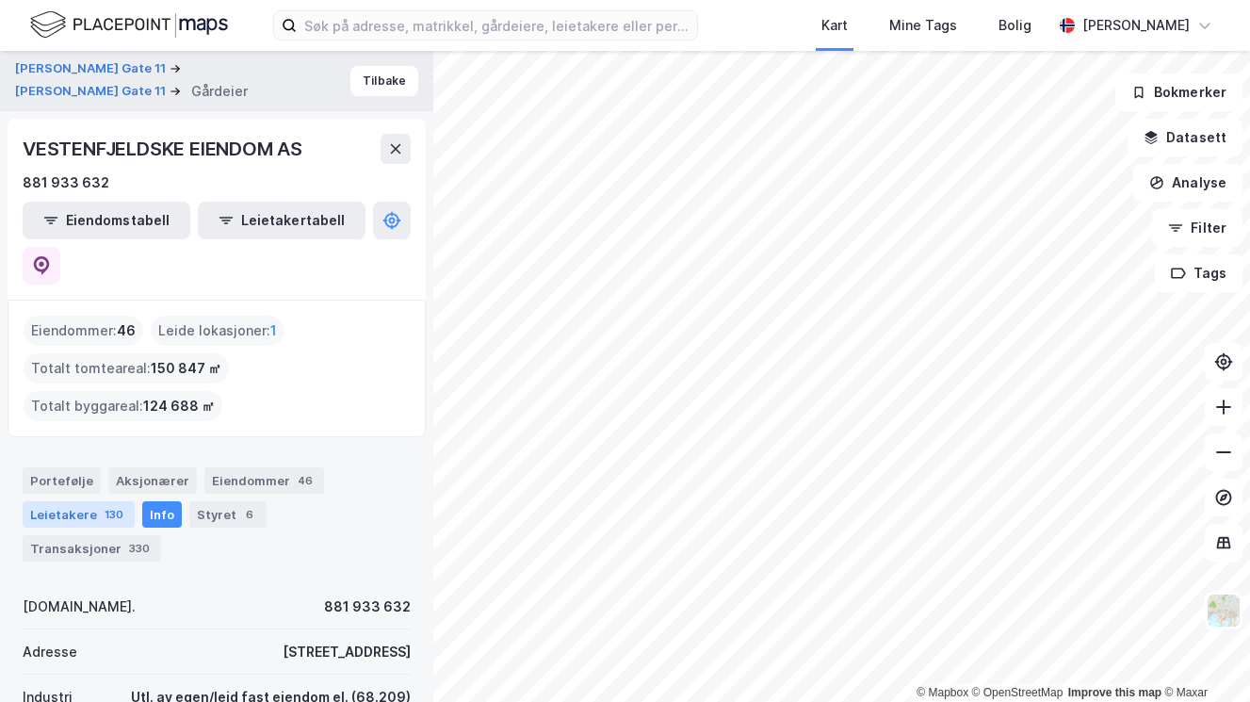
click at [69, 501] on div "Leietakere 130" at bounding box center [79, 514] width 112 height 26
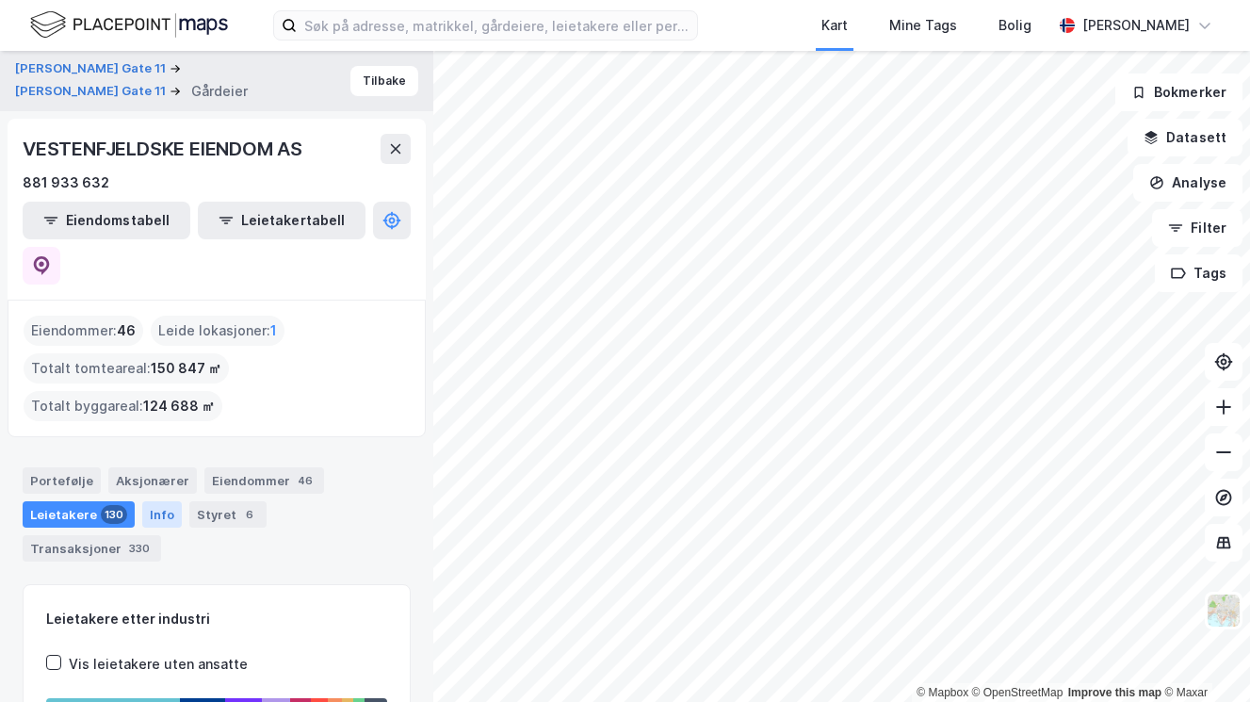
click at [154, 501] on div "Info" at bounding box center [162, 514] width 40 height 26
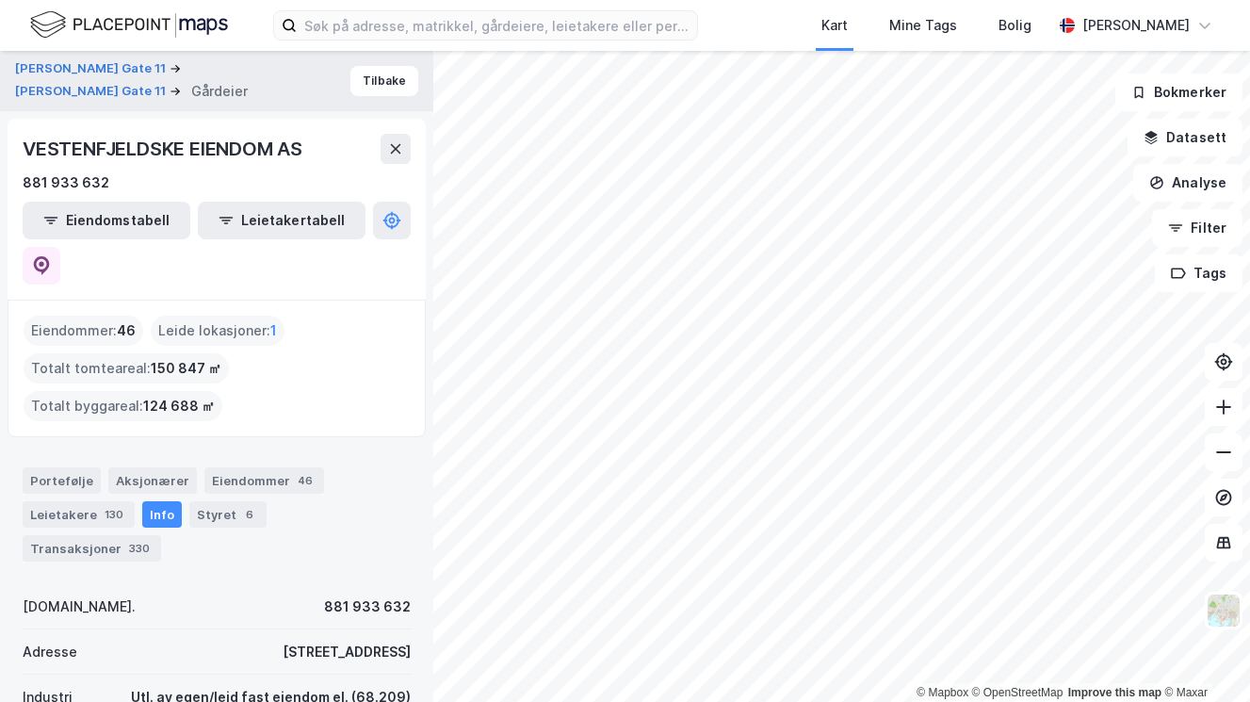
scroll to position [100, 0]
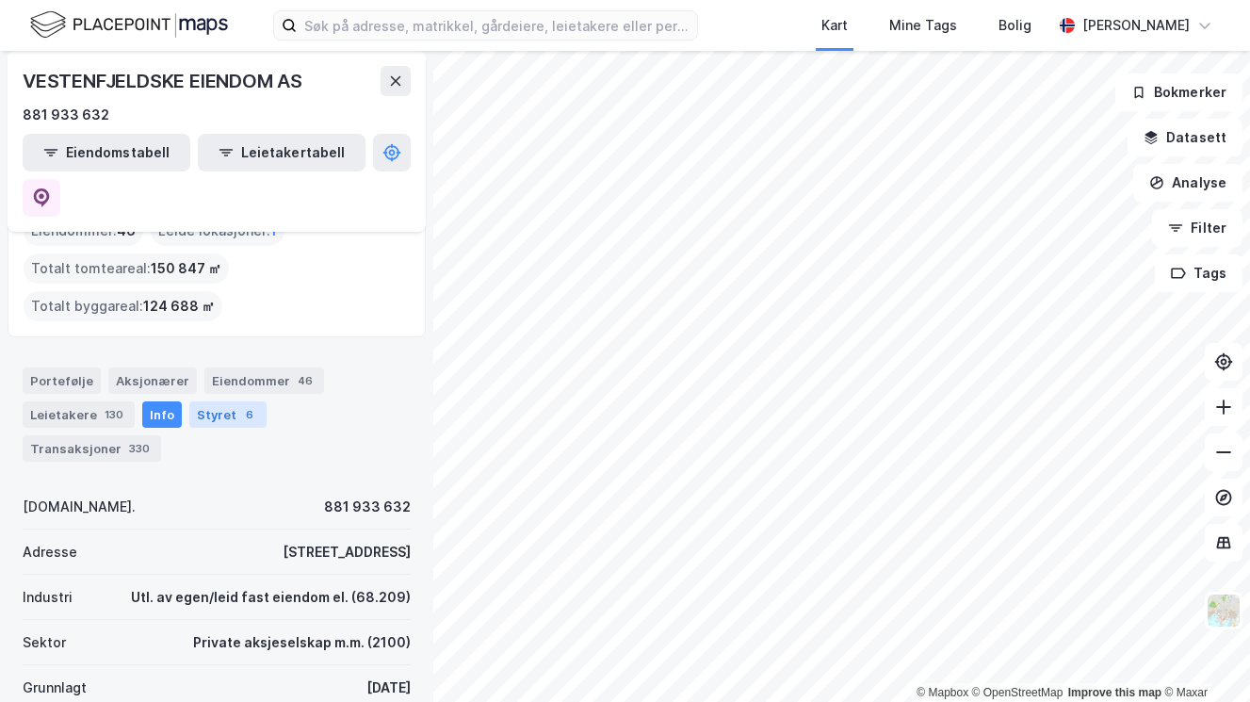
click at [215, 401] on div "Styret 6" at bounding box center [227, 414] width 77 height 26
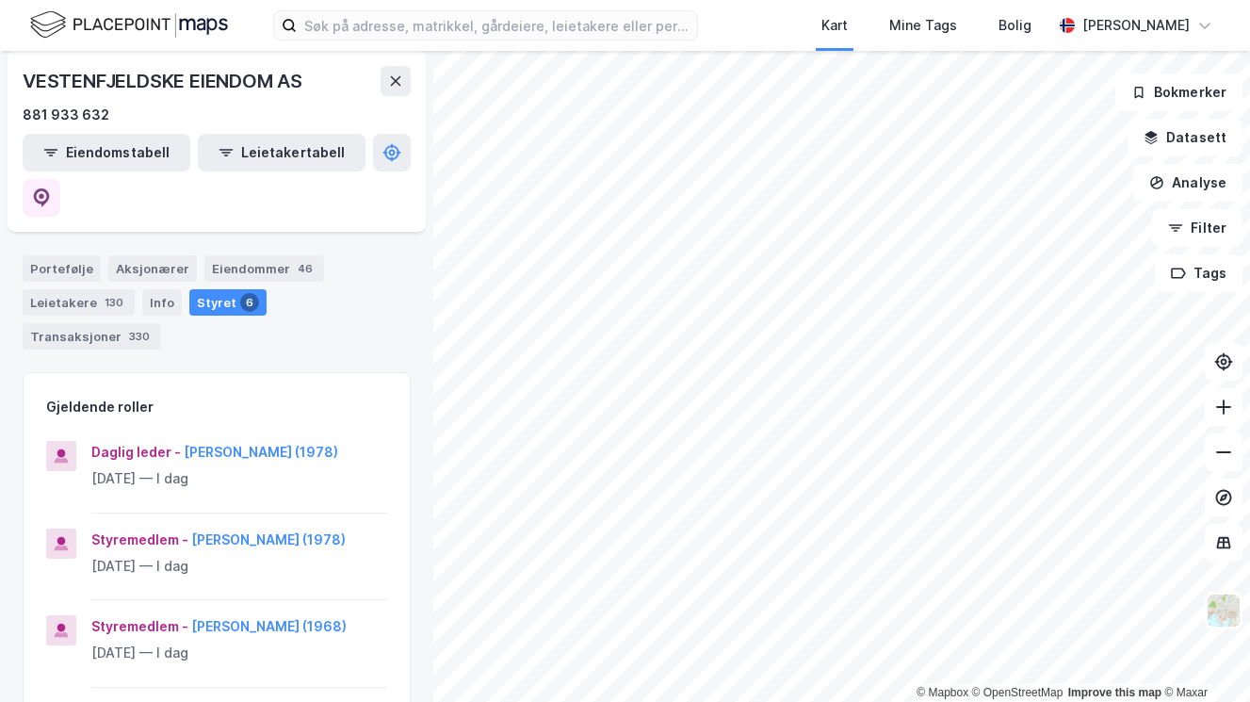
scroll to position [197, 0]
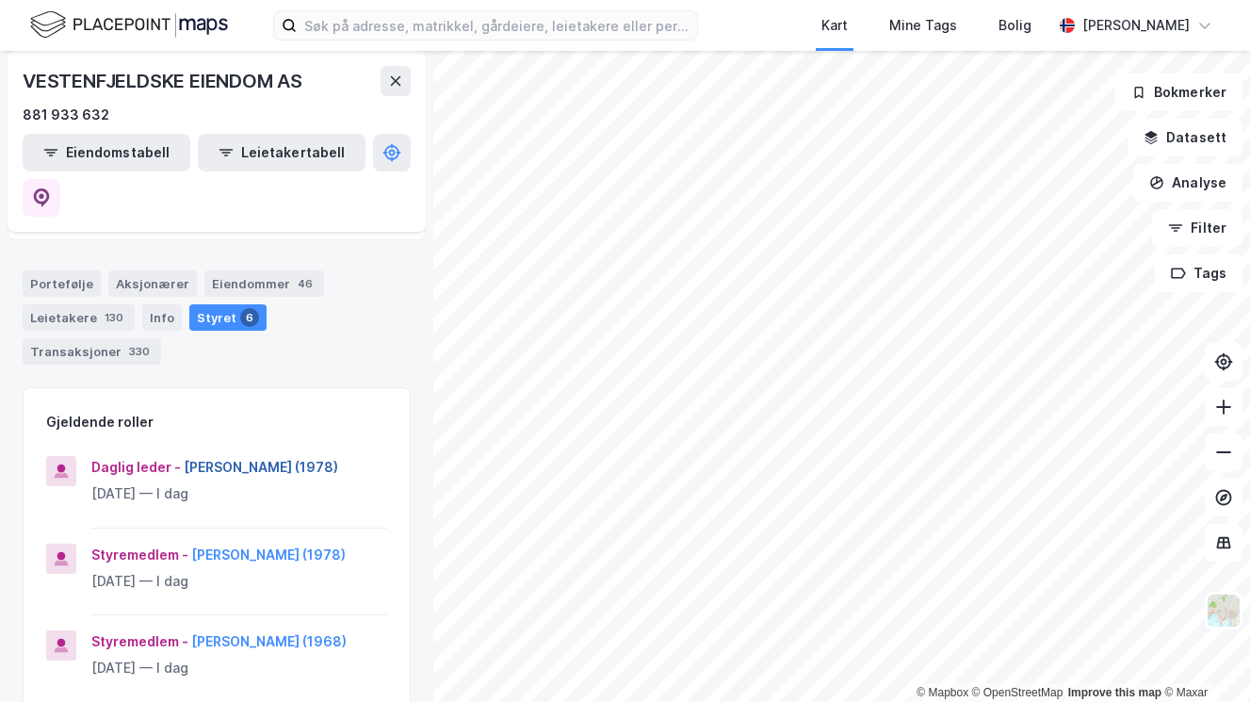
click at [0, 0] on button "[PERSON_NAME] (1978)" at bounding box center [0, 0] width 0 height 0
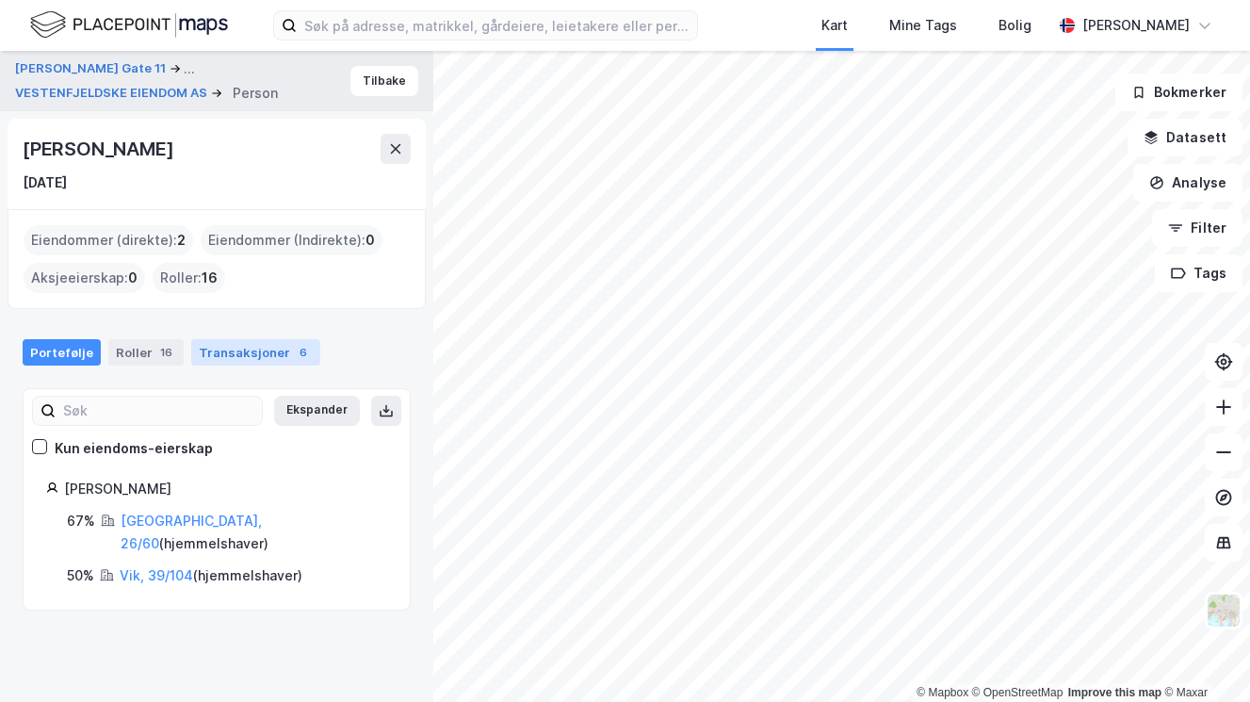
click at [250, 342] on div "Transaksjoner 6" at bounding box center [255, 352] width 129 height 26
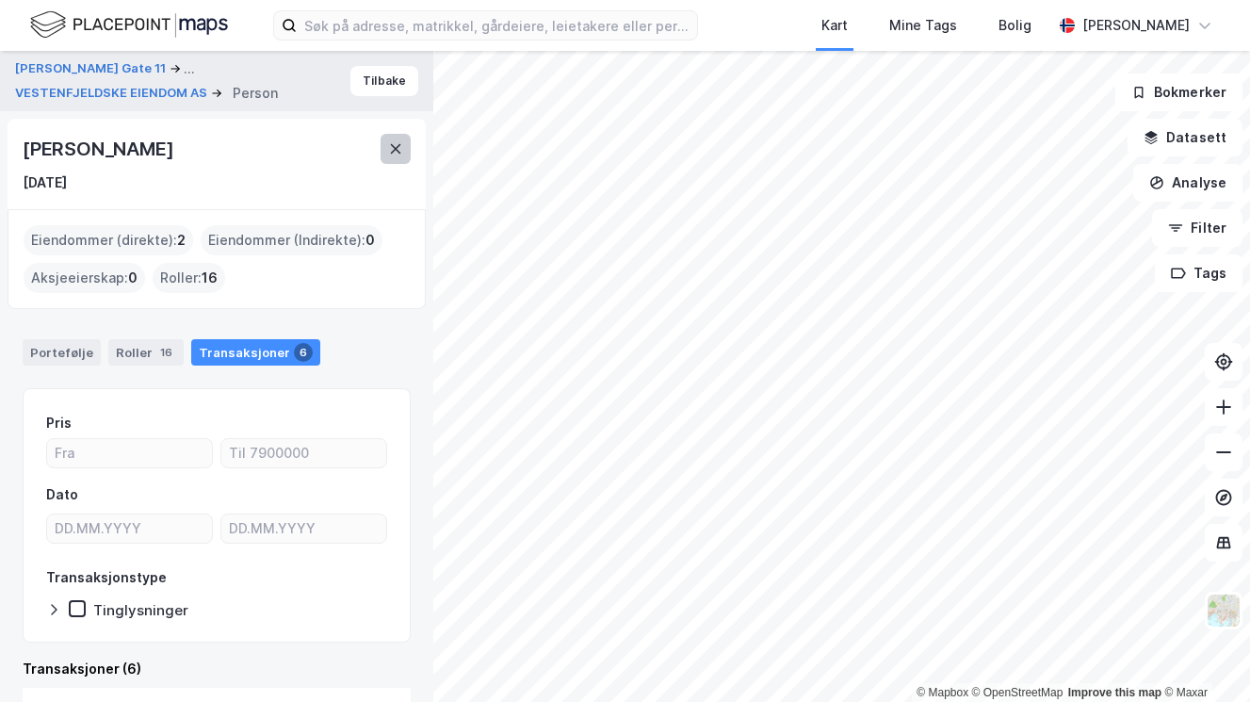
click at [394, 146] on icon at bounding box center [396, 148] width 10 height 9
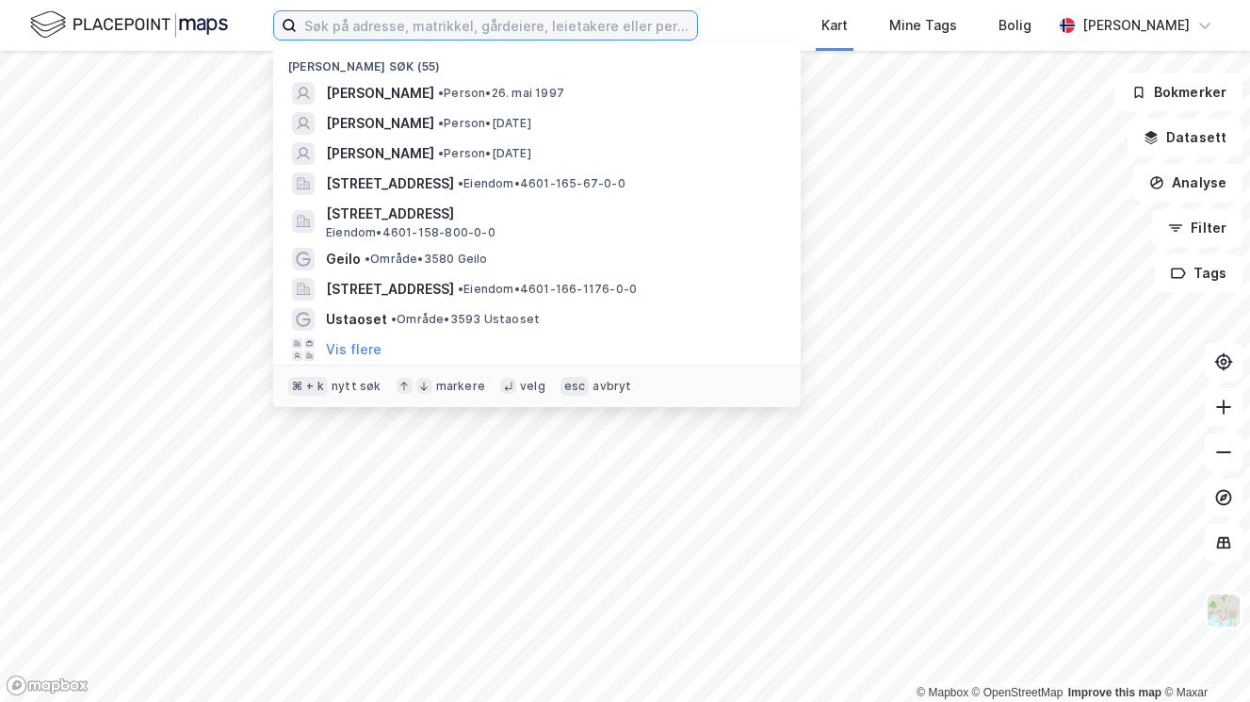
click at [515, 39] on input at bounding box center [497, 25] width 400 height 28
click at [1189, 132] on button "Datasett" at bounding box center [1185, 138] width 115 height 38
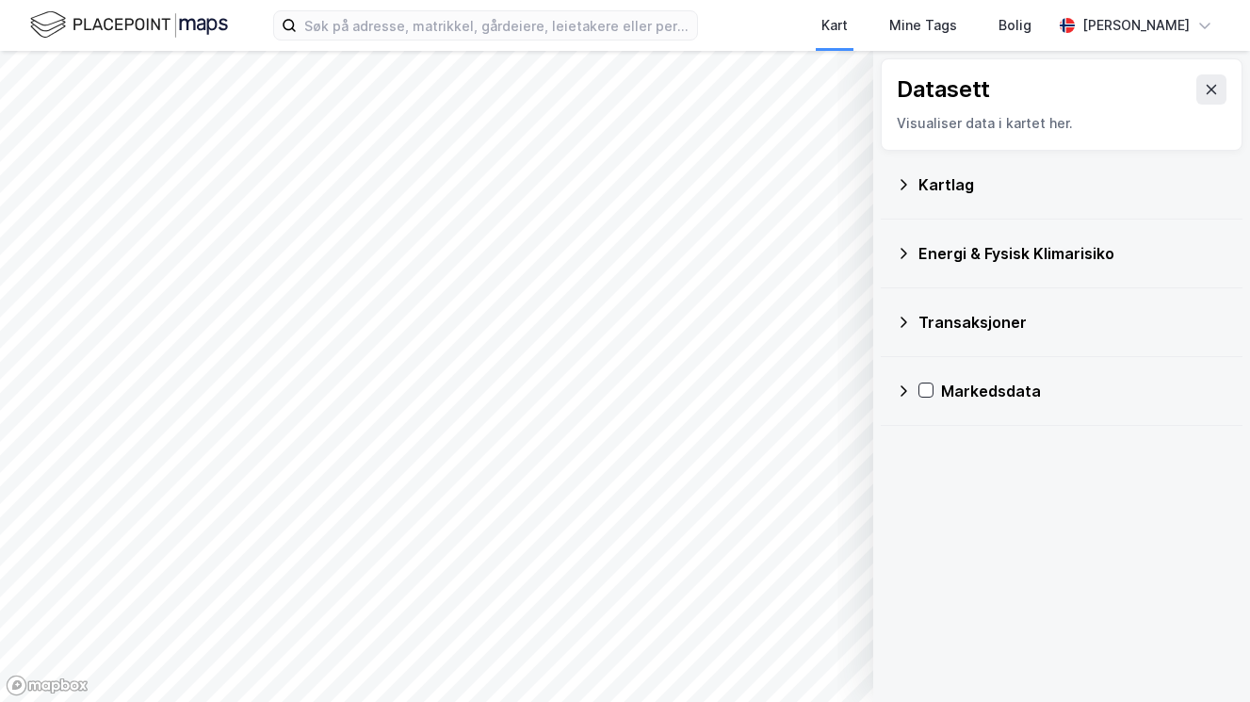
click at [921, 342] on div "Transaksjoner" at bounding box center [1062, 322] width 332 height 45
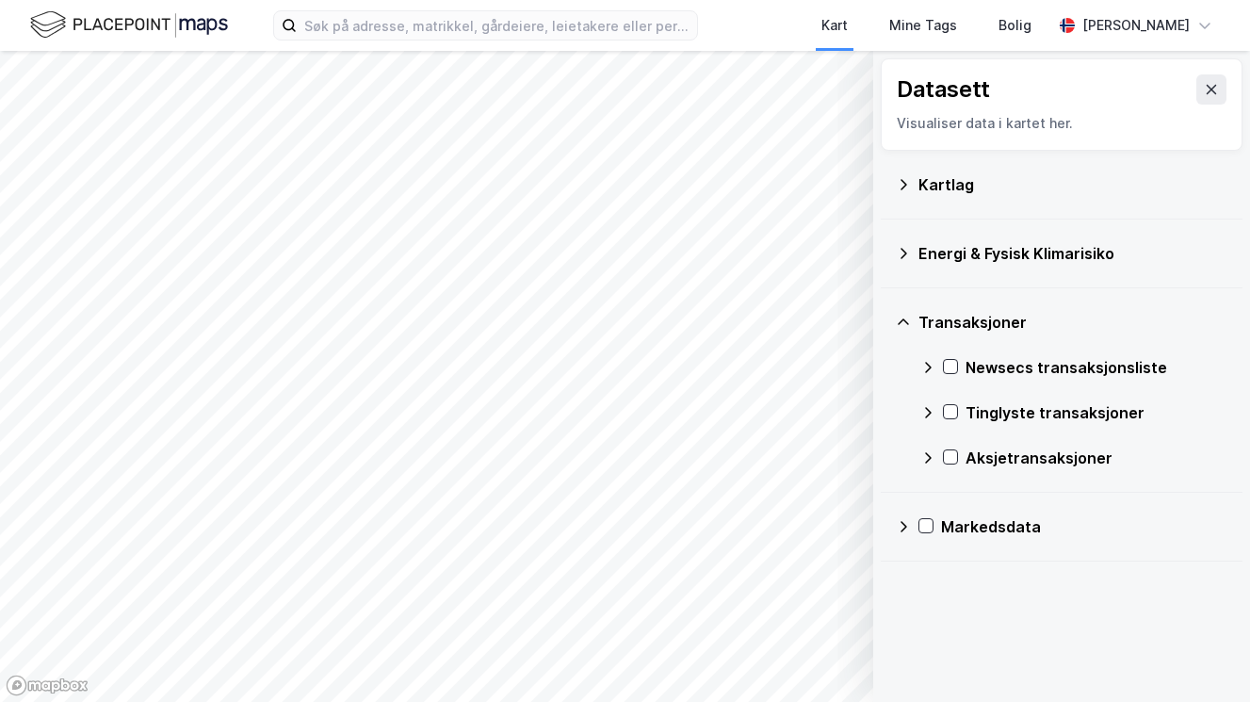
click at [1022, 447] on div "Aksjetransaksjoner" at bounding box center [1097, 458] width 262 height 23
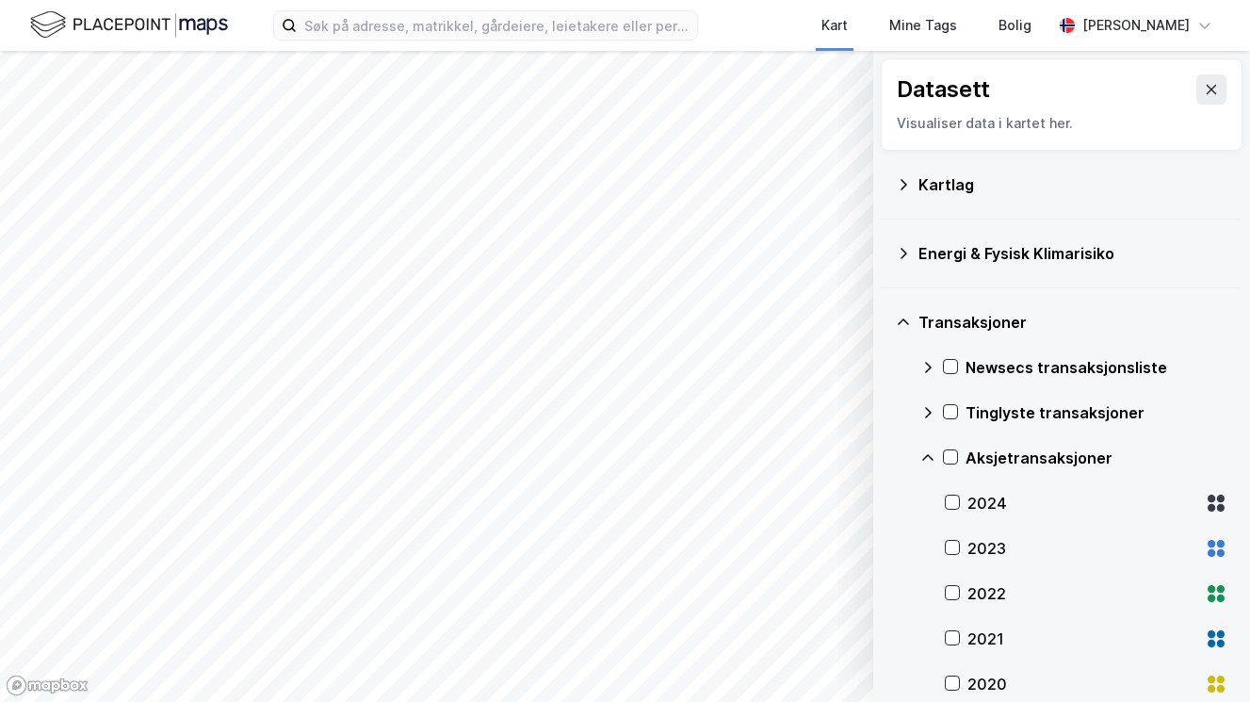
click at [996, 502] on div "2024" at bounding box center [1082, 503] width 230 height 23
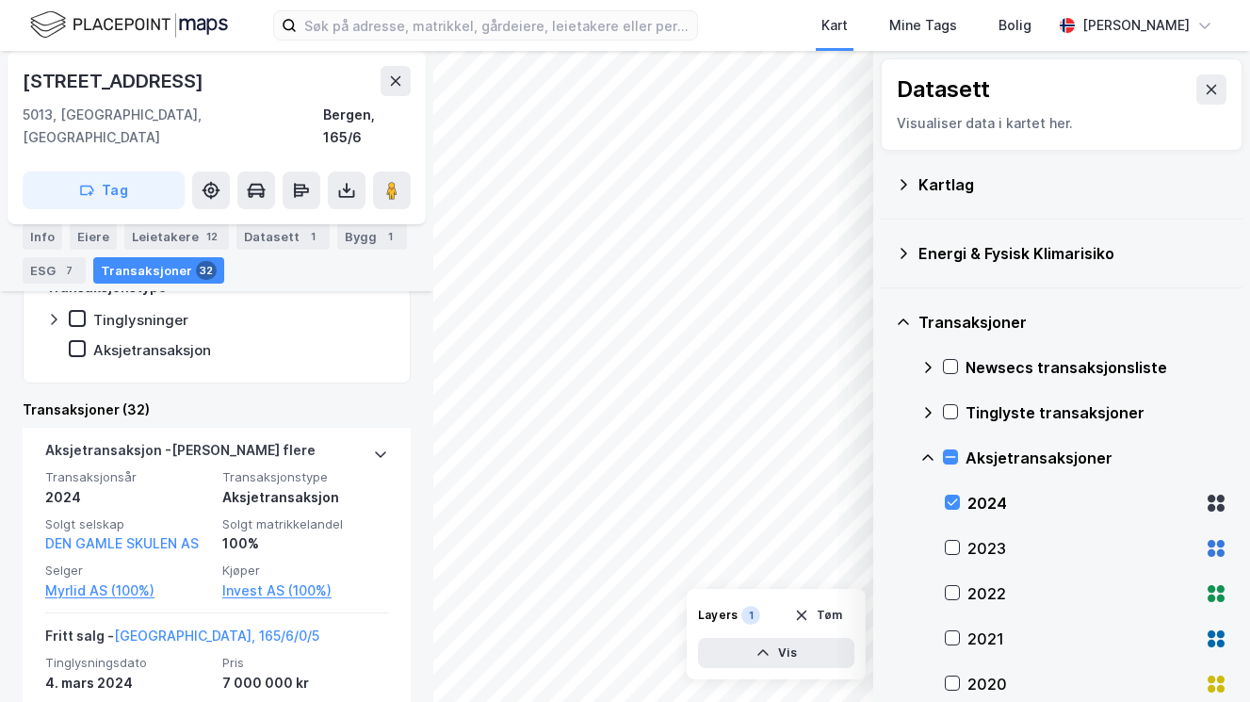
scroll to position [701, 0]
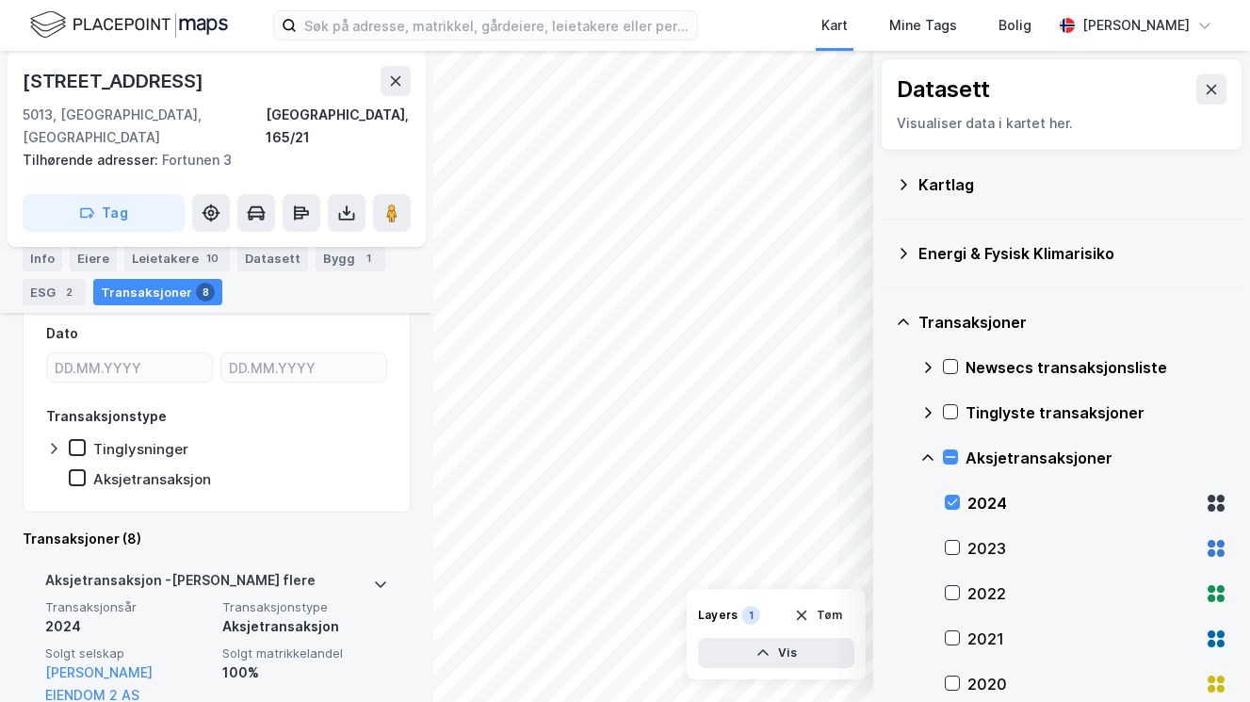
scroll to position [463, 0]
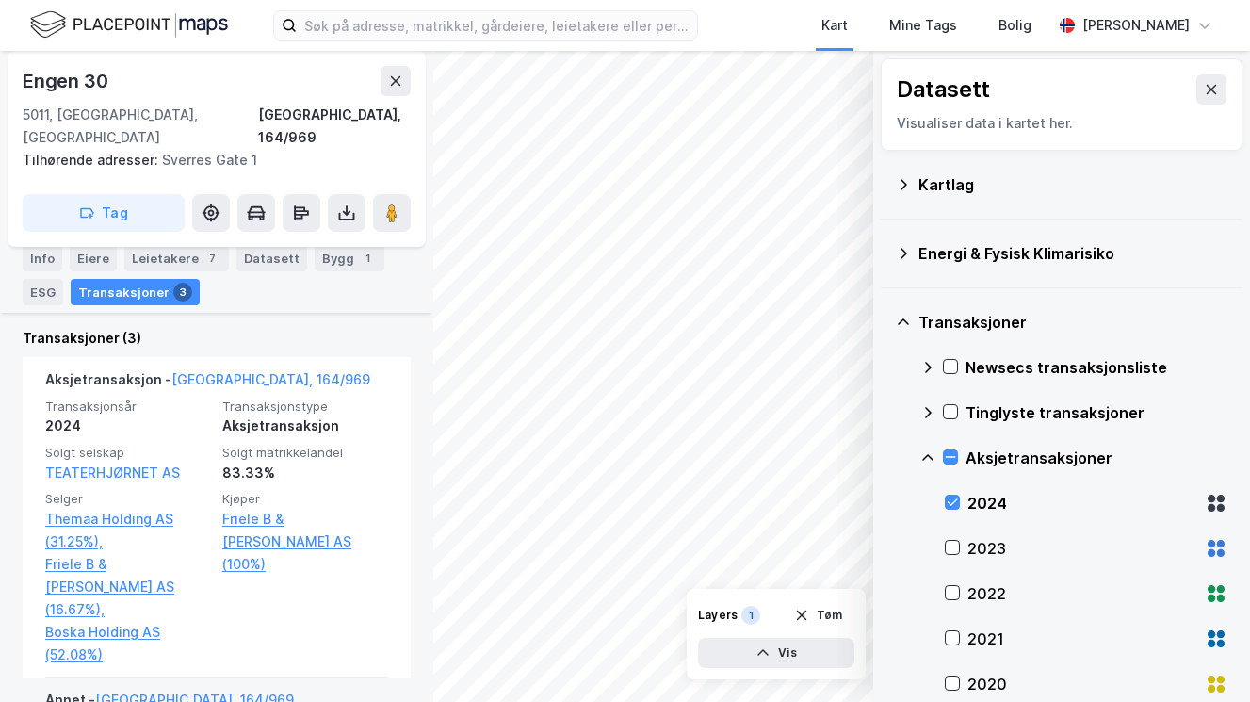
scroll to position [537, 0]
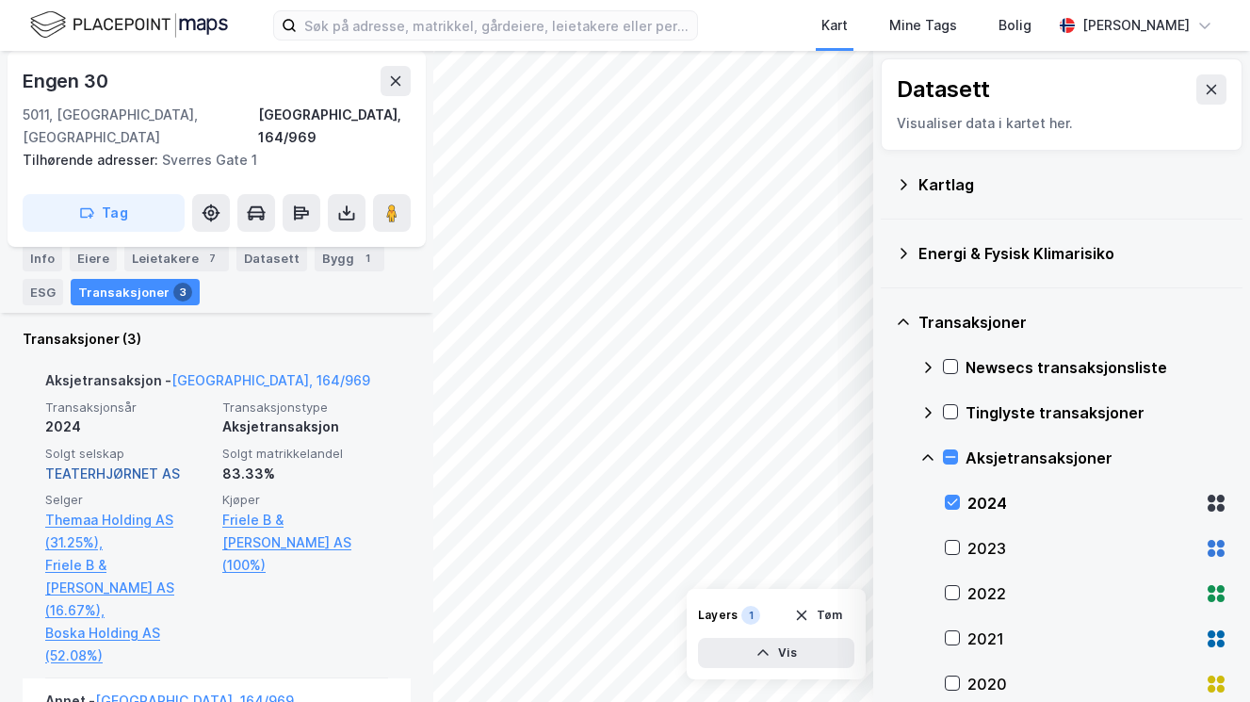
click at [132, 465] on link "TEATERHJØRNET AS" at bounding box center [112, 473] width 135 height 16
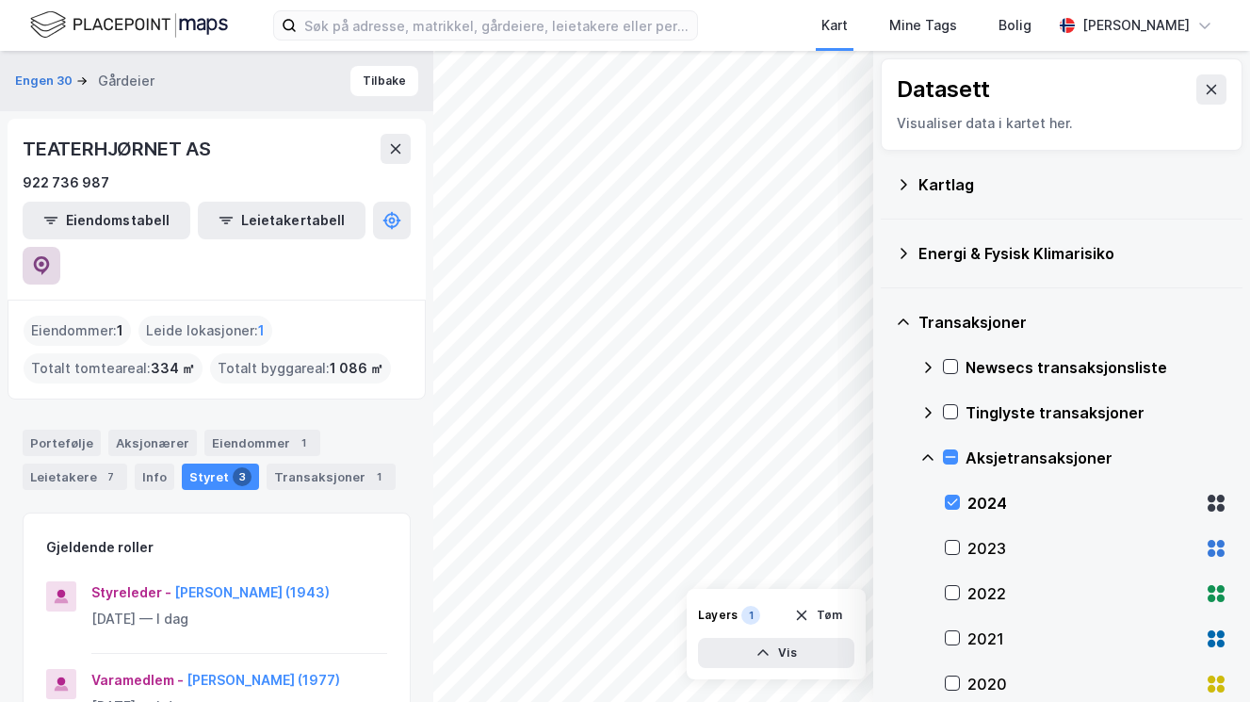
click at [50, 256] on icon at bounding box center [42, 265] width 16 height 19
